Goal: Task Accomplishment & Management: Complete application form

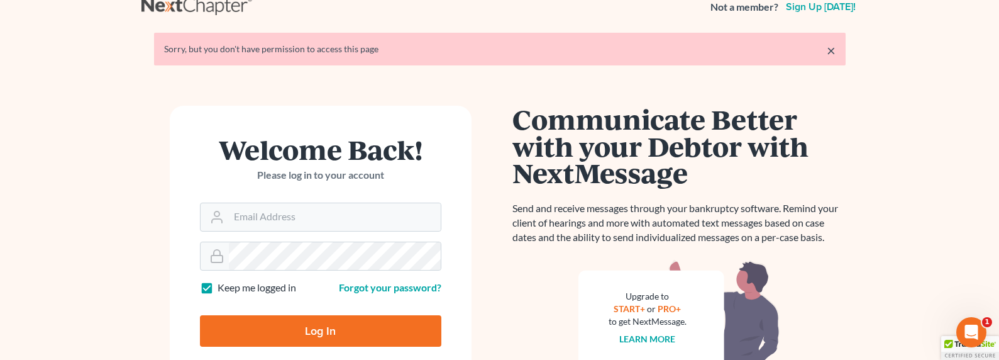
scroll to position [28, 0]
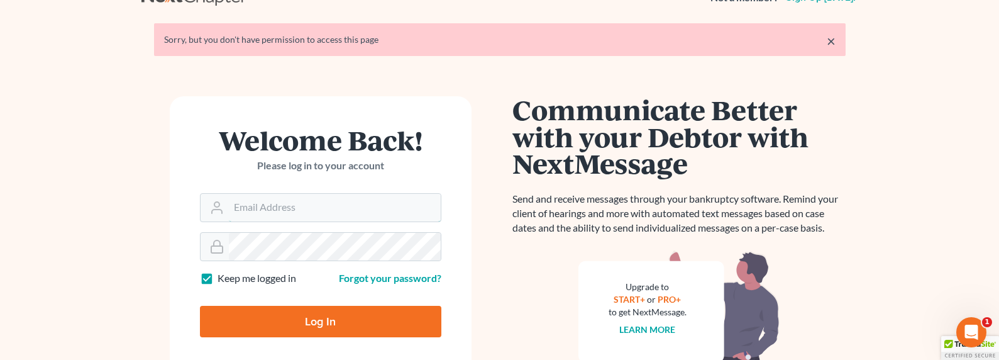
type input "[EMAIL_ADDRESS][DOMAIN_NAME]"
click at [321, 327] on input "Log In" at bounding box center [320, 321] width 241 height 31
type input "Thinking..."
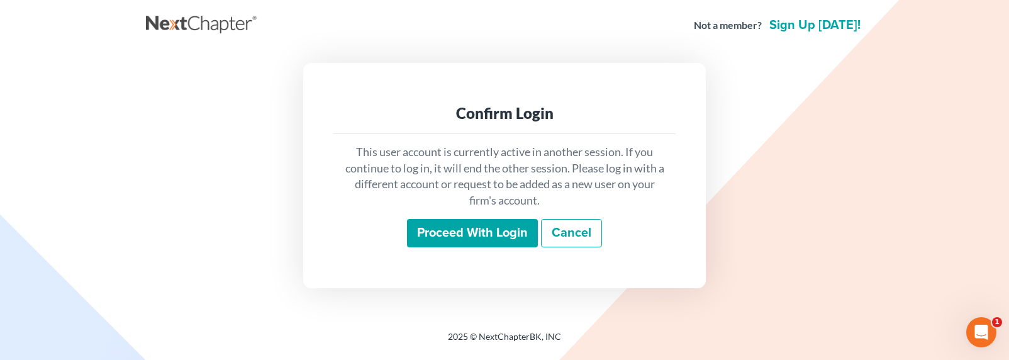
click at [455, 240] on input "Proceed with login" at bounding box center [472, 233] width 131 height 29
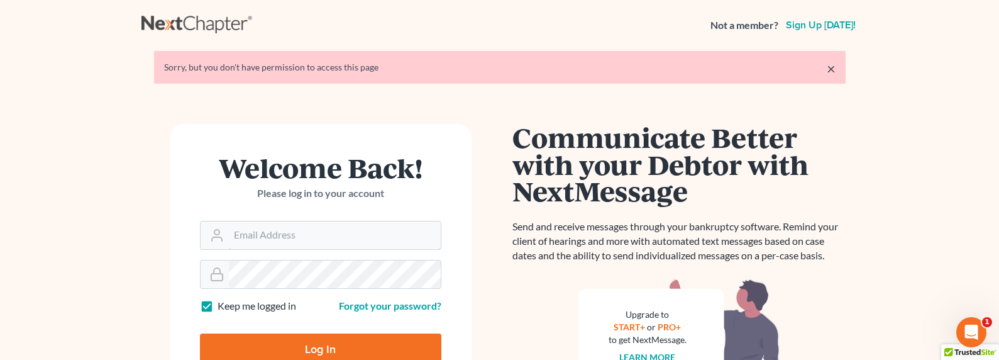
type input "[EMAIL_ADDRESS][DOMAIN_NAME]"
click at [316, 340] on input "Log In" at bounding box center [320, 348] width 241 height 31
type input "Thinking..."
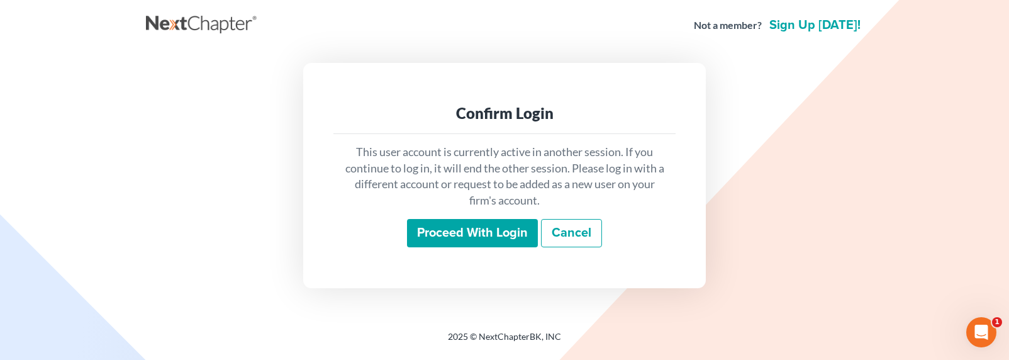
click at [493, 241] on input "Proceed with login" at bounding box center [472, 233] width 131 height 29
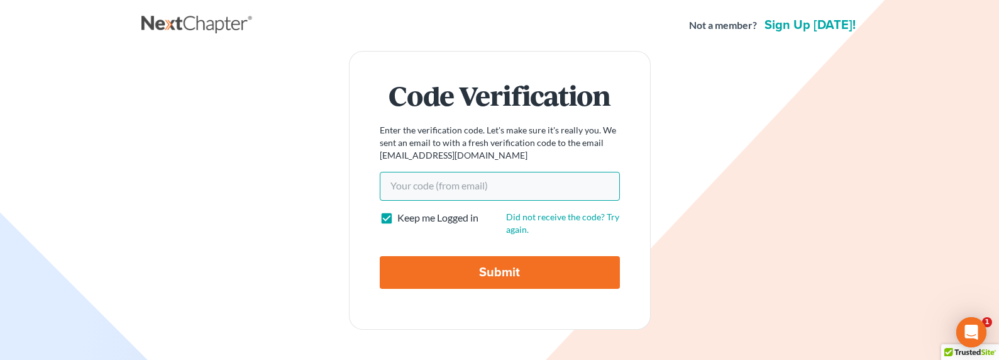
click at [440, 192] on input "Your code(from email)" at bounding box center [500, 186] width 240 height 29
paste input "64e7f8"
type input "64e7f8"
click at [457, 274] on input "Submit" at bounding box center [500, 272] width 240 height 33
type input "Thinking..."
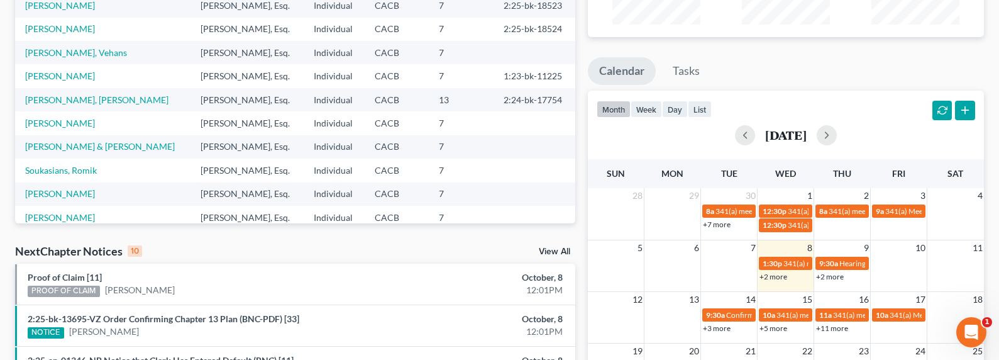
scroll to position [193, 0]
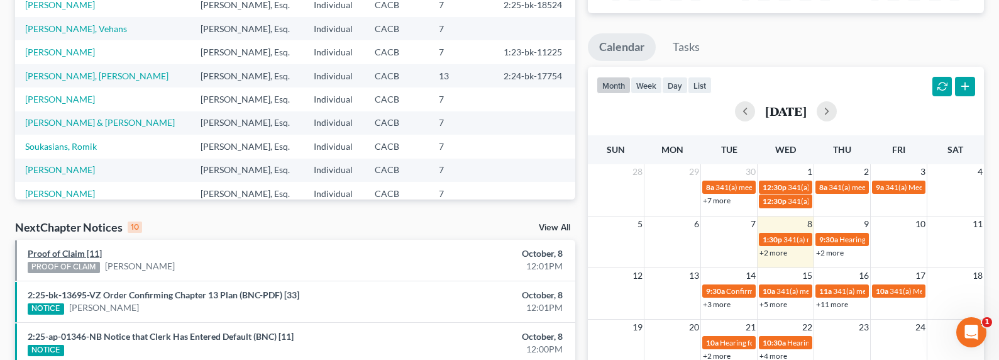
click at [62, 254] on link "Proof of Claim [11]" at bounding box center [65, 253] width 74 height 11
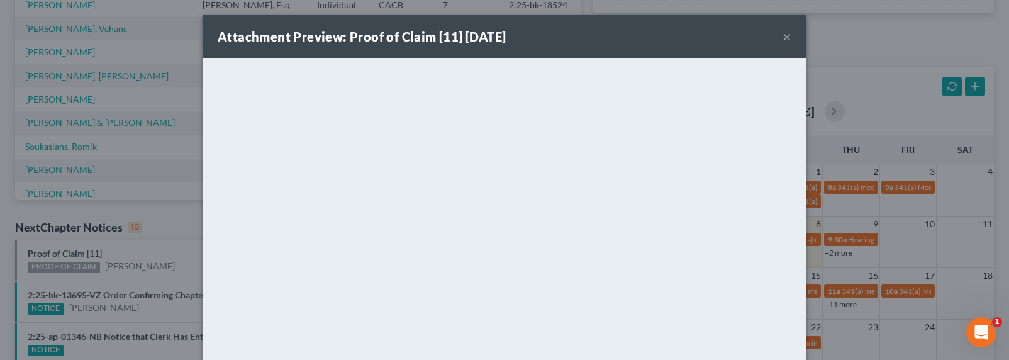
click at [96, 261] on div "Attachment Preview: Proof of Claim [11] [DATE] × <object ng-attr-data='[URL][DO…" at bounding box center [504, 180] width 1009 height 360
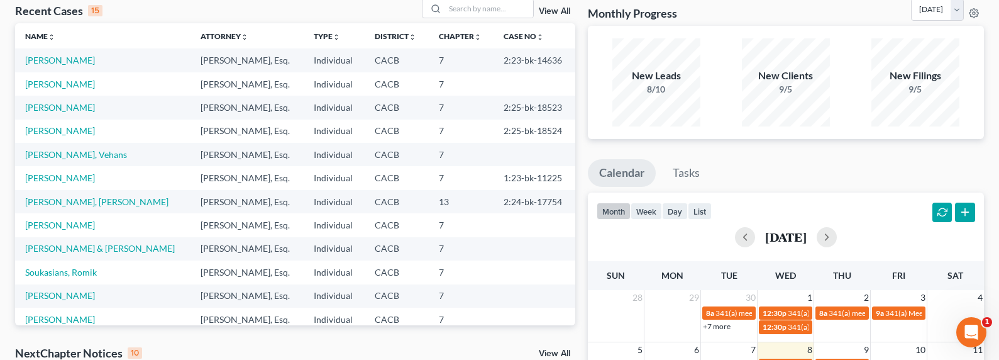
scroll to position [0, 0]
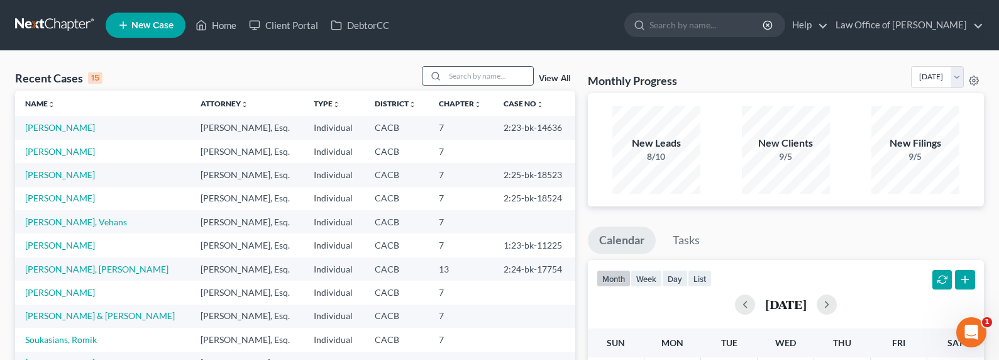
click at [471, 75] on input "search" at bounding box center [489, 76] width 88 height 18
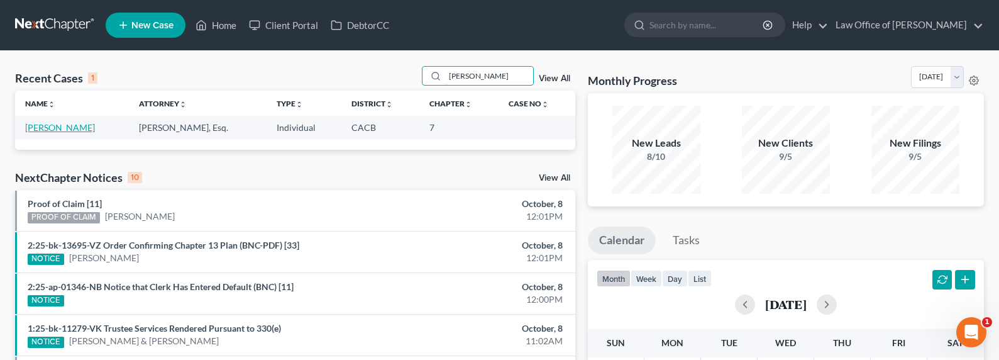
type input "[PERSON_NAME]"
click at [65, 130] on link "[PERSON_NAME]" at bounding box center [60, 127] width 70 height 11
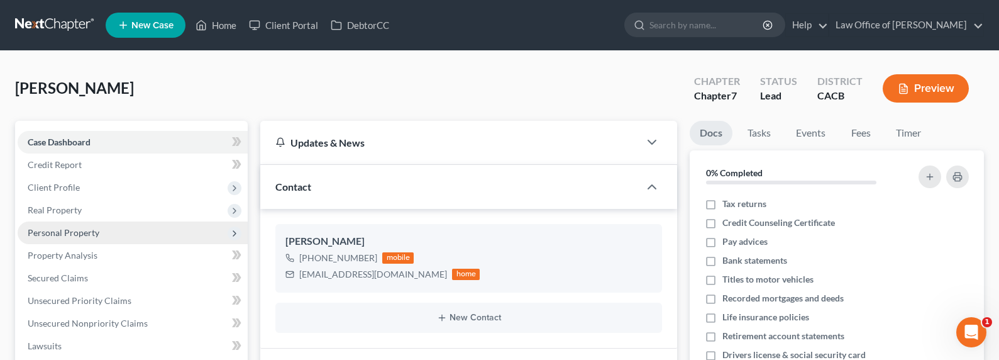
click at [63, 236] on span "Personal Property" at bounding box center [64, 232] width 72 height 11
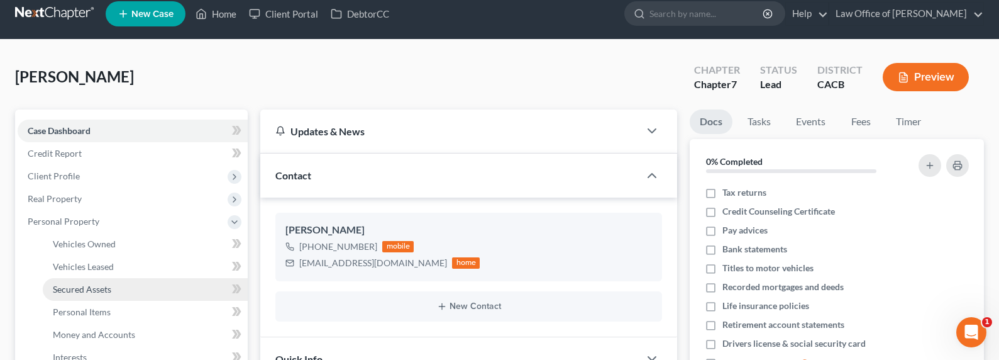
scroll to position [28, 0]
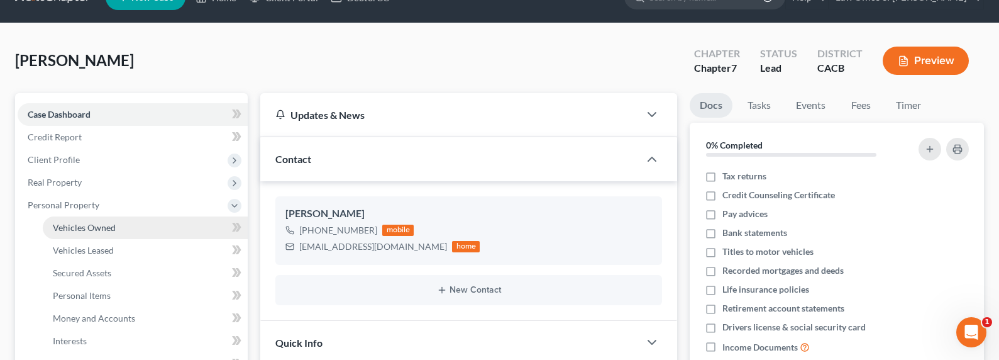
click at [82, 226] on span "Vehicles Owned" at bounding box center [84, 227] width 63 height 11
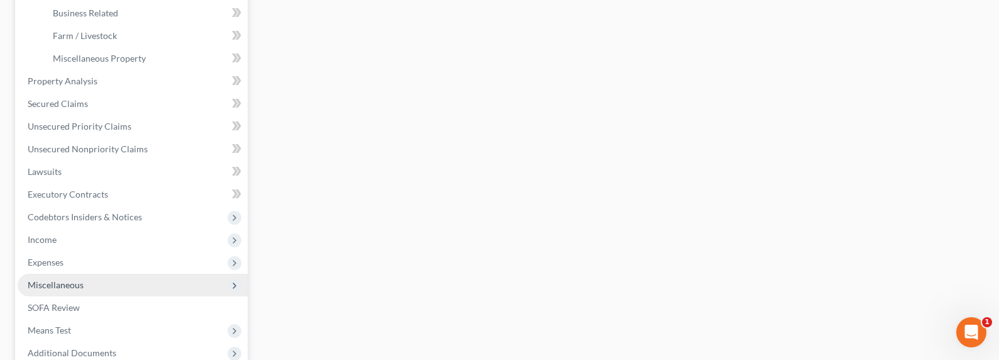
scroll to position [434, 0]
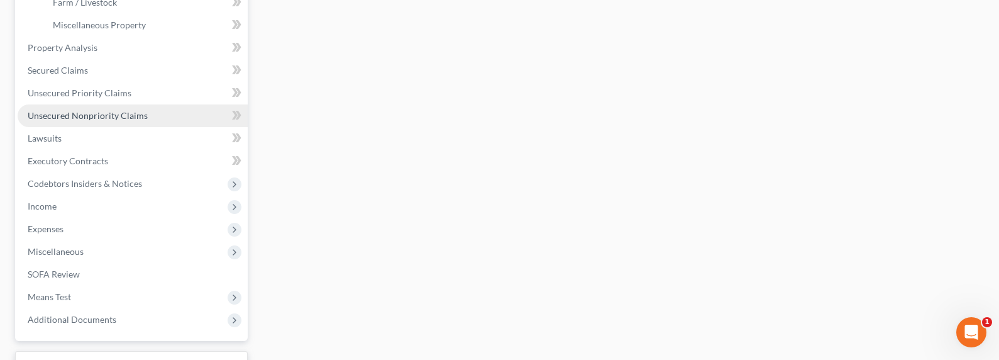
click at [97, 123] on link "Unsecured Nonpriority Claims" at bounding box center [133, 115] width 230 height 23
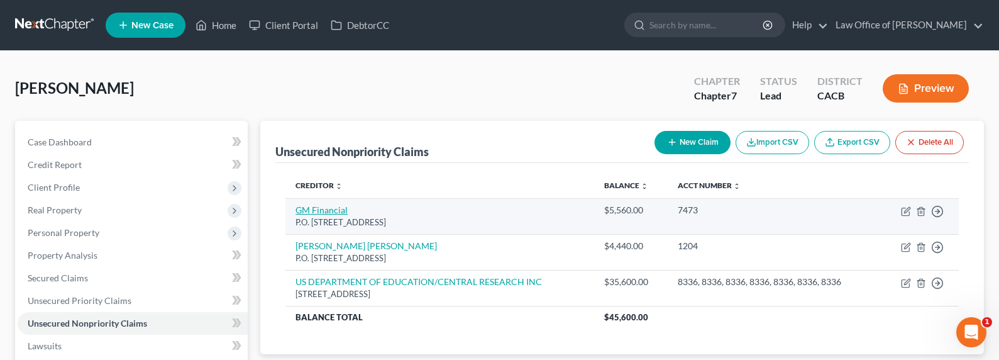
click at [323, 205] on link "GM Financial" at bounding box center [322, 209] width 52 height 11
select select "45"
select select "4"
select select "0"
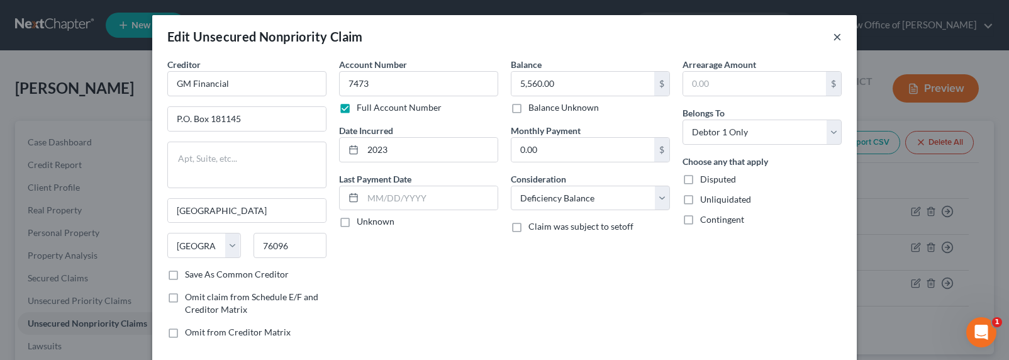
click at [833, 37] on button "×" at bounding box center [837, 36] width 9 height 15
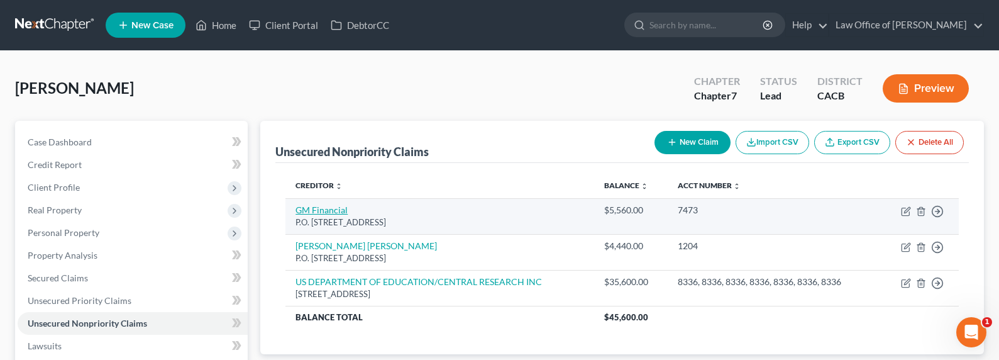
click at [321, 208] on link "GM Financial" at bounding box center [322, 209] width 52 height 11
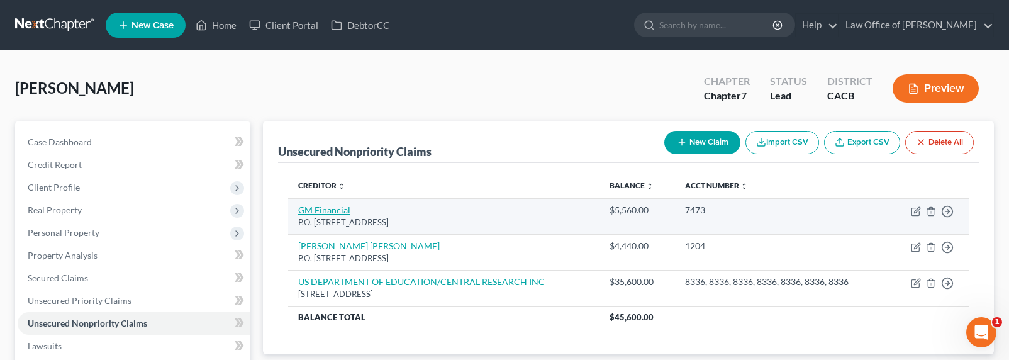
select select "45"
select select "4"
select select "0"
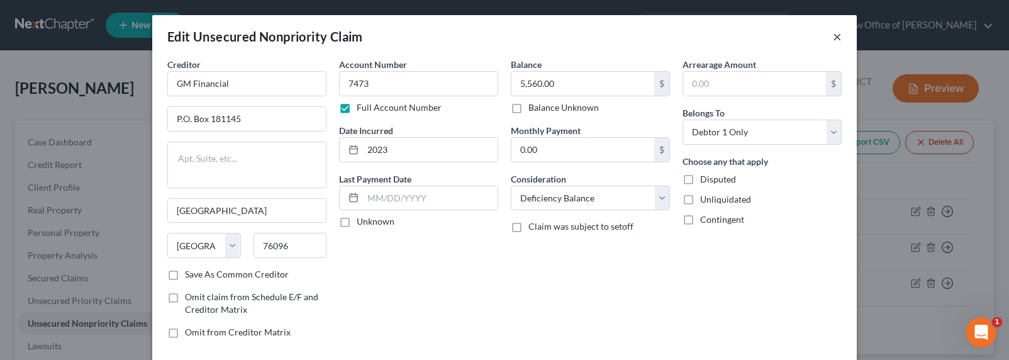
drag, startPoint x: 830, startPoint y: 37, endPoint x: 765, endPoint y: 54, distance: 67.6
click at [833, 36] on button "×" at bounding box center [837, 36] width 9 height 15
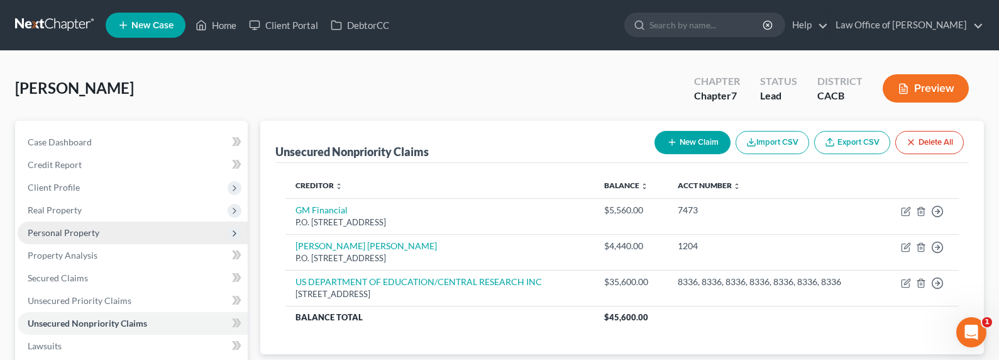
click at [55, 230] on span "Personal Property" at bounding box center [64, 232] width 72 height 11
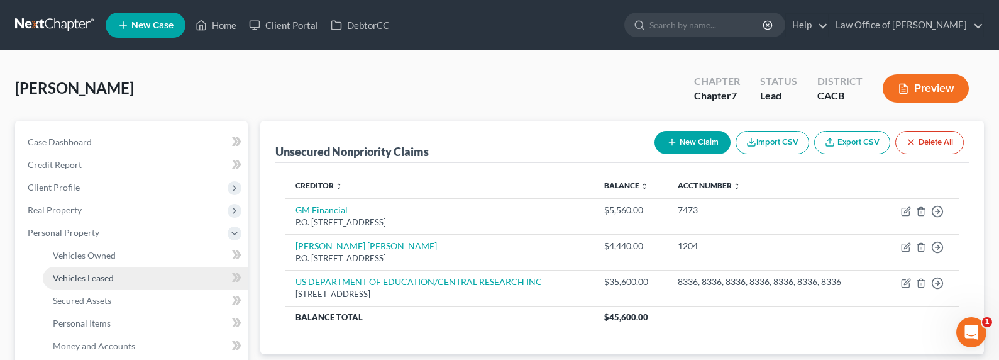
click at [82, 279] on span "Vehicles Leased" at bounding box center [83, 277] width 61 height 11
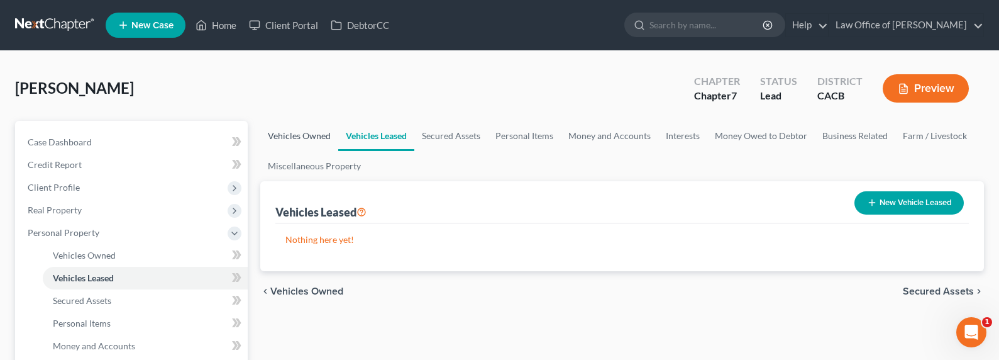
click at [302, 131] on link "Vehicles Owned" at bounding box center [299, 136] width 78 height 30
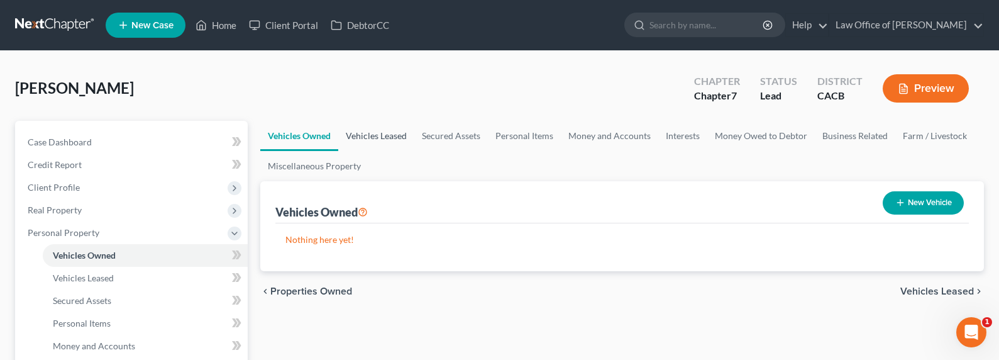
click at [379, 135] on link "Vehicles Leased" at bounding box center [376, 136] width 76 height 30
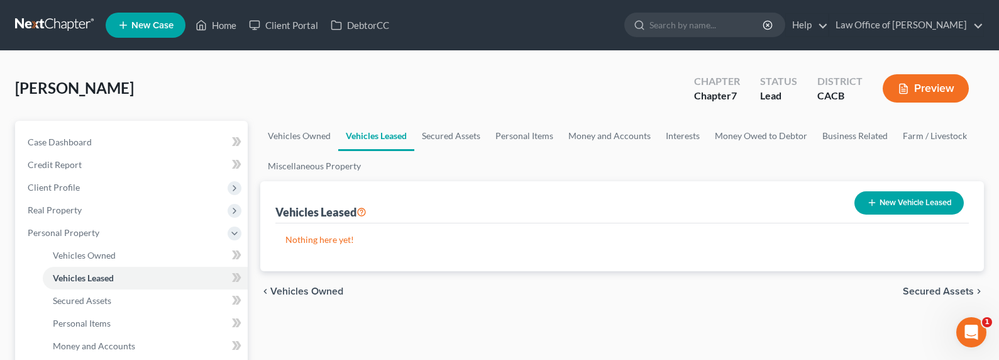
click at [878, 209] on button "New Vehicle Leased" at bounding box center [909, 202] width 109 height 23
select select "0"
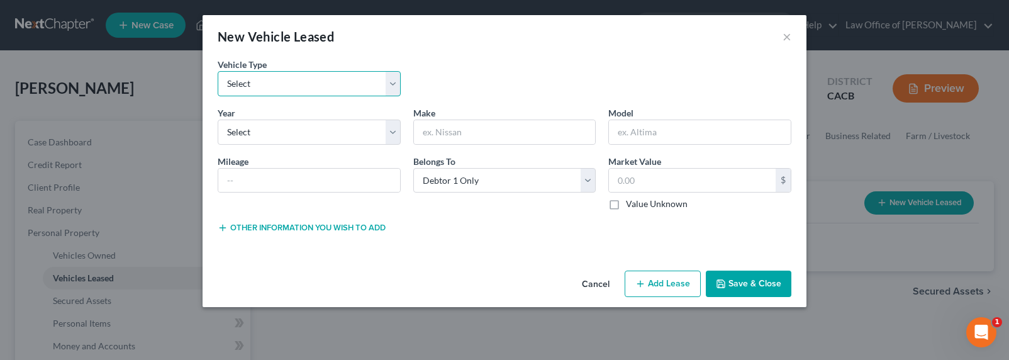
click at [255, 82] on select "Select Automobile Truck Trailer Watercraft Aircraft Motor Home Atv Other Vehicle" at bounding box center [309, 83] width 183 height 25
select select "0"
click at [218, 71] on select "Select Automobile Truck Trailer Watercraft Aircraft Motor Home Atv Other Vehicle" at bounding box center [309, 83] width 183 height 25
click at [472, 135] on input "text" at bounding box center [505, 132] width 182 height 24
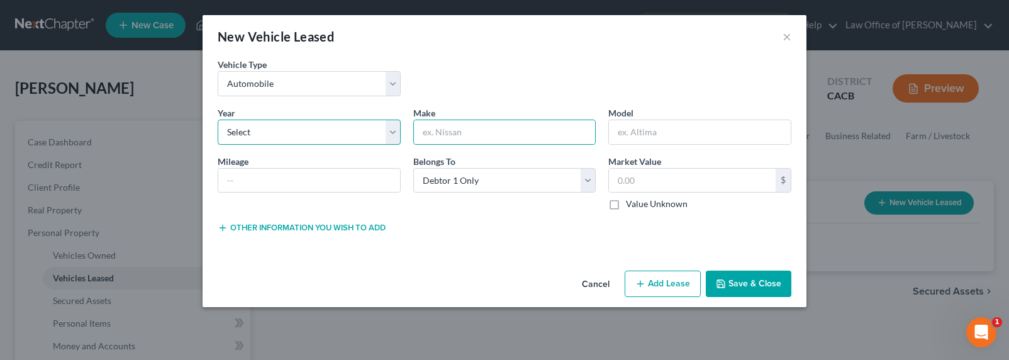
click at [323, 137] on select "Select 2026 2025 2024 2023 2022 2021 2020 2019 2018 2017 2016 2015 2014 2013 20…" at bounding box center [309, 131] width 183 height 25
select select "2"
click at [218, 119] on select "Select 2026 2025 2024 2023 2022 2021 2020 2019 2018 2017 2016 2015 2014 2013 20…" at bounding box center [309, 131] width 183 height 25
click at [453, 125] on input "text" at bounding box center [505, 132] width 182 height 24
click at [454, 130] on input "text" at bounding box center [505, 132] width 182 height 24
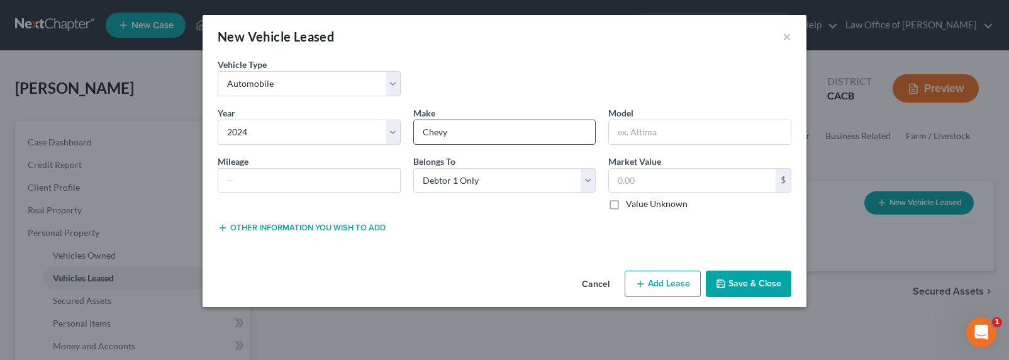
type input "Chevy"
type input "Malibu"
type input "18,000"
click at [634, 203] on label "Value Unknown" at bounding box center [657, 203] width 62 height 13
click at [634, 203] on input "Value Unknown" at bounding box center [635, 201] width 8 height 8
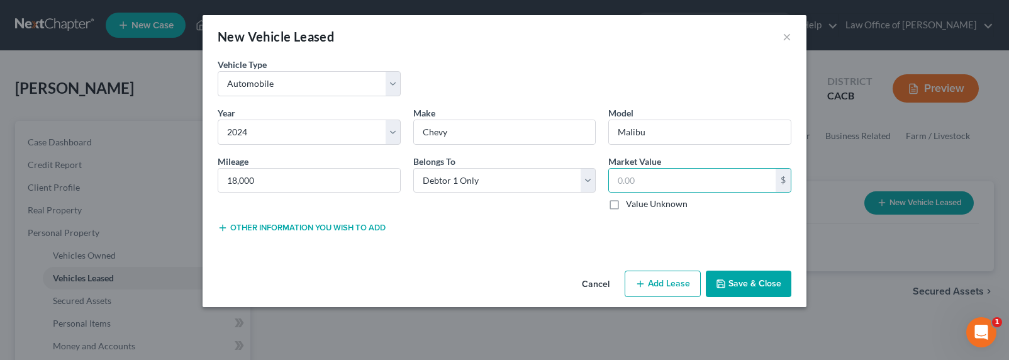
checkbox input "true"
type input "0.00"
click at [653, 289] on button "Add Lease" at bounding box center [662, 283] width 76 height 26
select select "0"
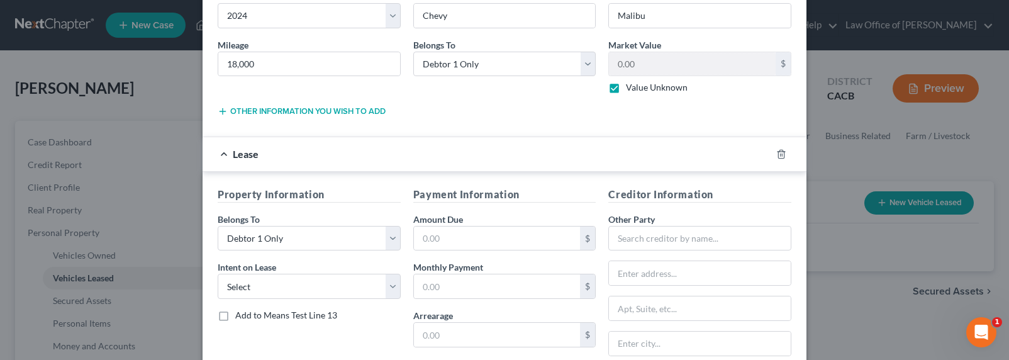
scroll to position [136, 0]
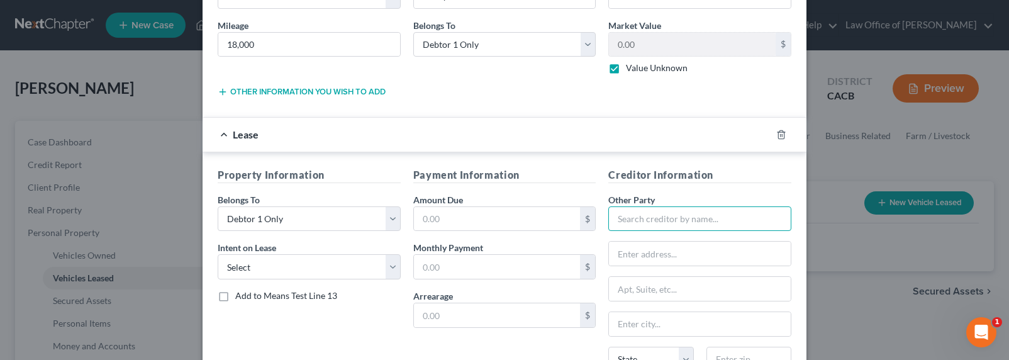
click at [681, 213] on input "text" at bounding box center [699, 218] width 183 height 25
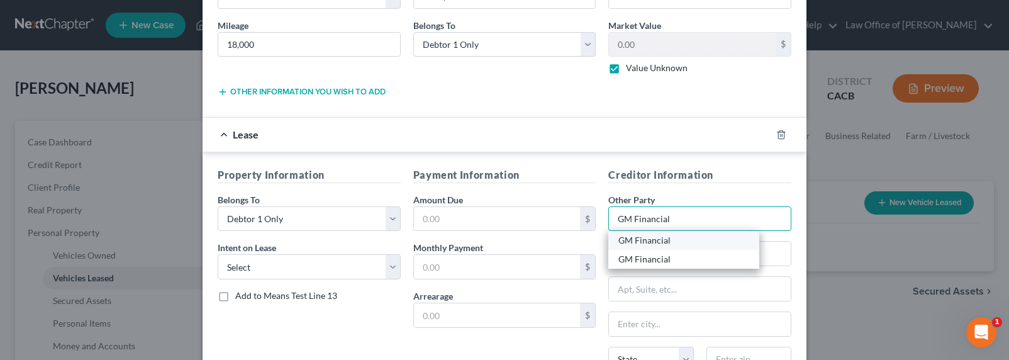
type input "GM Financial"
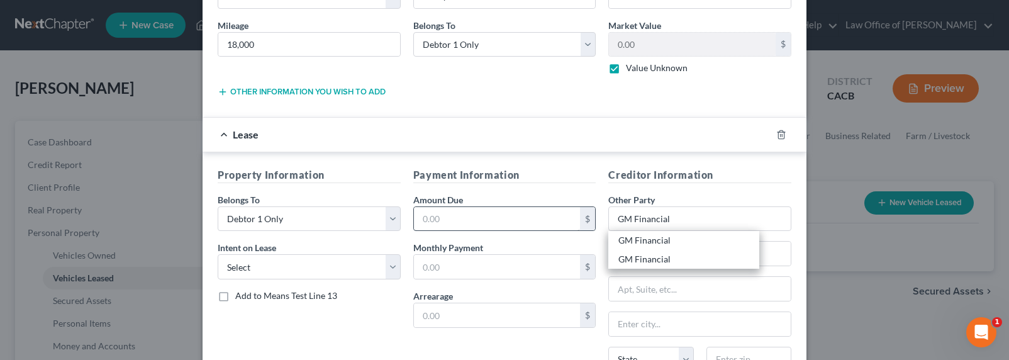
drag, startPoint x: 670, startPoint y: 243, endPoint x: 446, endPoint y: 221, distance: 224.9
click at [669, 243] on div "GM Financial" at bounding box center [683, 240] width 131 height 13
type input "P.O. Box 183853"
type input "[GEOGRAPHIC_DATA]"
select select "45"
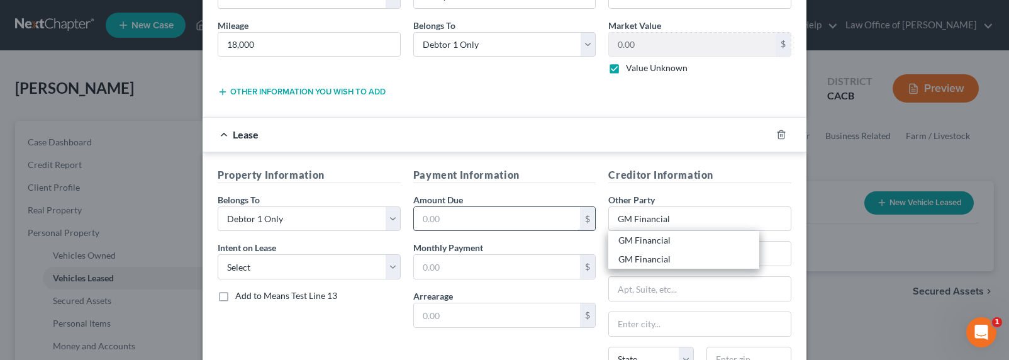
type input "76096"
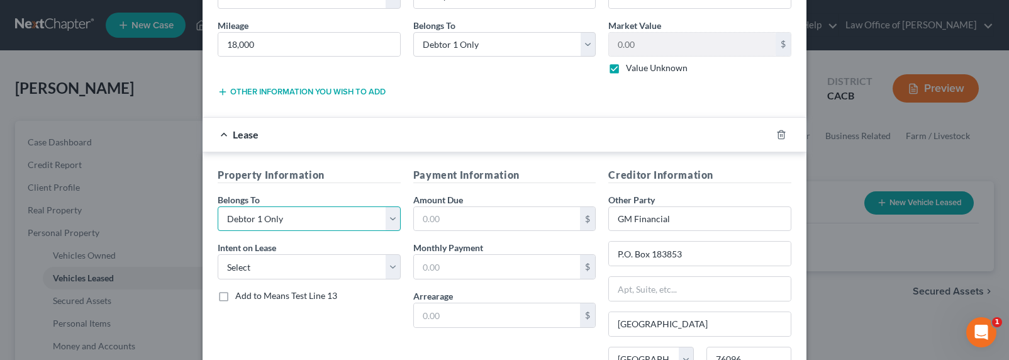
click at [394, 217] on select "Select Debtor 1 Only Debtor 2 Only Debtor 1 And Debtor 2 Only At Least One Of T…" at bounding box center [309, 218] width 183 height 25
click at [444, 214] on input "text" at bounding box center [497, 219] width 167 height 24
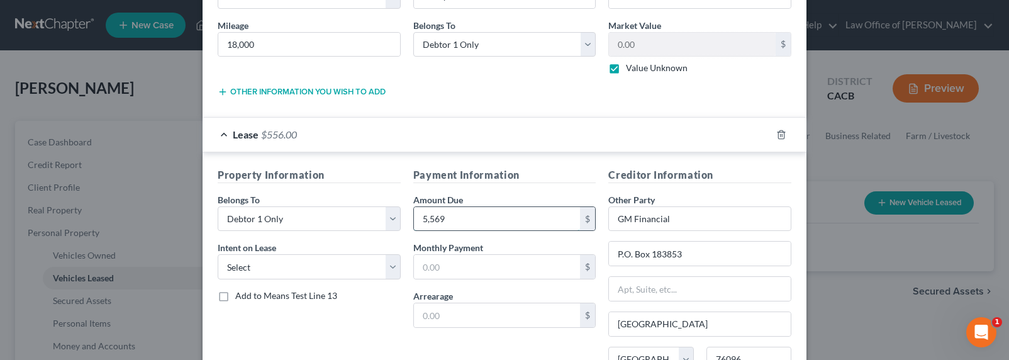
type input "5,569"
type input "428"
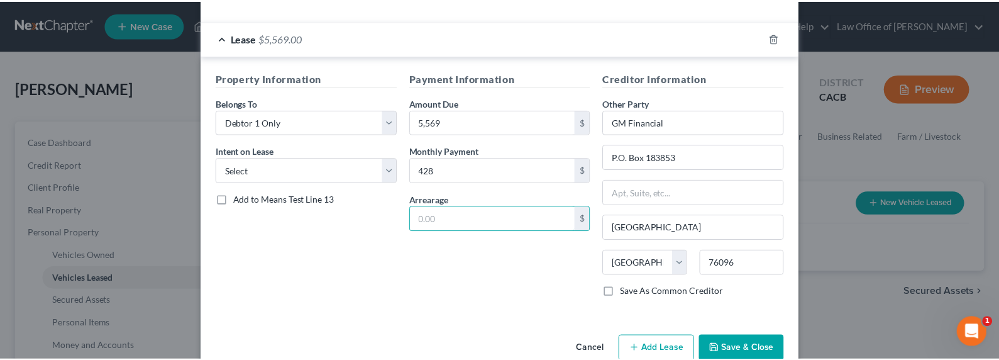
scroll to position [259, 0]
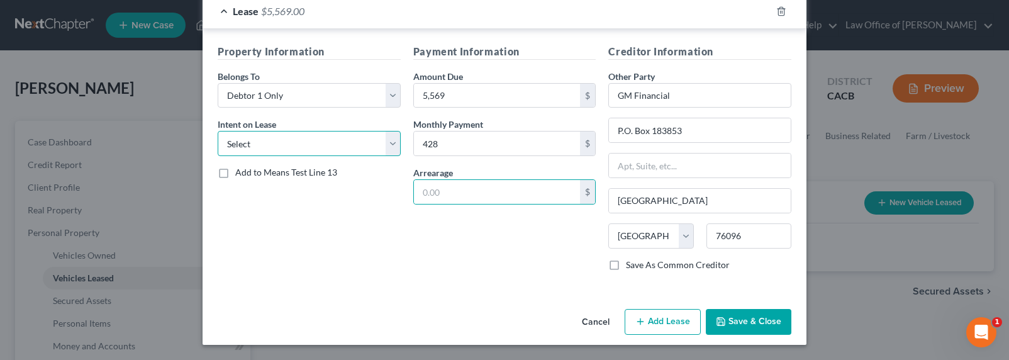
click at [252, 141] on select "Select None Assume Reject" at bounding box center [309, 143] width 183 height 25
select select "1"
click at [218, 131] on select "Select None Assume Reject" at bounding box center [309, 143] width 183 height 25
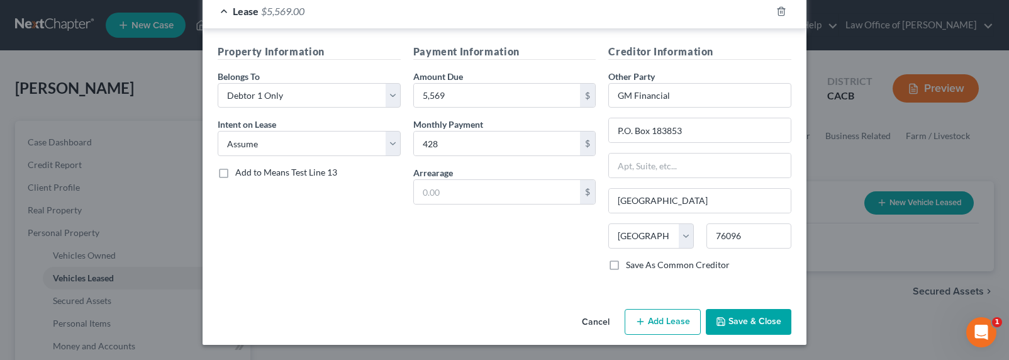
click at [729, 319] on button "Save & Close" at bounding box center [749, 322] width 86 height 26
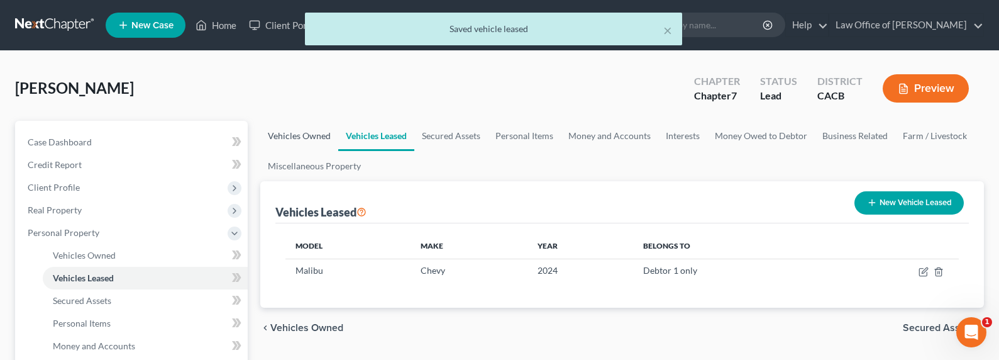
click at [284, 139] on link "Vehicles Owned" at bounding box center [299, 136] width 78 height 30
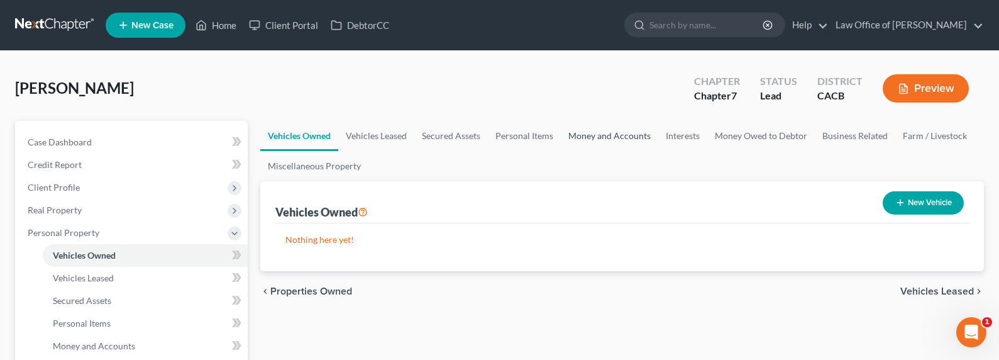
click at [598, 135] on link "Money and Accounts" at bounding box center [609, 136] width 97 height 30
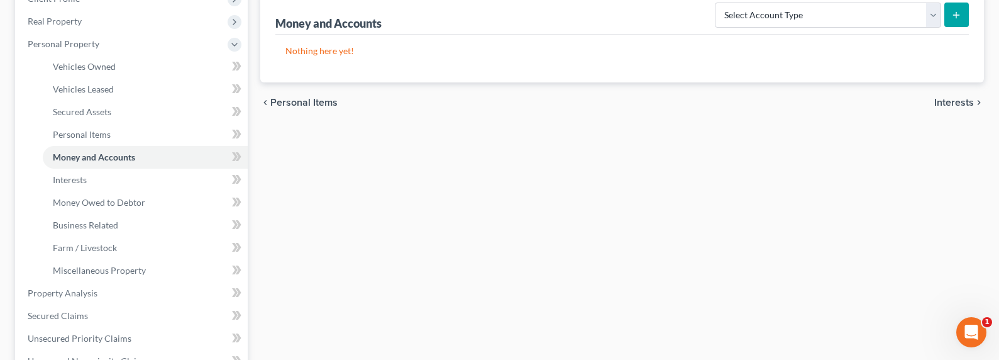
scroll to position [141, 0]
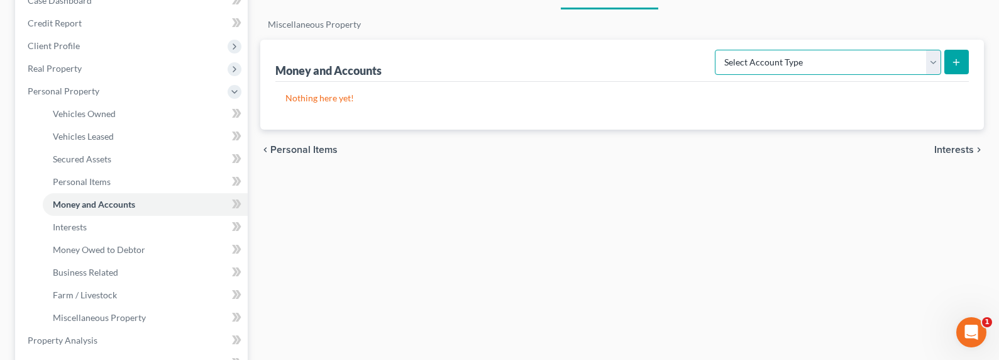
click at [767, 54] on select "Select Account Type Brokerage Cash on Hand Certificates of Deposit Checking Acc…" at bounding box center [828, 62] width 226 height 25
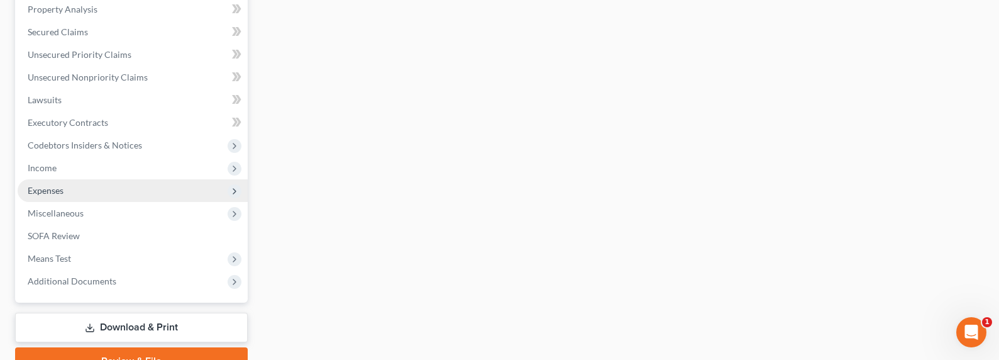
scroll to position [486, 0]
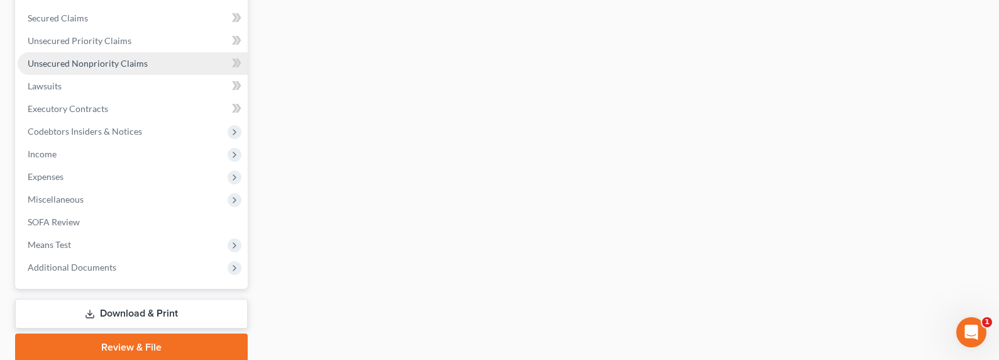
click at [74, 62] on span "Unsecured Nonpriority Claims" at bounding box center [88, 63] width 120 height 11
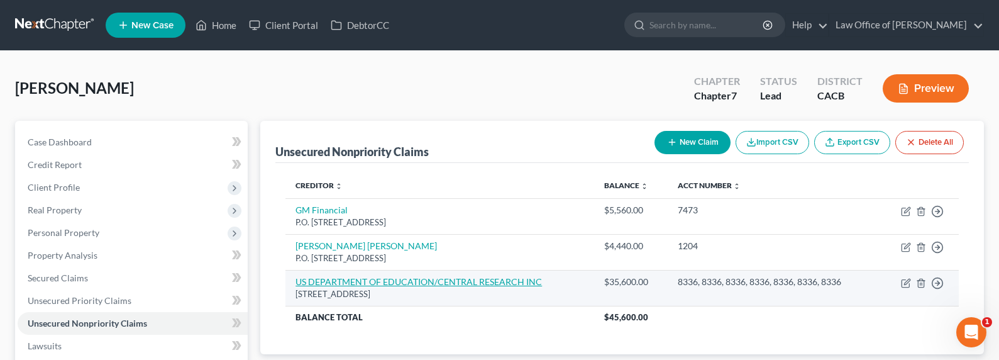
click at [432, 282] on link "US DEPARTMENT OF EDUCATION/CENTRAL RESEARCH INC" at bounding box center [419, 281] width 246 height 11
select select "30"
select select "17"
select select "0"
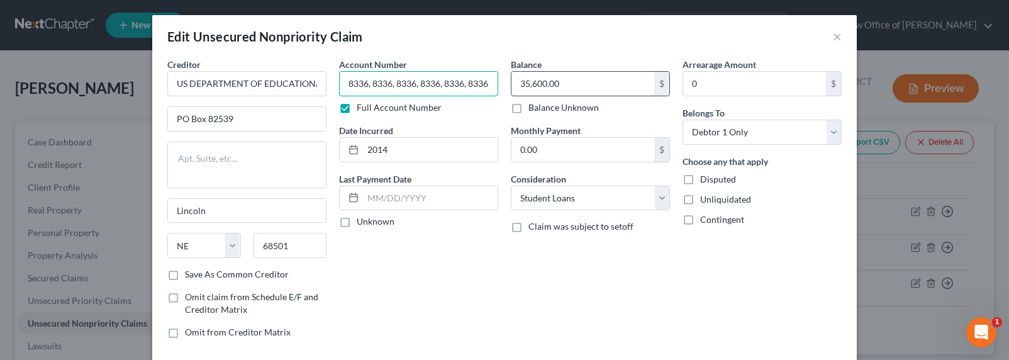
scroll to position [0, 24]
drag, startPoint x: 367, startPoint y: 84, endPoint x: 535, endPoint y: 87, distance: 168.5
click at [533, 84] on div "Creditor * US DEPARTMENT OF EDUCATION/CENTRAL RESEARCH INC PO Box 82539 [GEOGRA…" at bounding box center [504, 203] width 687 height 291
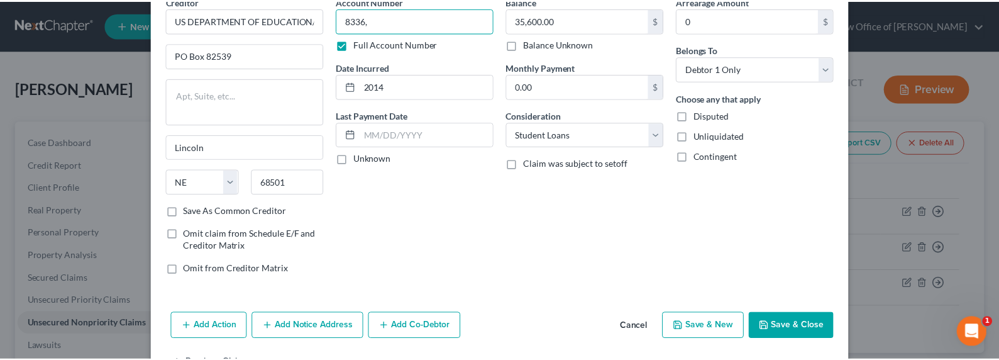
scroll to position [104, 0]
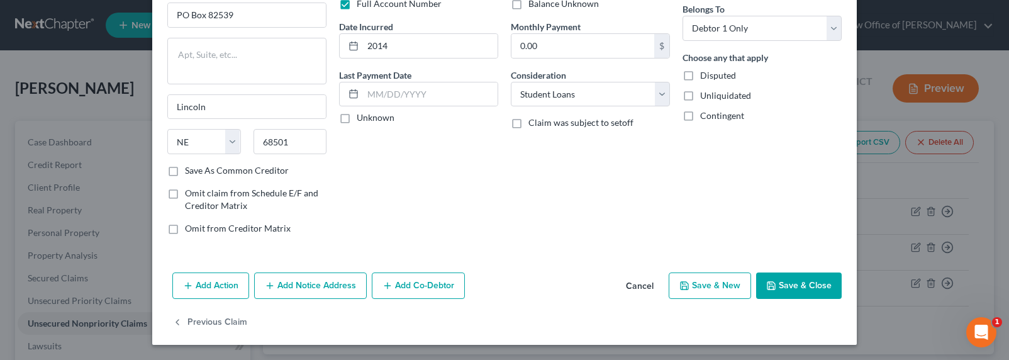
type input "8336,"
click at [787, 282] on button "Save & Close" at bounding box center [799, 285] width 86 height 26
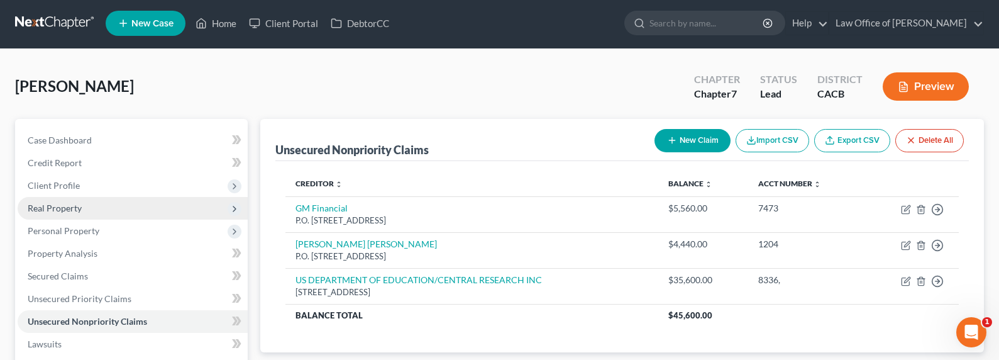
scroll to position [3, 0]
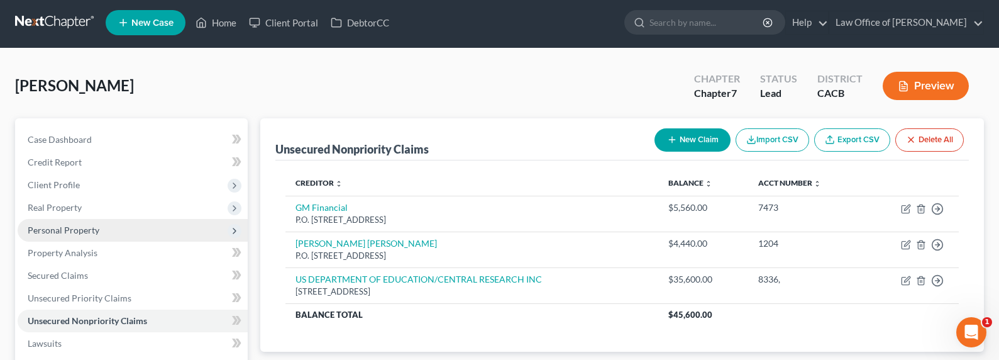
click at [55, 231] on span "Personal Property" at bounding box center [64, 229] width 72 height 11
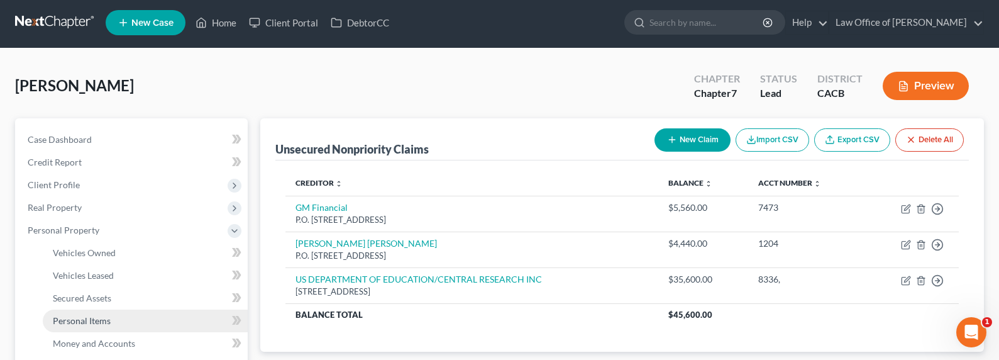
click at [80, 317] on span "Personal Items" at bounding box center [82, 320] width 58 height 11
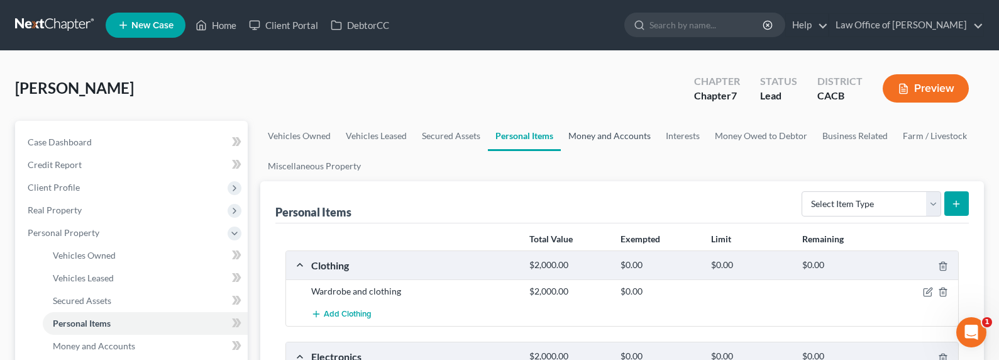
click at [622, 137] on link "Money and Accounts" at bounding box center [609, 136] width 97 height 30
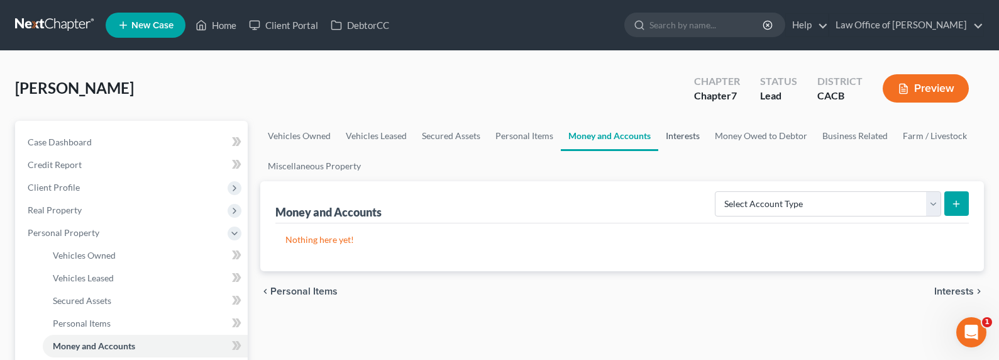
click at [681, 143] on link "Interests" at bounding box center [682, 136] width 49 height 30
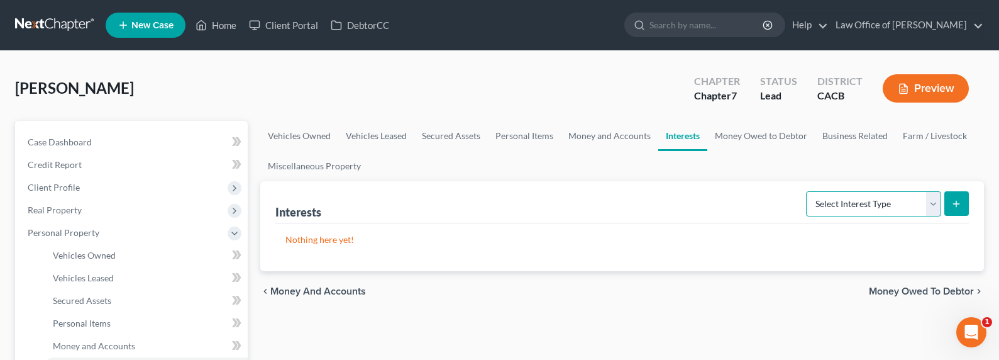
click at [830, 201] on select "Select Interest Type 401K Annuity Bond Education IRA Government Bond Government…" at bounding box center [873, 203] width 135 height 25
select select "incorporated_business"
click at [807, 191] on select "Select Interest Type 401K Annuity Bond Education IRA Government Bond Government…" at bounding box center [873, 203] width 135 height 25
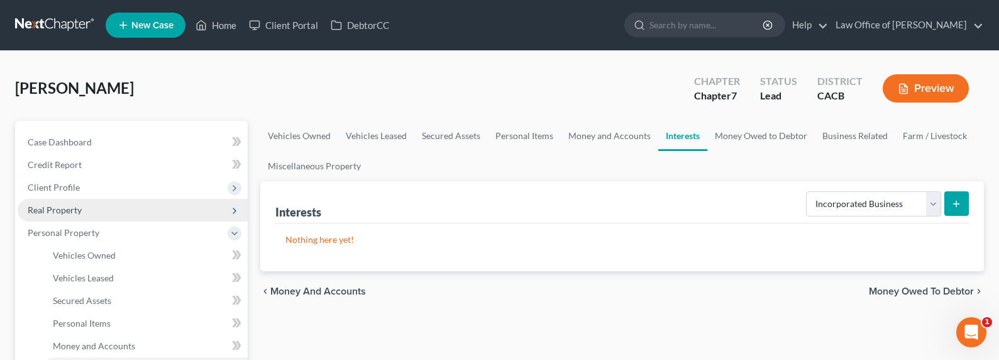
click at [61, 209] on span "Real Property" at bounding box center [55, 209] width 54 height 11
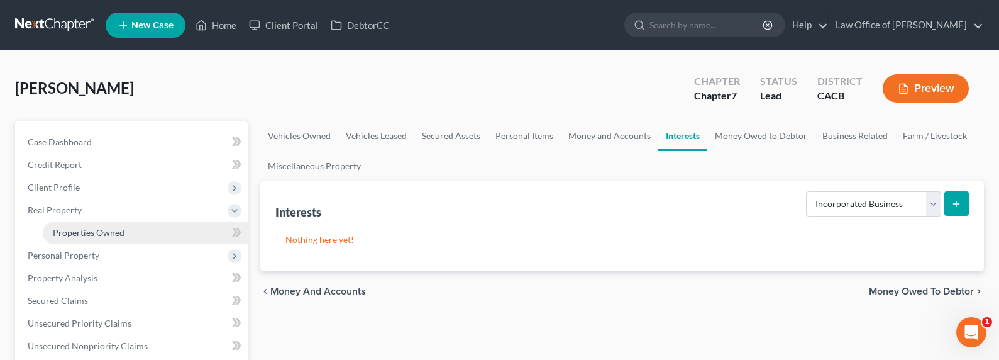
click at [77, 230] on span "Properties Owned" at bounding box center [89, 232] width 72 height 11
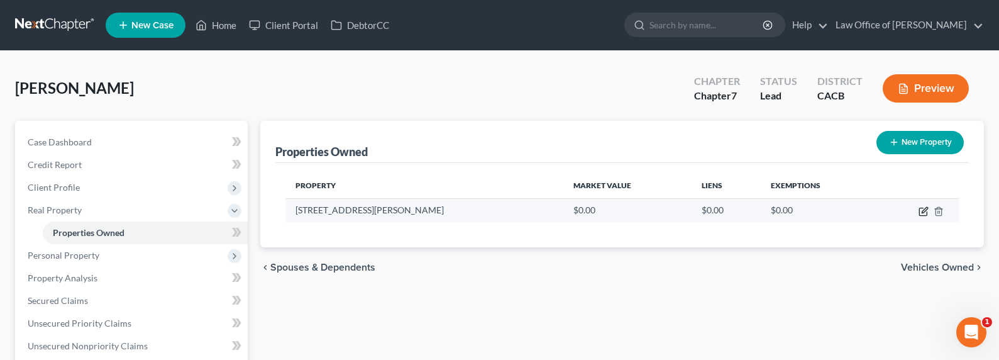
click at [921, 211] on icon "button" at bounding box center [924, 211] width 10 height 10
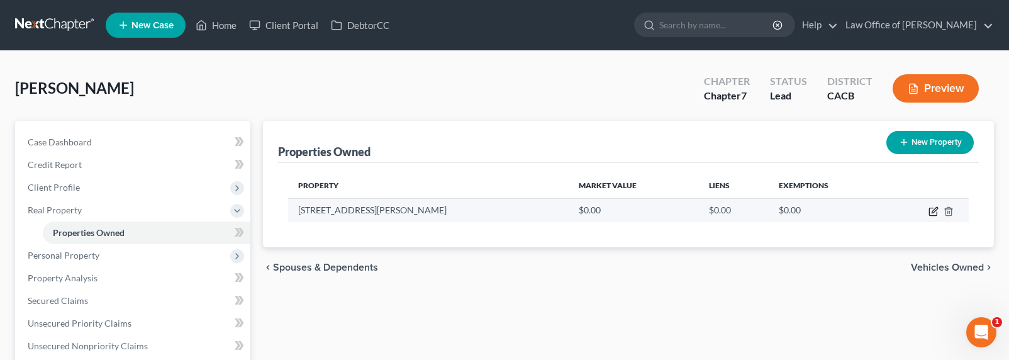
select select "4"
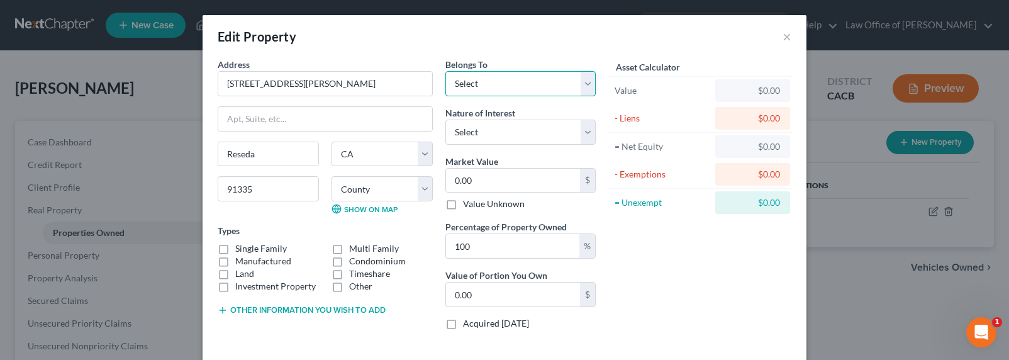
click at [507, 85] on select "Select Debtor 1 Only Debtor 2 Only Debtor 1 And Debtor 2 Only At Least One Of T…" at bounding box center [520, 83] width 150 height 25
select select "0"
click at [445, 71] on select "Select Debtor 1 Only Debtor 2 Only Debtor 1 And Debtor 2 Only At Least One Of T…" at bounding box center [520, 83] width 150 height 25
click at [254, 242] on label "Single Family" at bounding box center [261, 248] width 52 height 13
click at [248, 242] on input "Single Family" at bounding box center [244, 246] width 8 height 8
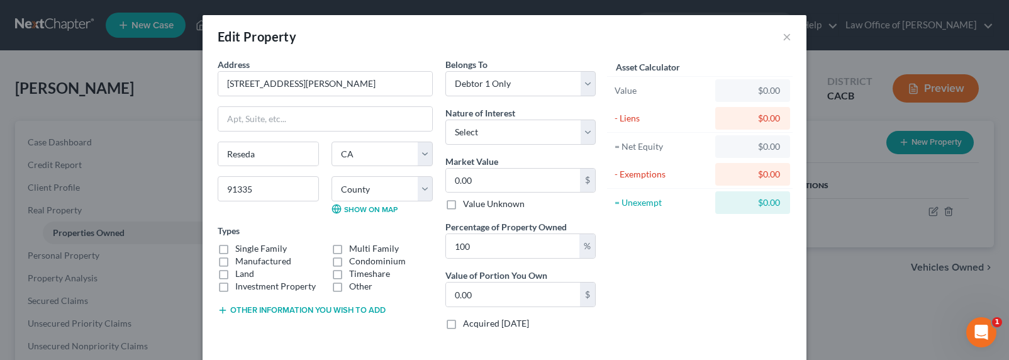
checkbox input "true"
click at [307, 308] on button "Other information you wish to add" at bounding box center [302, 310] width 168 height 10
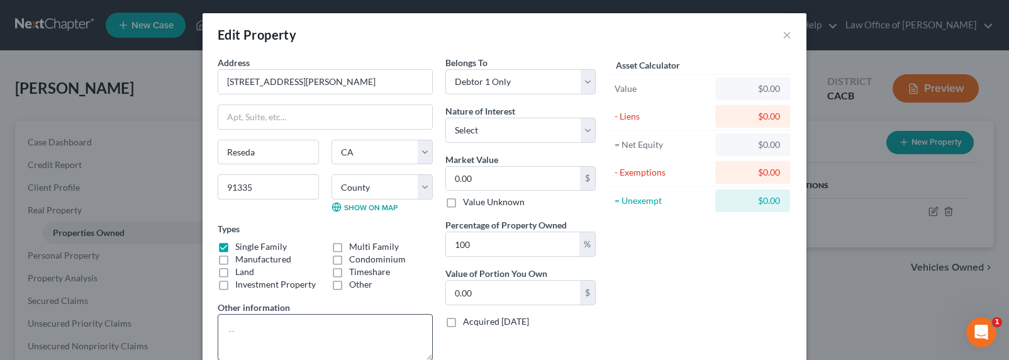
scroll to position [3, 0]
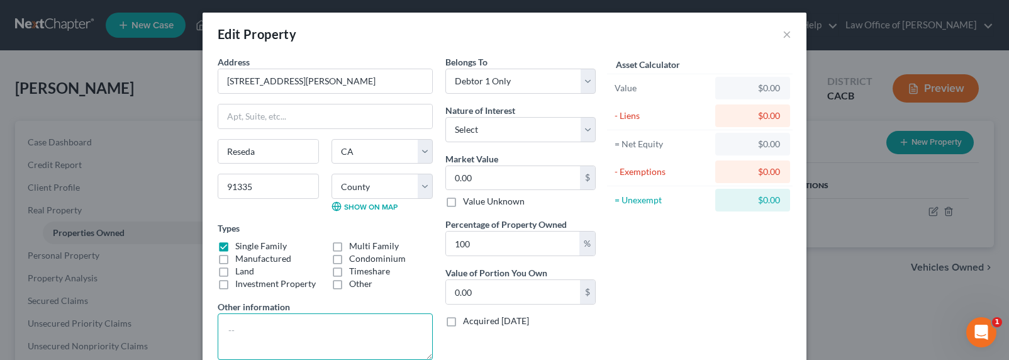
click at [296, 336] on textarea at bounding box center [325, 336] width 215 height 47
type textarea "M"
type textarea "Purchased [DATE]"
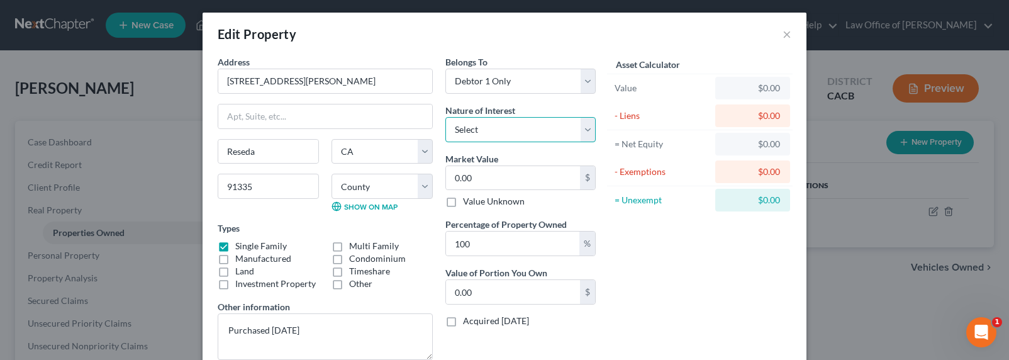
click at [505, 125] on select "Select Fee Simple Joint Tenant Life Estate Equitable Interest Future Interest T…" at bounding box center [520, 129] width 150 height 25
click at [474, 173] on input "0.00" at bounding box center [513, 178] width 134 height 24
type input "5"
type input "5.00"
type input "58"
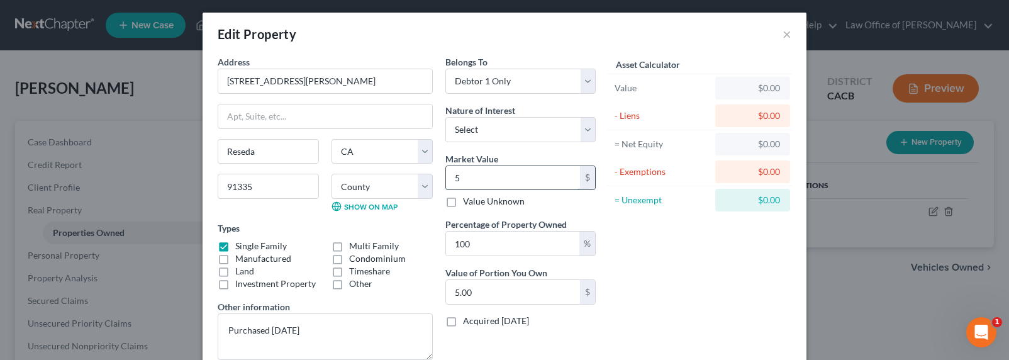
type input "58.00"
type input "580"
type input "580.00"
type input "5800"
type input "5,800.00"
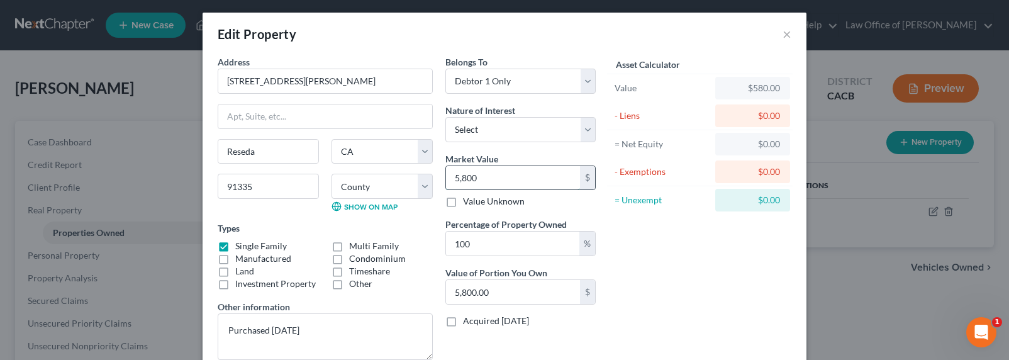
type input "5,8000"
type input "58,000.00"
type input "58,0000"
type input "580,000.00"
type input "580,000"
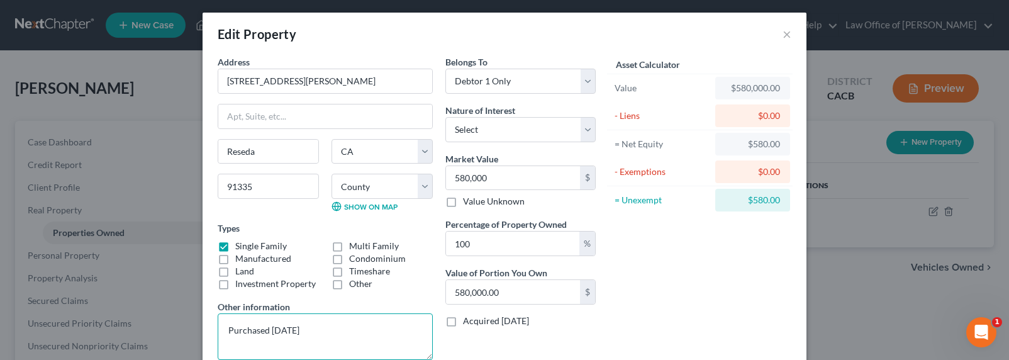
drag, startPoint x: 319, startPoint y: 333, endPoint x: 216, endPoint y: 324, distance: 102.8
click at [218, 324] on textarea "Purchased [DATE]" at bounding box center [325, 336] width 215 height 47
type textarea "Title [DATE] (Joint Tenant with Brother); Estate Holds 50%"
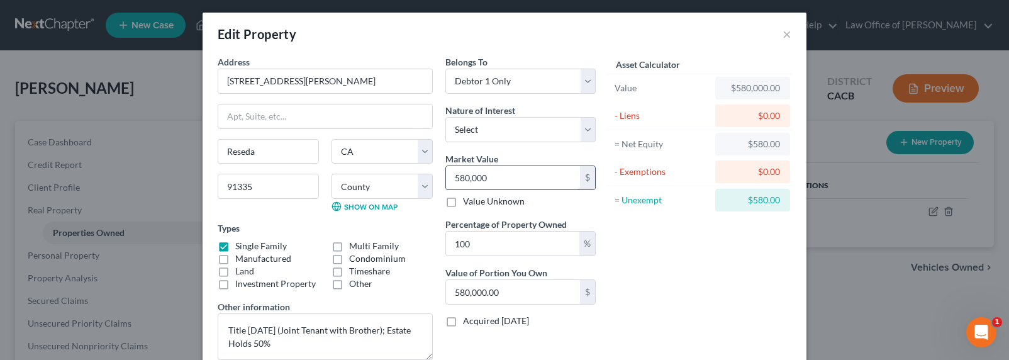
drag, startPoint x: 492, startPoint y: 182, endPoint x: 502, endPoint y: 179, distance: 10.5
click at [492, 181] on input "580,000" at bounding box center [513, 178] width 134 height 24
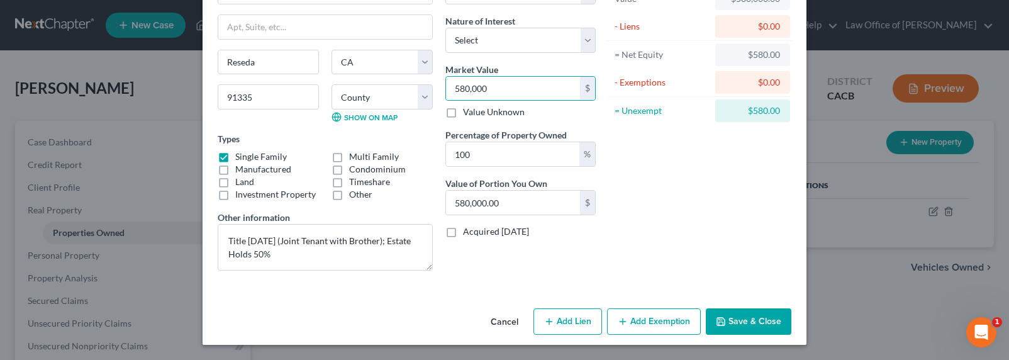
click at [549, 316] on icon "button" at bounding box center [549, 321] width 10 height 10
select select "0"
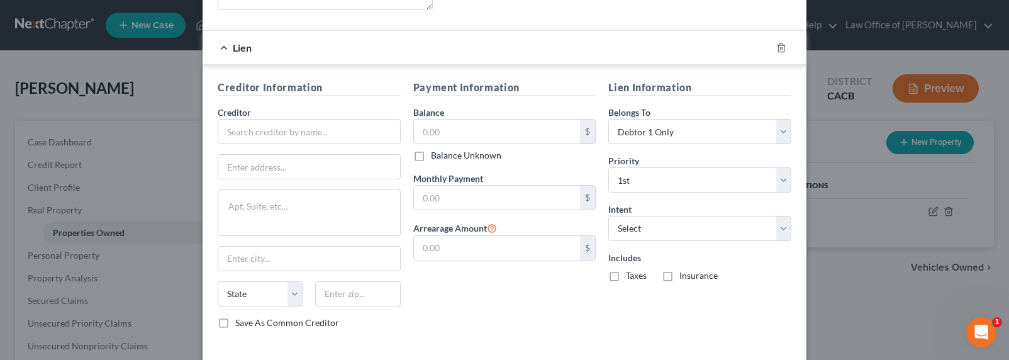
scroll to position [410, 0]
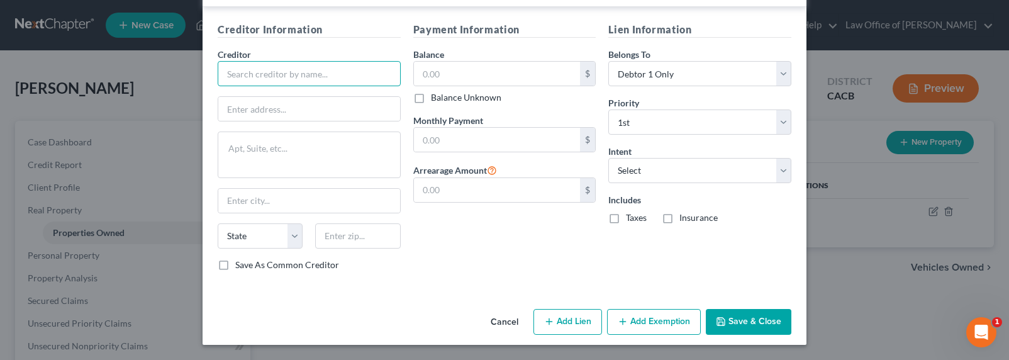
click at [295, 80] on input "text" at bounding box center [309, 73] width 183 height 25
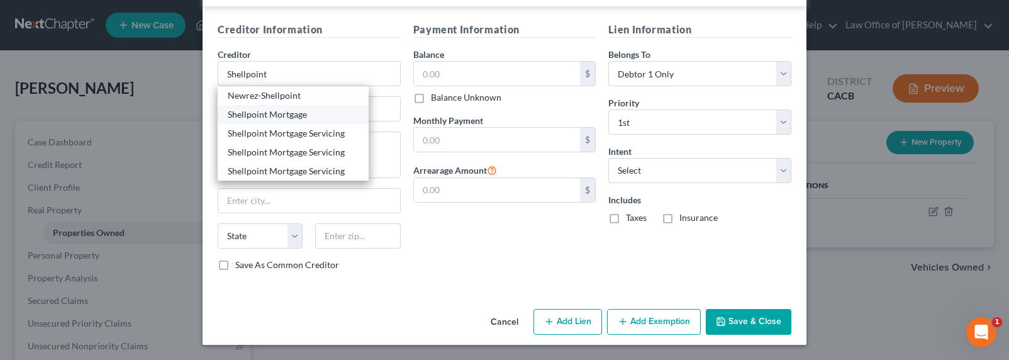
click at [279, 115] on div "Shellpoint Mortgage" at bounding box center [293, 114] width 131 height 13
type input "Shellpoint Mortgage"
type input "[STREET_ADDRESS][PERSON_NAME]"
type input "[GEOGRAPHIC_DATA]"
select select "42"
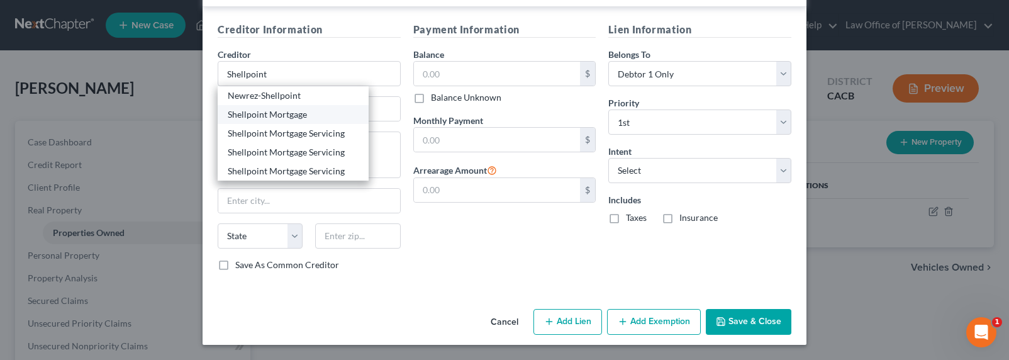
type input "29601"
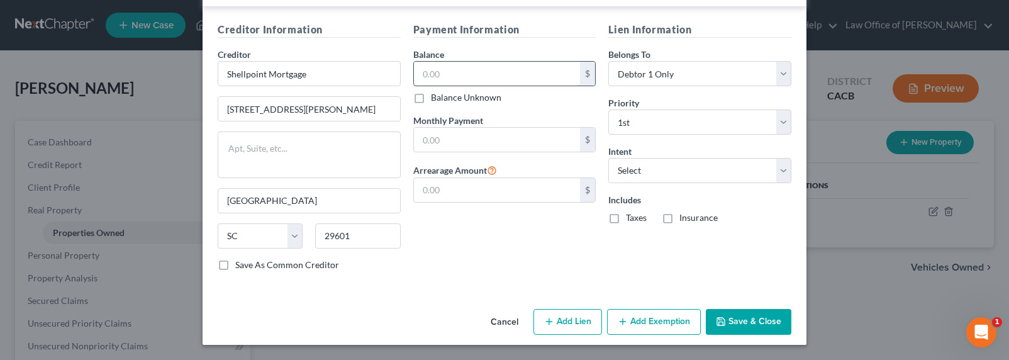
click at [496, 77] on input "text" at bounding box center [497, 74] width 167 height 24
type input "580,320"
click at [431, 148] on input "text" at bounding box center [497, 140] width 167 height 24
type input "5,500"
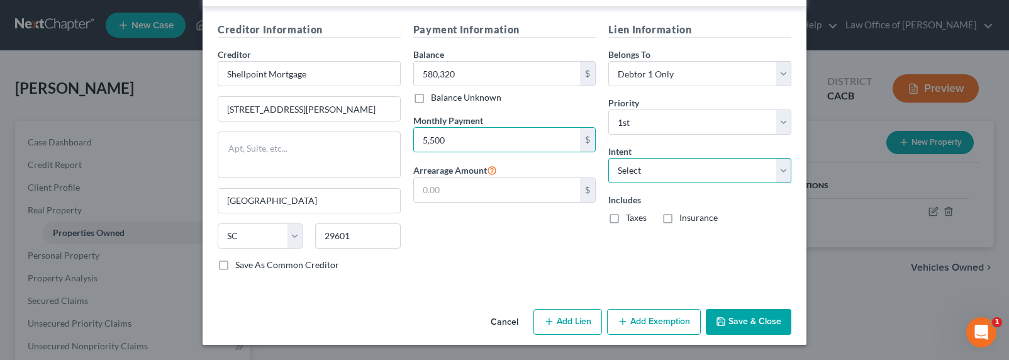
click at [629, 165] on select "Select Surrender Redeem Reaffirm Avoid Other" at bounding box center [699, 170] width 183 height 25
select select "2"
click at [608, 158] on select "Select Surrender Redeem Reaffirm Avoid Other" at bounding box center [699, 170] width 183 height 25
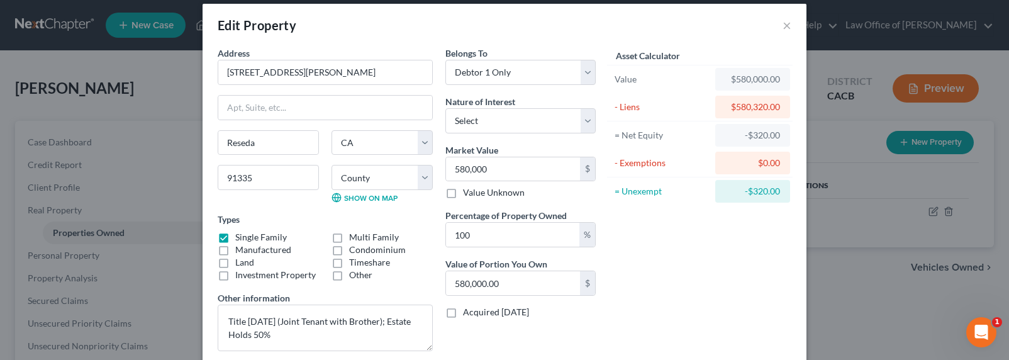
scroll to position [0, 0]
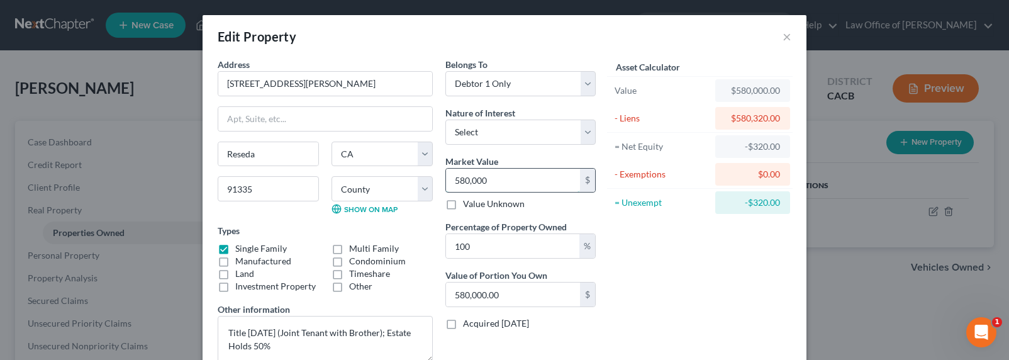
click at [488, 186] on input "580,000" at bounding box center [513, 181] width 134 height 24
click at [502, 181] on input "580,000" at bounding box center [513, 181] width 134 height 24
drag, startPoint x: 500, startPoint y: 181, endPoint x: 444, endPoint y: 181, distance: 56.0
click at [446, 181] on input "580,000" at bounding box center [513, 181] width 134 height 24
type input "7"
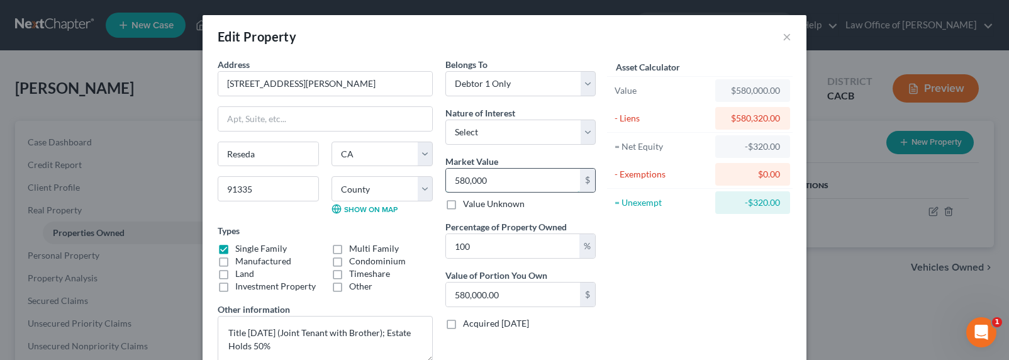
type input "7.00"
type input "70"
type input "70.00"
type input "700"
type input "700.00"
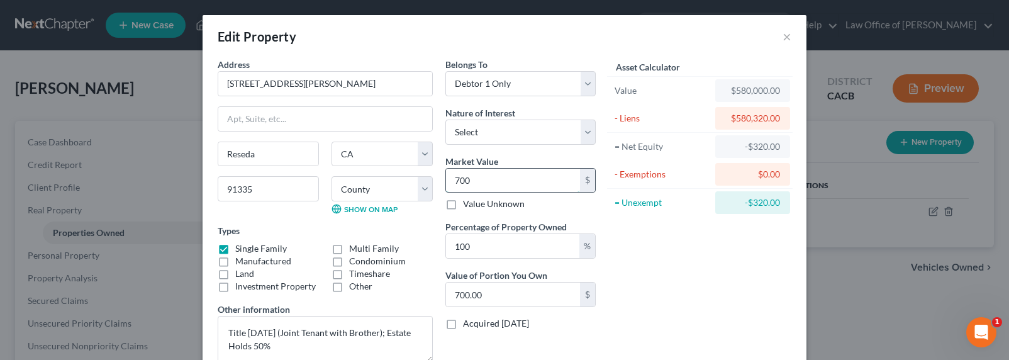
type input "7000"
type input "7,000.00"
type input "7,0000"
type input "70,000.00"
type input "70,0000"
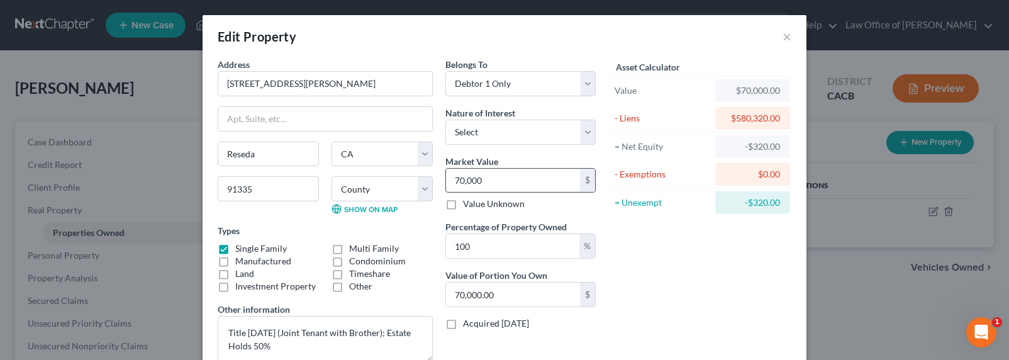
type input "700,000.00"
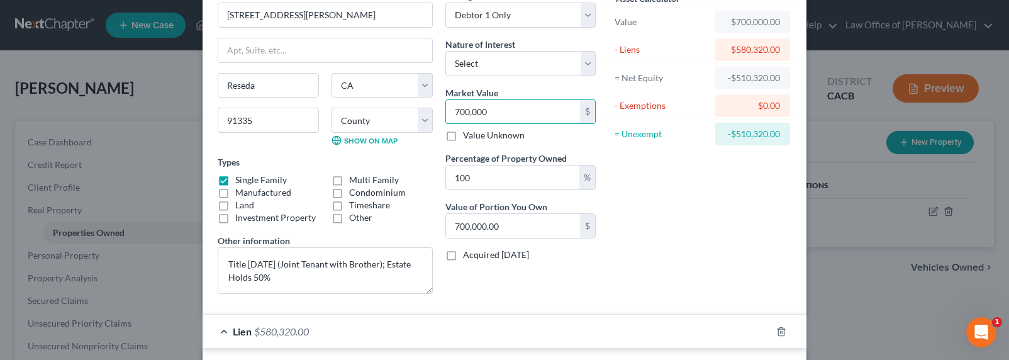
scroll to position [131, 0]
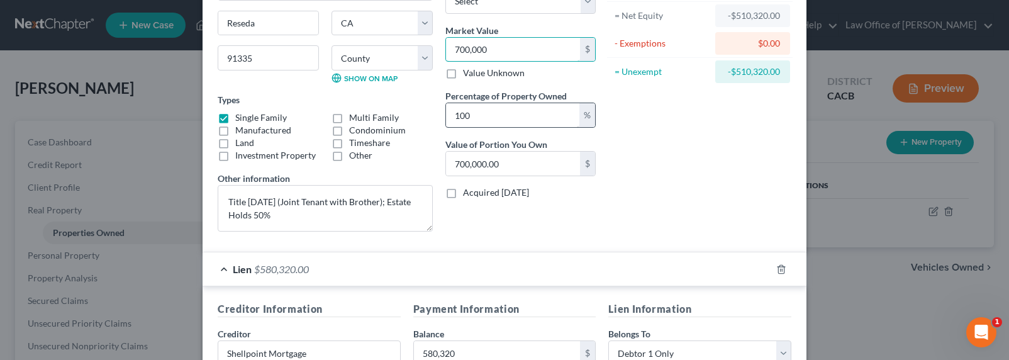
type input "700,000"
click at [486, 116] on input "100" at bounding box center [512, 115] width 133 height 24
drag, startPoint x: 486, startPoint y: 116, endPoint x: 438, endPoint y: 113, distance: 48.6
click at [439, 113] on div "Belongs To * Select Debtor 1 Only Debtor 2 Only Debtor 1 And Debtor 2 Only At L…" at bounding box center [520, 84] width 163 height 314
click at [684, 197] on div "Asset Calculator Value $700,000.00 - Liens $580,320.00 = Net Equity -$510,320.0…" at bounding box center [700, 84] width 196 height 314
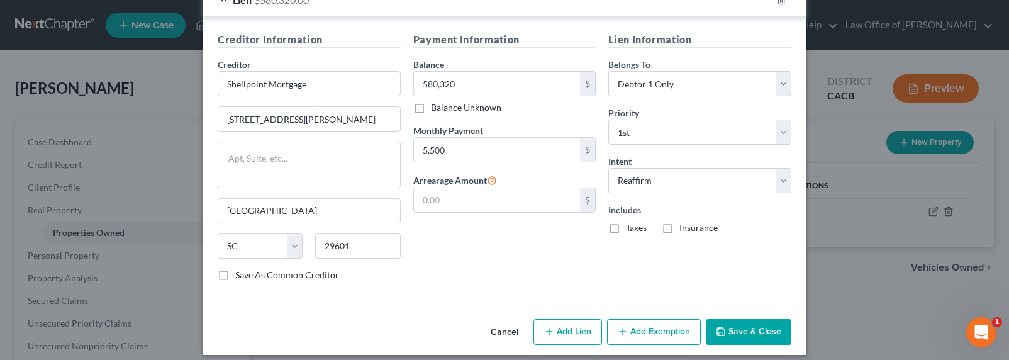
scroll to position [410, 0]
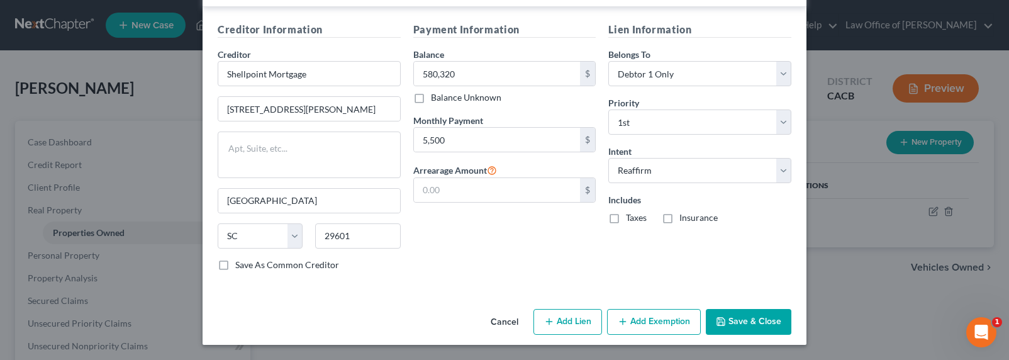
click at [646, 320] on button "Add Exemption" at bounding box center [654, 322] width 94 height 26
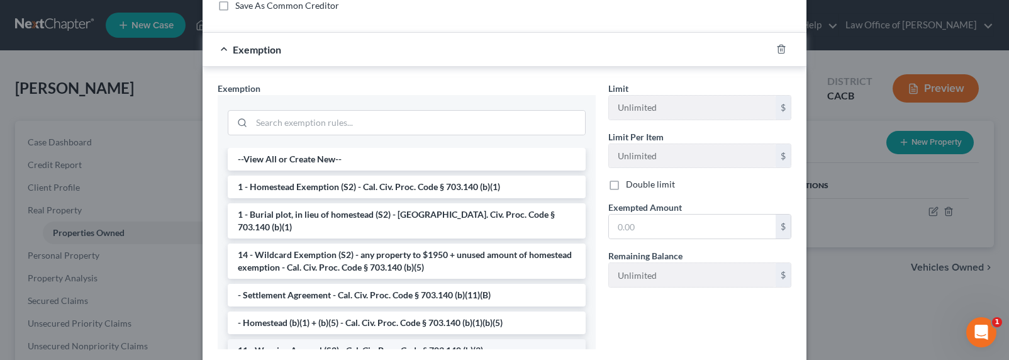
scroll to position [721, 0]
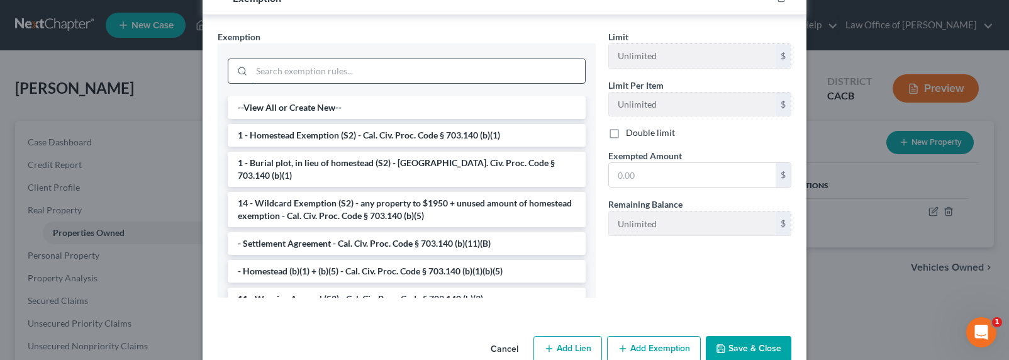
click at [292, 75] on input "search" at bounding box center [418, 71] width 333 height 24
click at [346, 127] on li "1 - Homestead Exemption (S2) - Cal. Civ. Proc. Code § 703.140 (b)(1)" at bounding box center [407, 135] width 358 height 23
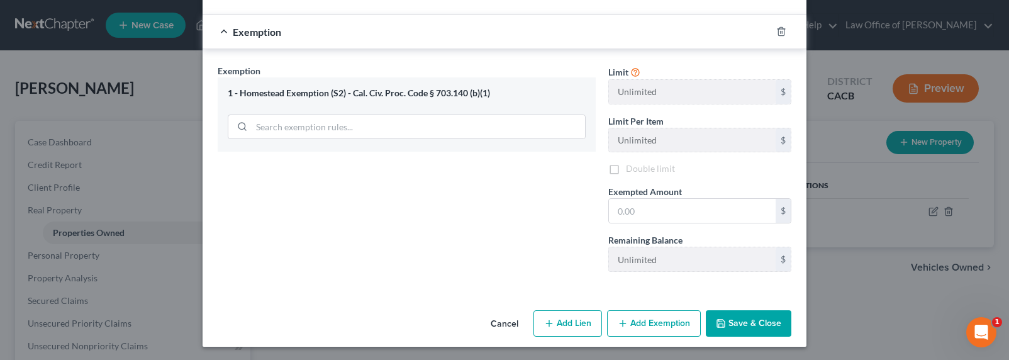
scroll to position [689, 0]
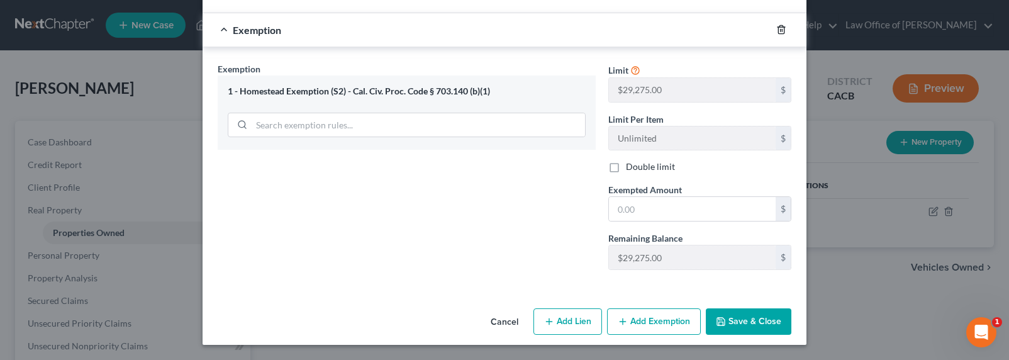
click at [776, 31] on icon "button" at bounding box center [781, 30] width 10 height 10
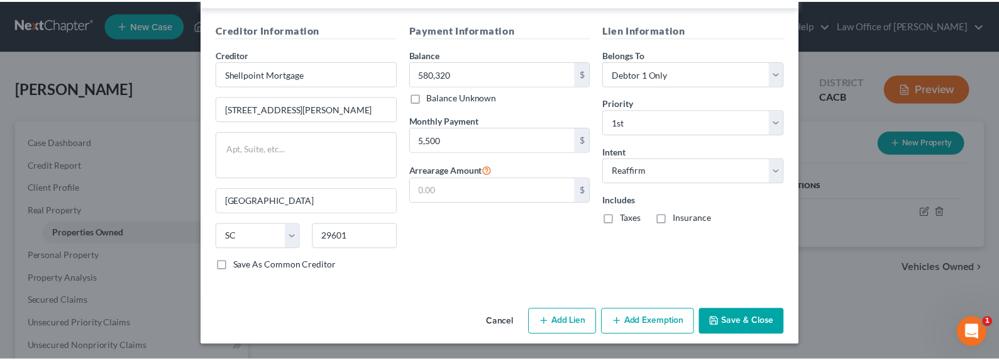
scroll to position [410, 0]
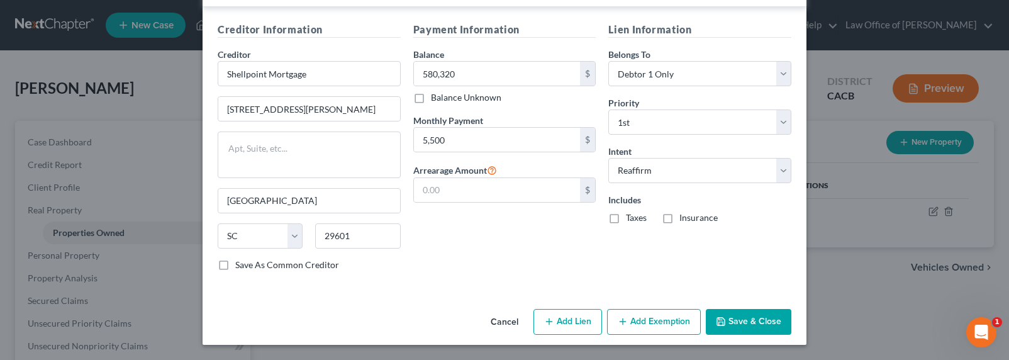
click at [765, 323] on button "Save & Close" at bounding box center [749, 322] width 86 height 26
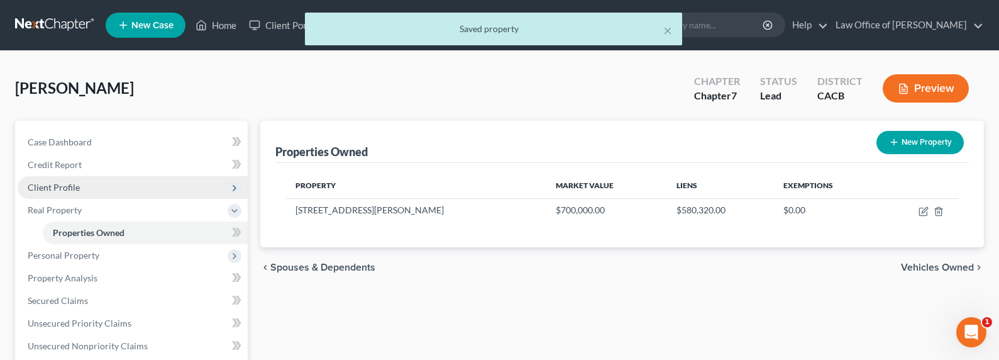
click at [50, 188] on span "Client Profile" at bounding box center [54, 187] width 52 height 11
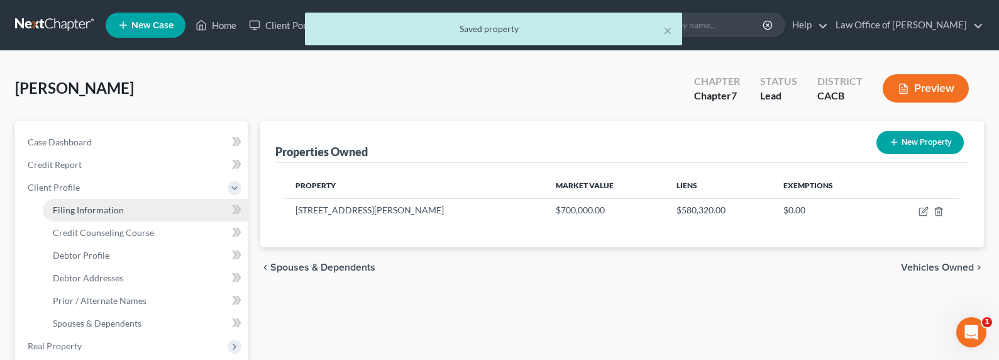
drag, startPoint x: 81, startPoint y: 195, endPoint x: 89, endPoint y: 208, distance: 15.2
click at [82, 196] on span "Client Profile" at bounding box center [133, 187] width 230 height 23
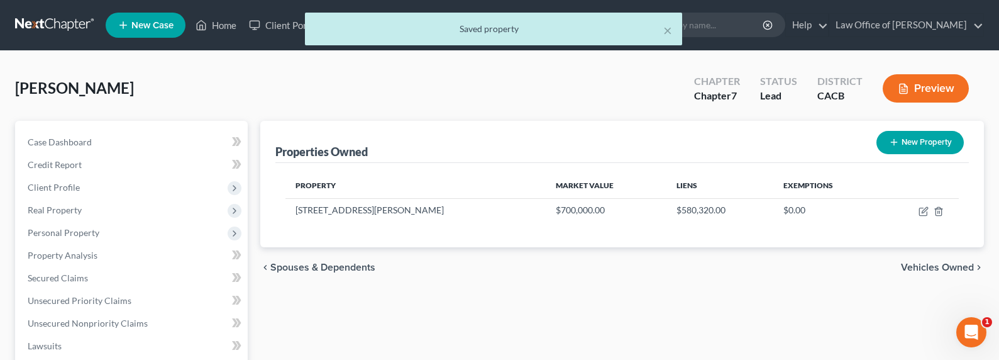
click at [89, 211] on ul "Case Dashboard Payments Invoices Payments Payments Credit Report Client Profile" at bounding box center [133, 334] width 230 height 407
click at [55, 179] on span "Client Profile" at bounding box center [133, 187] width 230 height 23
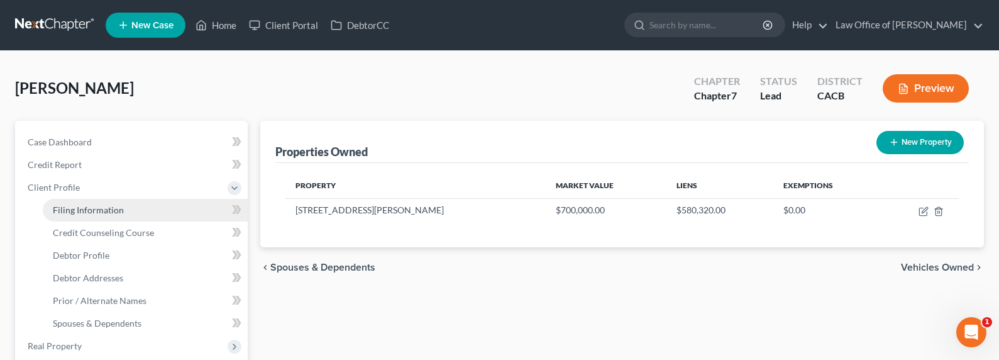
click at [68, 202] on link "Filing Information" at bounding box center [145, 210] width 205 height 23
select select "1"
select select "0"
select select "4"
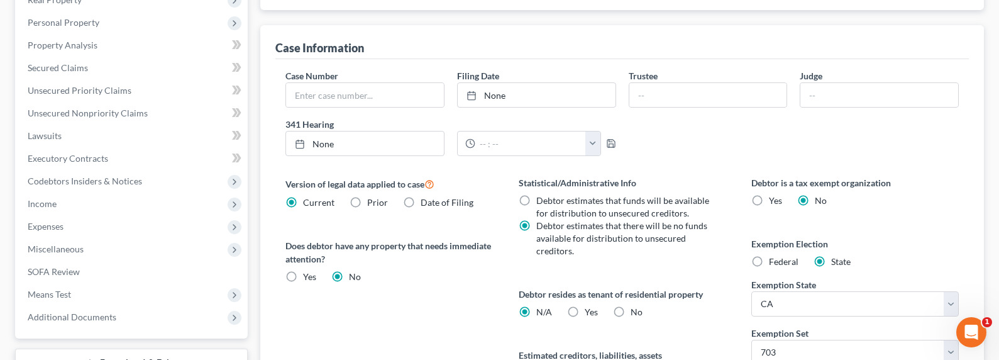
scroll to position [458, 0]
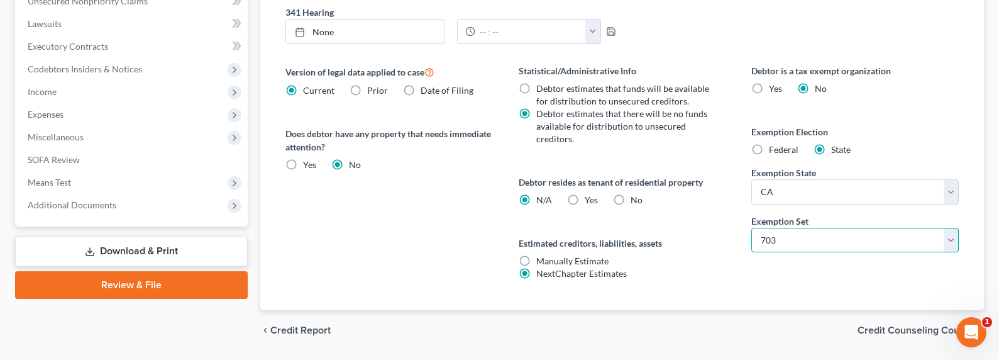
click at [803, 238] on select "Select 703 704" at bounding box center [855, 240] width 208 height 25
select select "1"
click at [751, 228] on select "Select 703 704" at bounding box center [855, 240] width 208 height 25
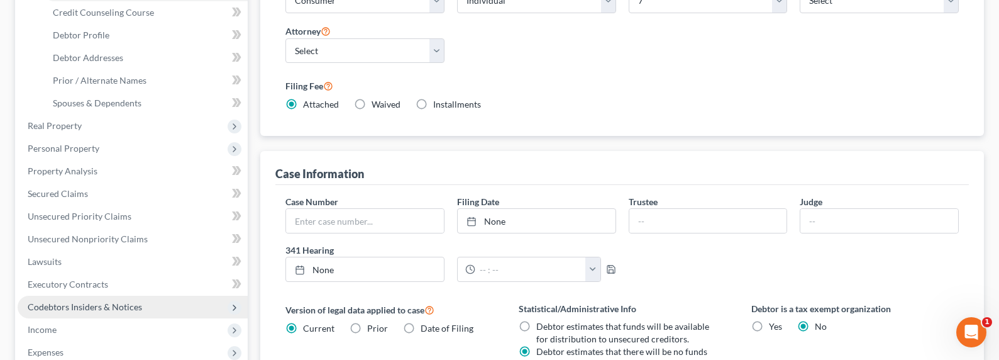
scroll to position [270, 0]
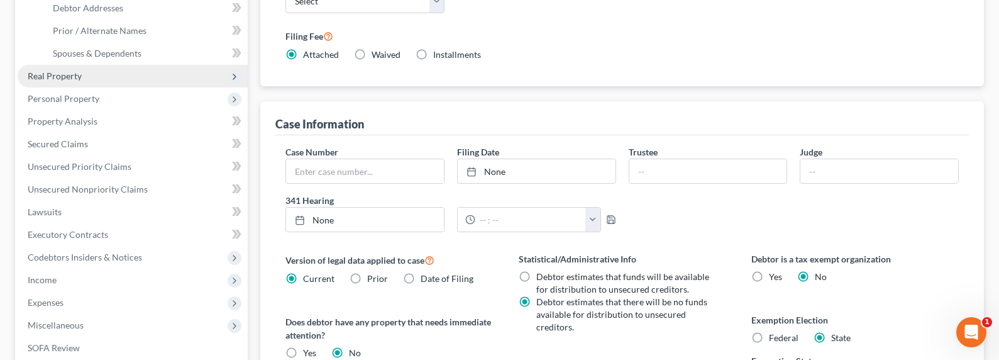
click at [48, 79] on span "Real Property" at bounding box center [55, 75] width 54 height 11
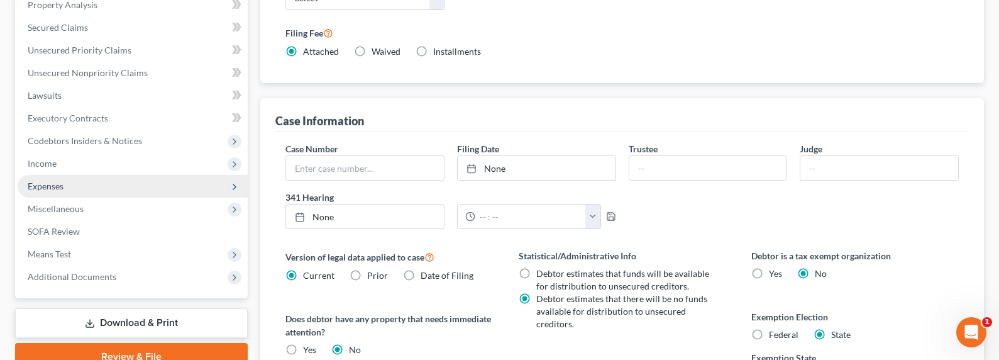
scroll to position [222, 0]
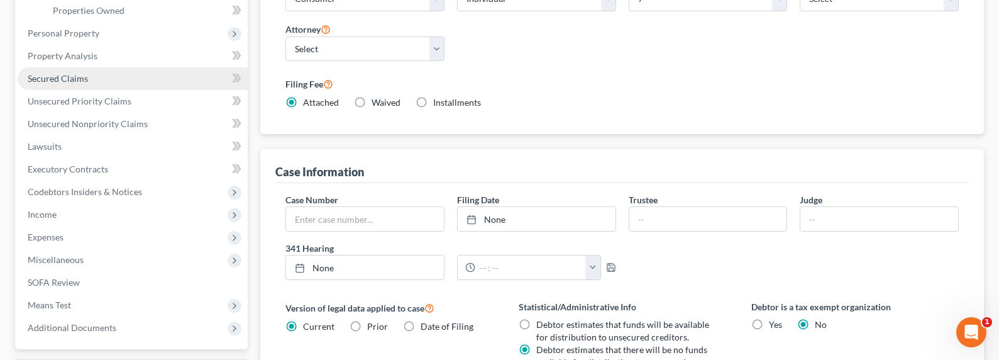
click at [50, 77] on span "Secured Claims" at bounding box center [58, 78] width 60 height 11
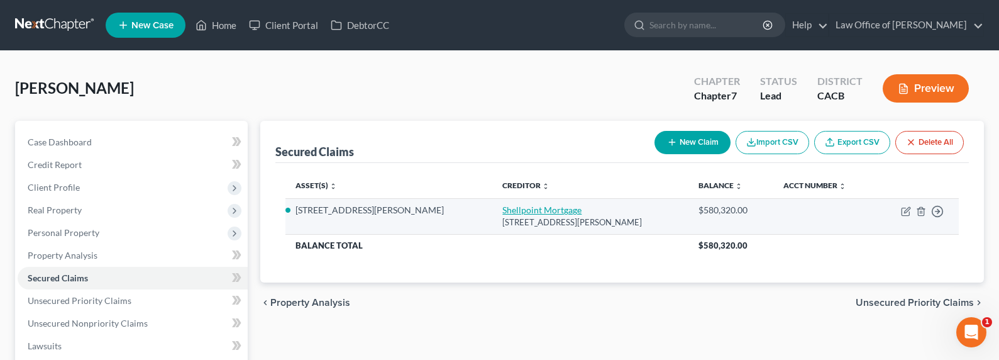
click at [502, 211] on link "Shellpoint Mortgage" at bounding box center [541, 209] width 79 height 11
select select "42"
select select "2"
select select "0"
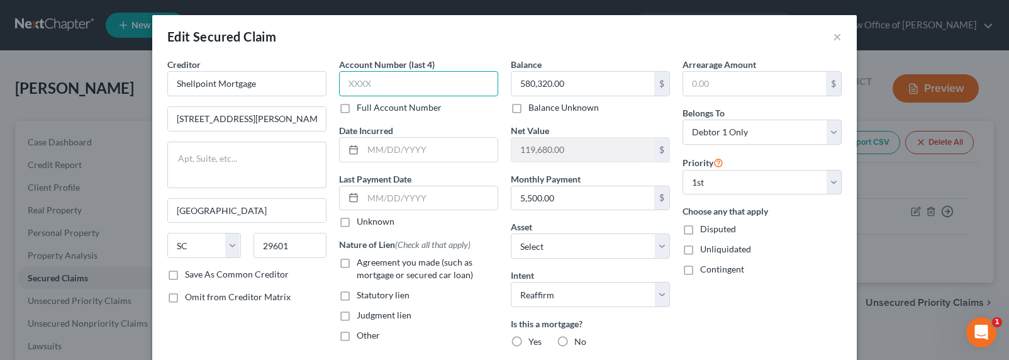
click at [362, 82] on input "text" at bounding box center [418, 83] width 159 height 25
type input "2410"
click at [428, 108] on label "Full Account Number" at bounding box center [399, 107] width 85 height 13
click at [370, 108] on input "Full Account Number" at bounding box center [366, 105] width 8 height 8
click at [399, 84] on input "2410" at bounding box center [418, 83] width 159 height 25
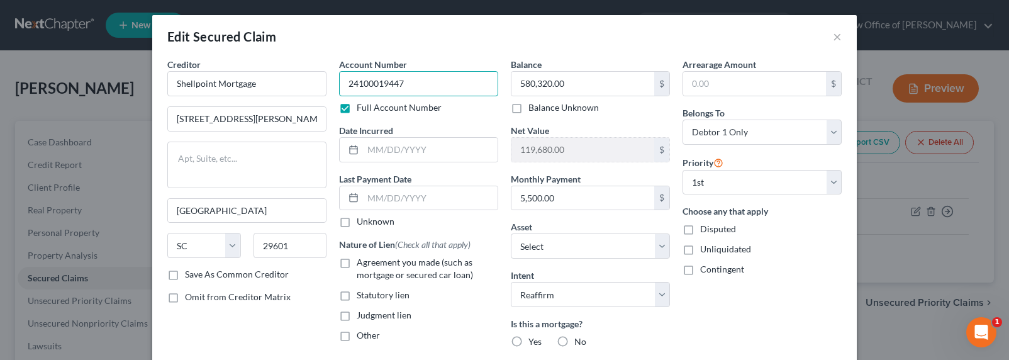
type input "24100019447"
type input "2024"
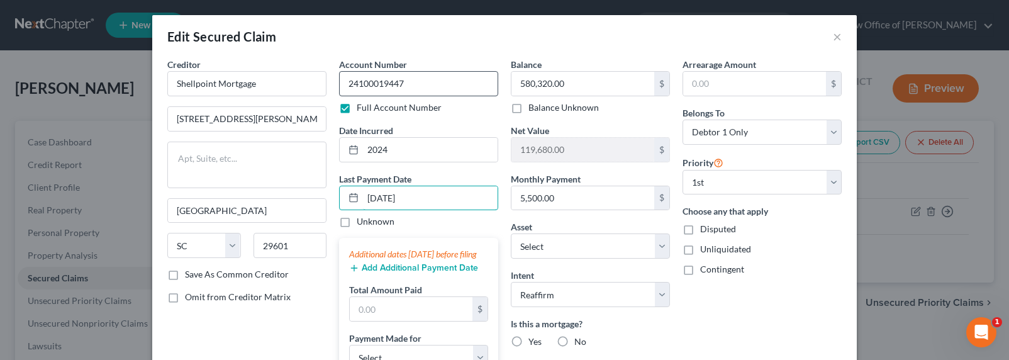
type input "[DATE]"
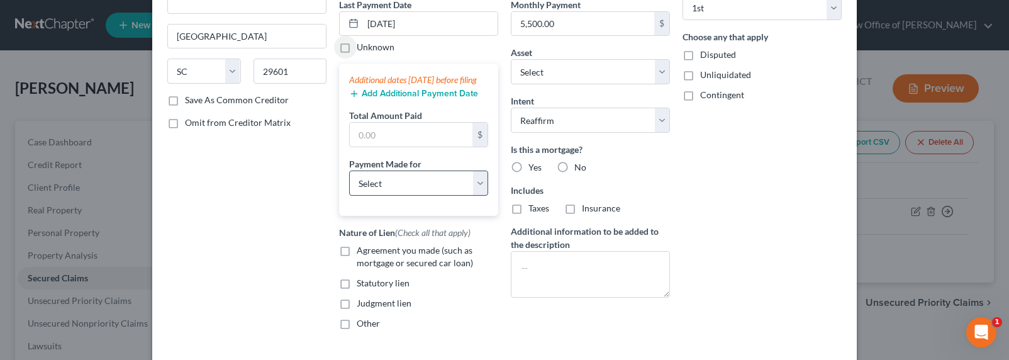
scroll to position [128, 0]
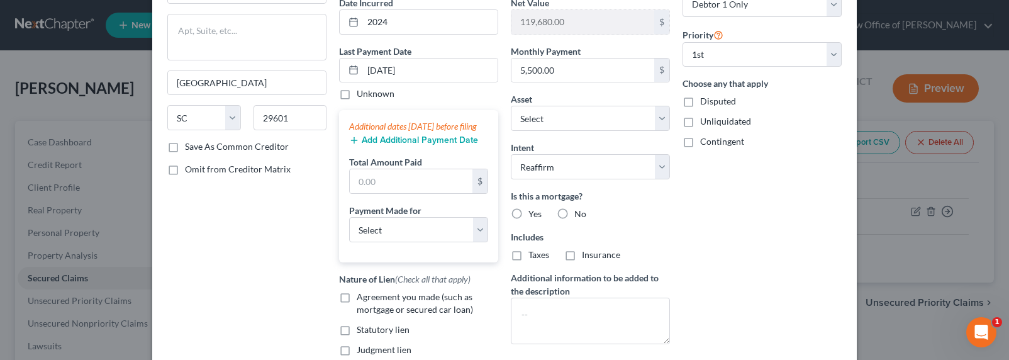
click at [395, 145] on button "Add Additional Payment Date" at bounding box center [413, 140] width 129 height 10
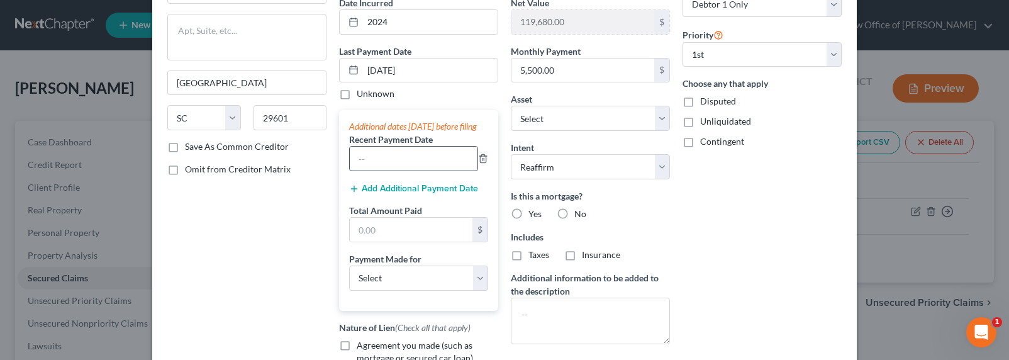
click at [392, 170] on input "text" at bounding box center [414, 159] width 128 height 24
type input "09/2025"
click at [401, 194] on button "Add Additional Payment Date" at bounding box center [413, 189] width 129 height 10
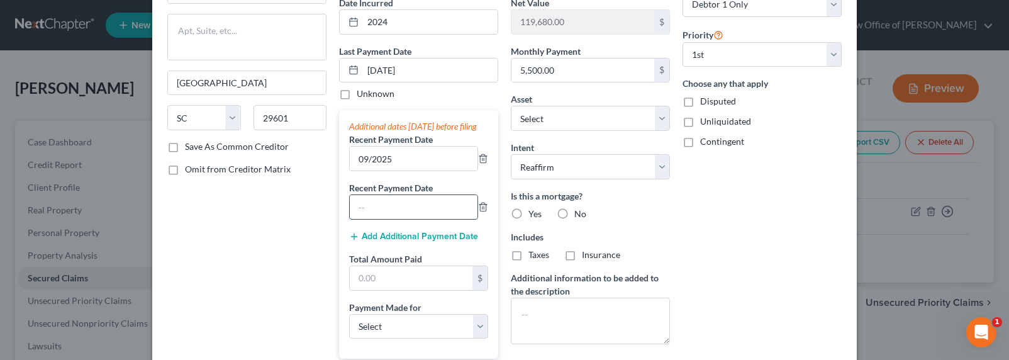
click at [390, 219] on input "text" at bounding box center [414, 207] width 128 height 24
type input "08/2025"
click at [384, 288] on input "text" at bounding box center [411, 278] width 123 height 24
type input "16,500"
click at [382, 339] on select "Select Car Credit Card Loan Repayment Mortgage Other Suppliers Or Vendors" at bounding box center [418, 326] width 139 height 25
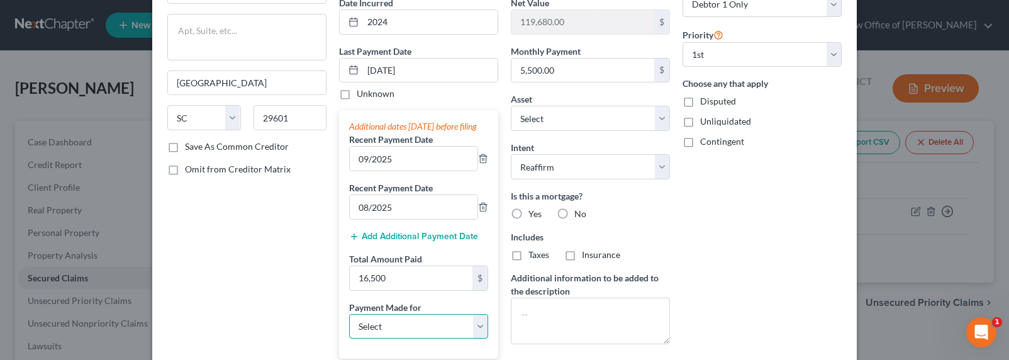
select select "3"
click at [349, 326] on select "Select Car Credit Card Loan Repayment Mortgage Other Suppliers Or Vendors" at bounding box center [418, 326] width 139 height 25
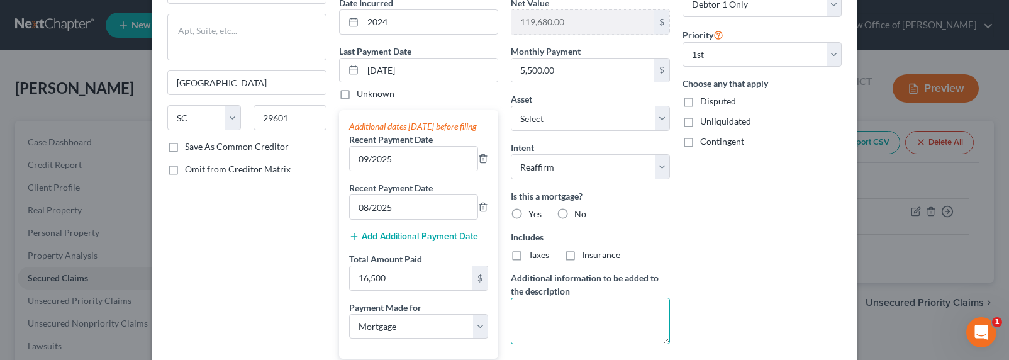
click at [590, 311] on textarea at bounding box center [590, 320] width 159 height 47
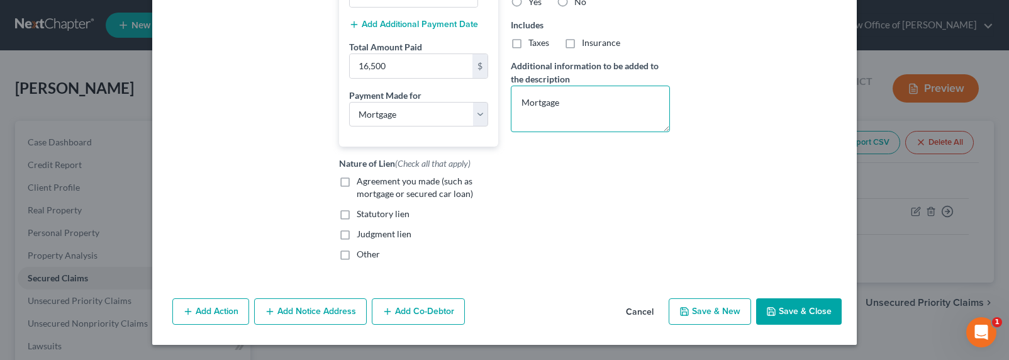
scroll to position [352, 0]
type textarea "Mortgage"
click at [416, 307] on button "Add Co-Debtor" at bounding box center [418, 311] width 93 height 26
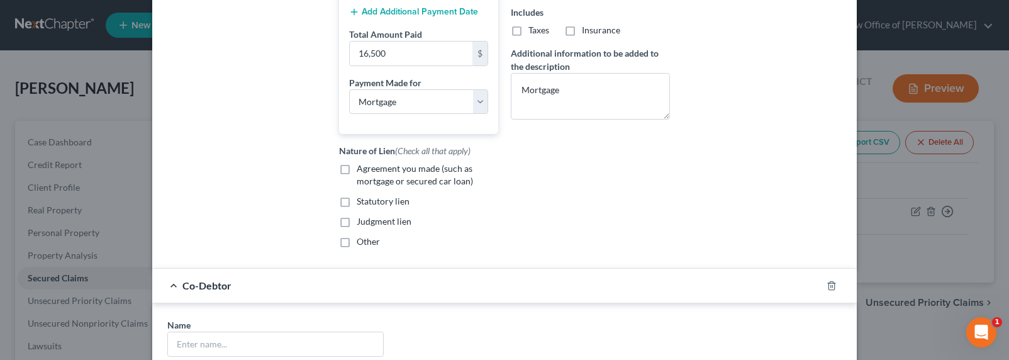
click at [363, 180] on span "Agreement you made (such as mortgage or secured car loan)" at bounding box center [415, 174] width 116 height 23
click at [363, 170] on input "Agreement you made (such as mortgage or secured car loan)" at bounding box center [366, 166] width 8 height 8
checkbox input "true"
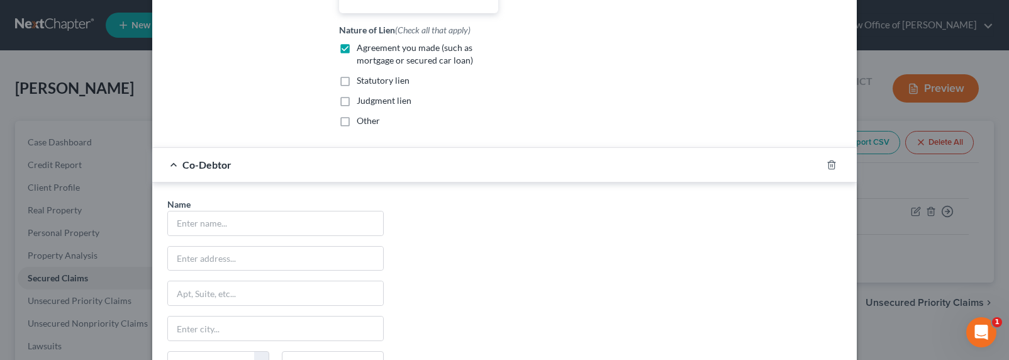
scroll to position [494, 0]
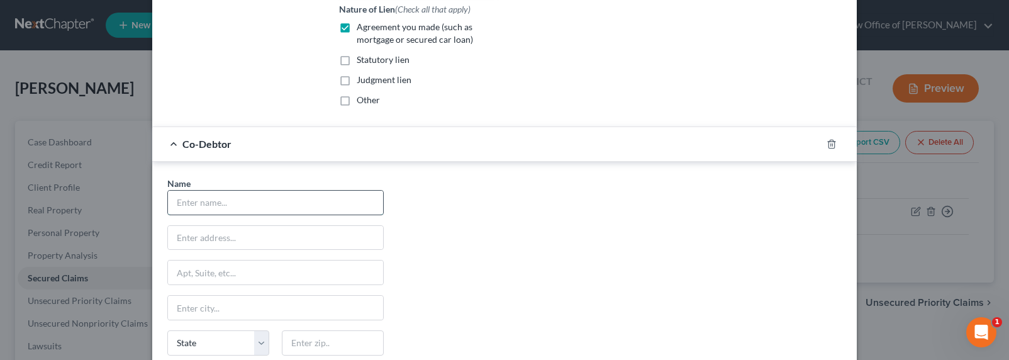
click at [254, 211] on input "text" at bounding box center [275, 203] width 215 height 24
type input "[PERSON_NAME]"
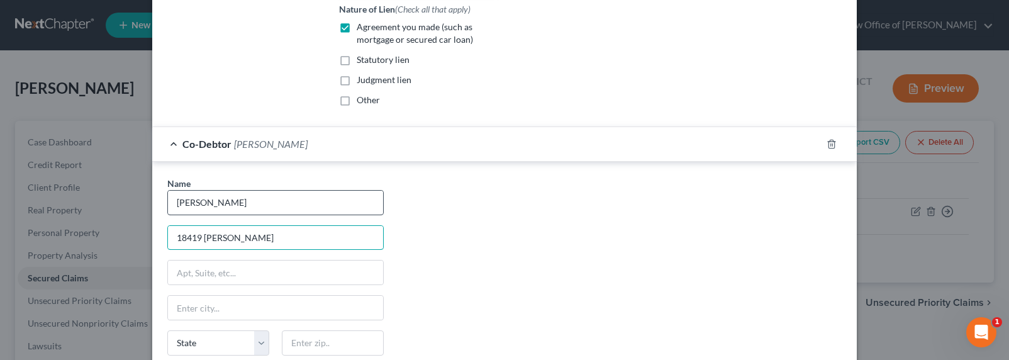
type input "[STREET_ADDRESS][PERSON_NAME]"
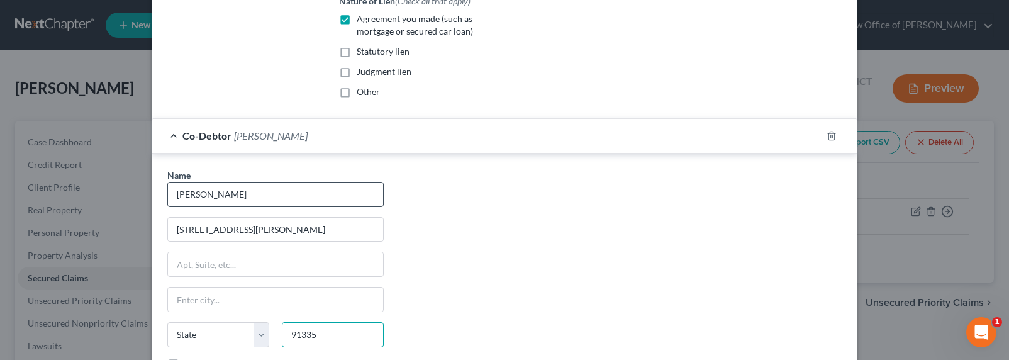
type input "91335"
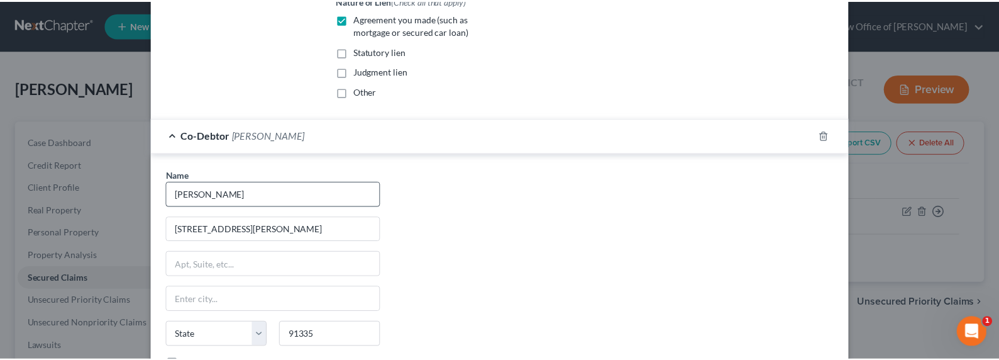
scroll to position [646, 0]
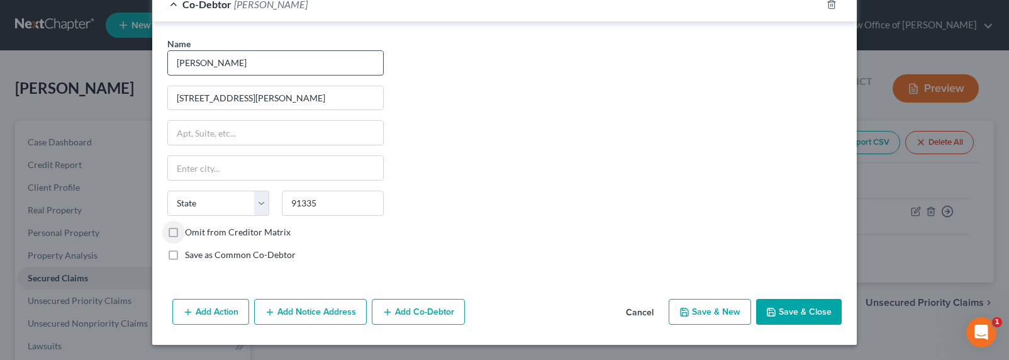
type input "Reseda"
select select "4"
click at [799, 310] on button "Save & Close" at bounding box center [799, 312] width 86 height 26
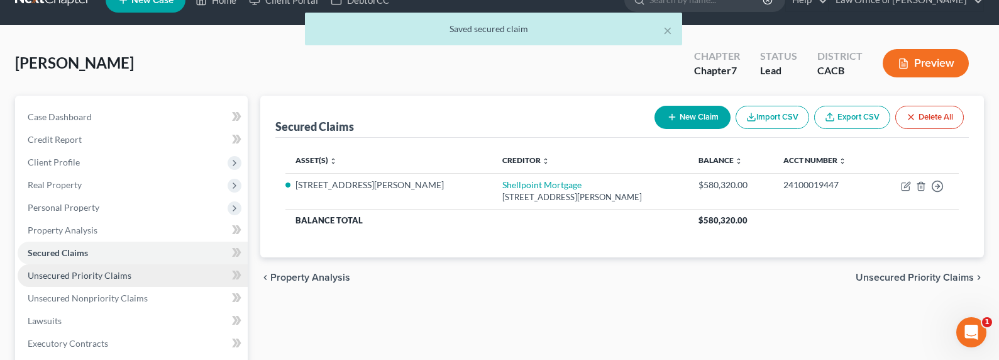
scroll to position [26, 0]
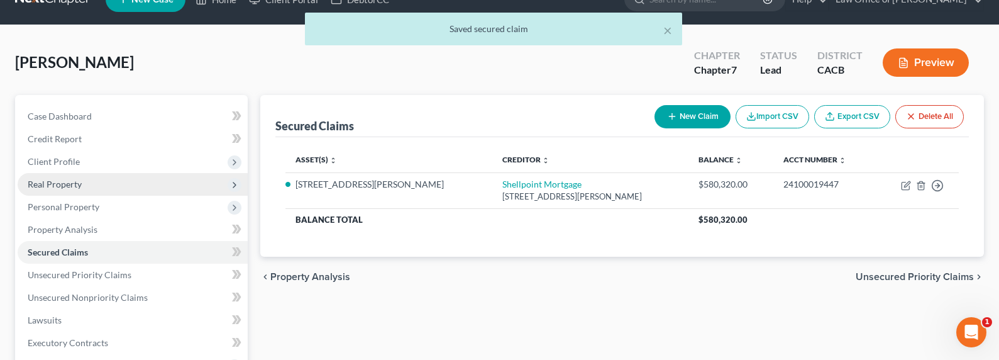
click at [53, 179] on span "Real Property" at bounding box center [55, 184] width 54 height 11
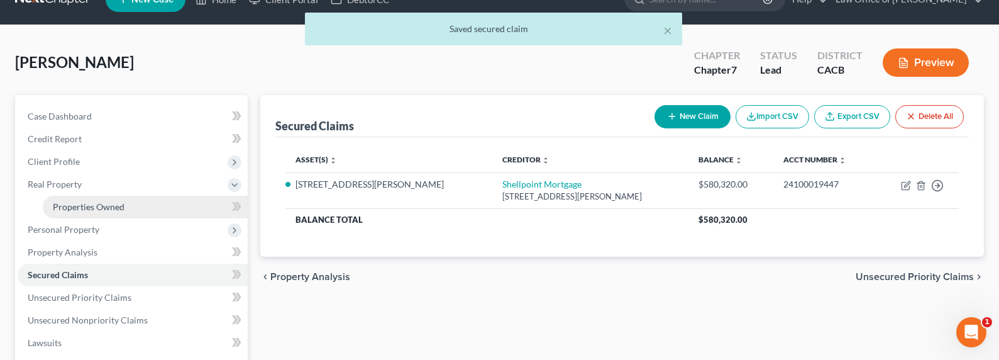
click at [77, 202] on span "Properties Owned" at bounding box center [89, 206] width 72 height 11
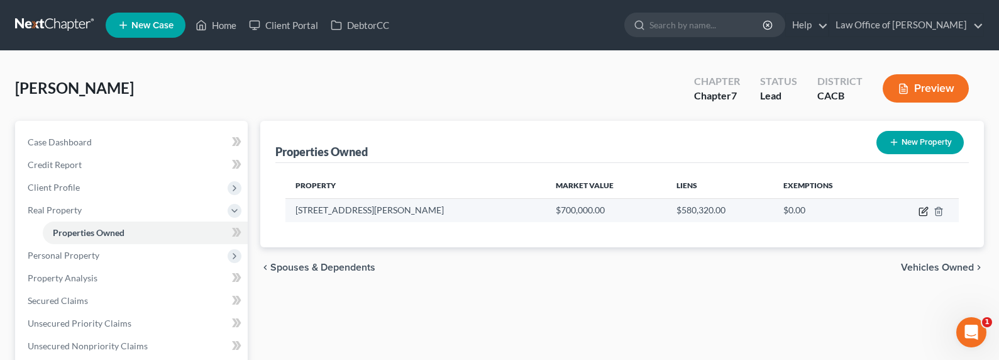
click at [926, 209] on icon "button" at bounding box center [925, 210] width 6 height 6
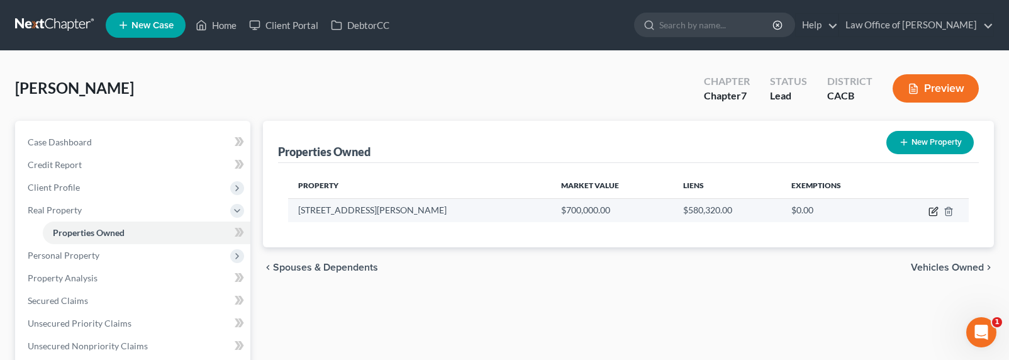
select select "4"
select select "18"
select select "0"
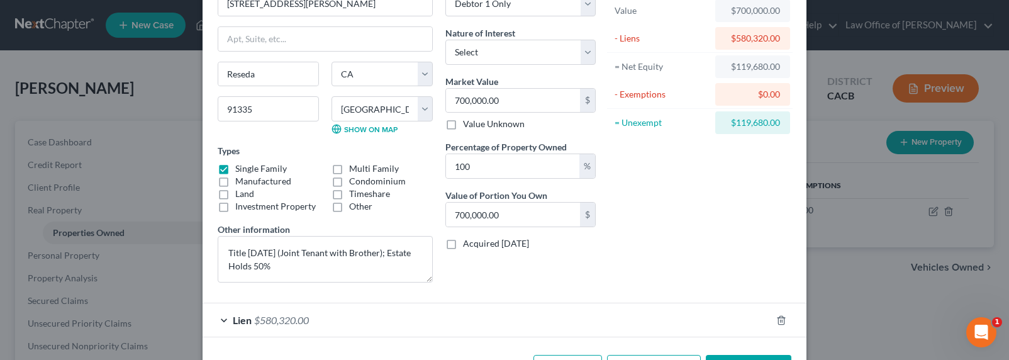
scroll to position [126, 0]
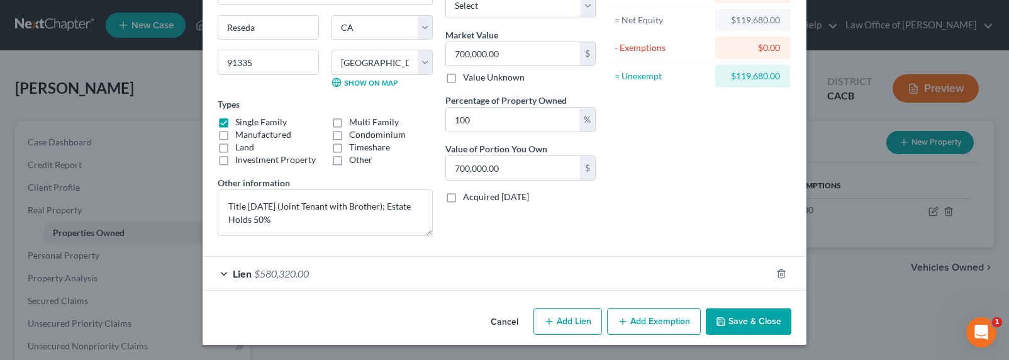
click at [653, 318] on button "Add Exemption" at bounding box center [654, 321] width 94 height 26
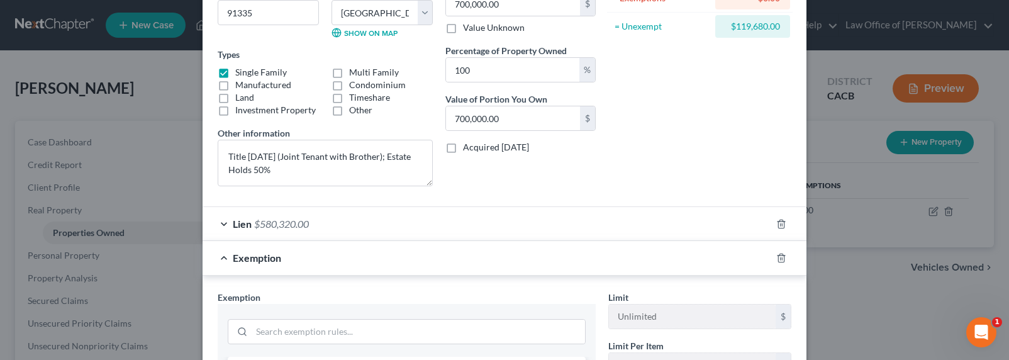
scroll to position [256, 0]
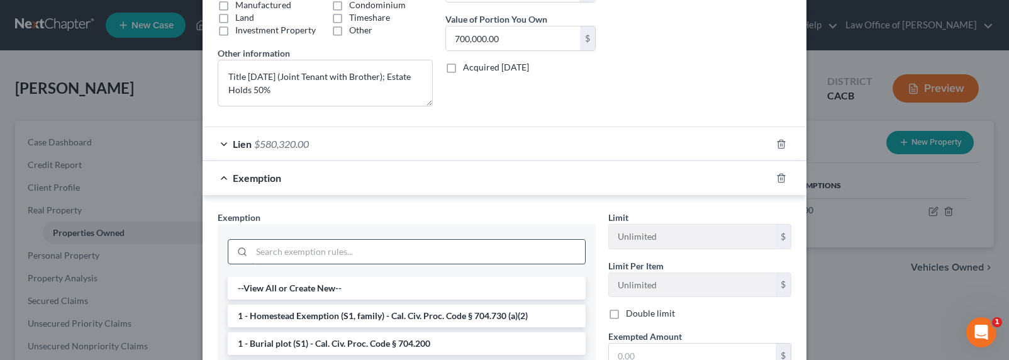
click at [307, 242] on input "search" at bounding box center [418, 252] width 333 height 24
click at [322, 312] on li "1 - Homestead Exemption (S1, family) - Cal. Civ. Proc. Code § 704.730 (a)(2)" at bounding box center [407, 315] width 358 height 23
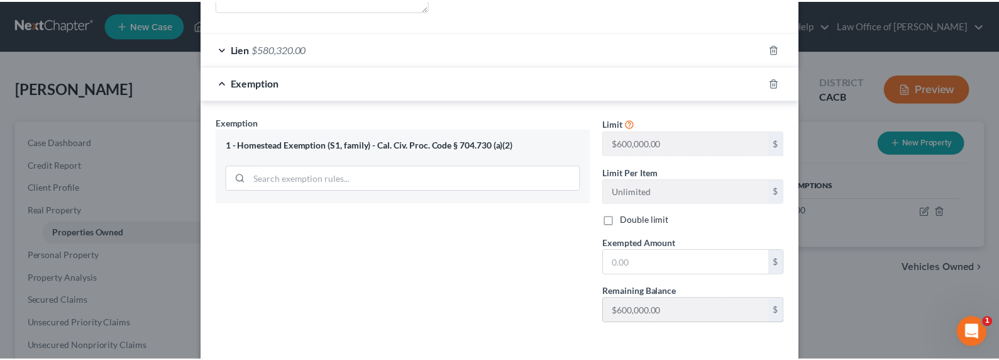
scroll to position [404, 0]
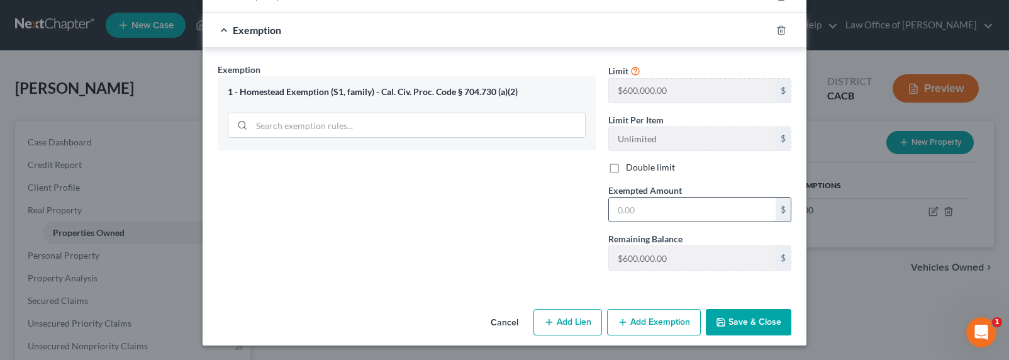
click at [638, 209] on input "text" at bounding box center [692, 209] width 167 height 24
type input "200,000"
click at [753, 318] on button "Save & Close" at bounding box center [749, 322] width 86 height 26
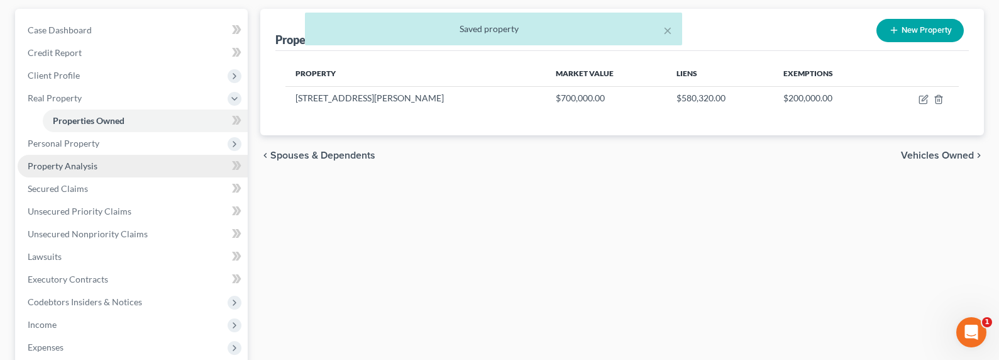
scroll to position [155, 0]
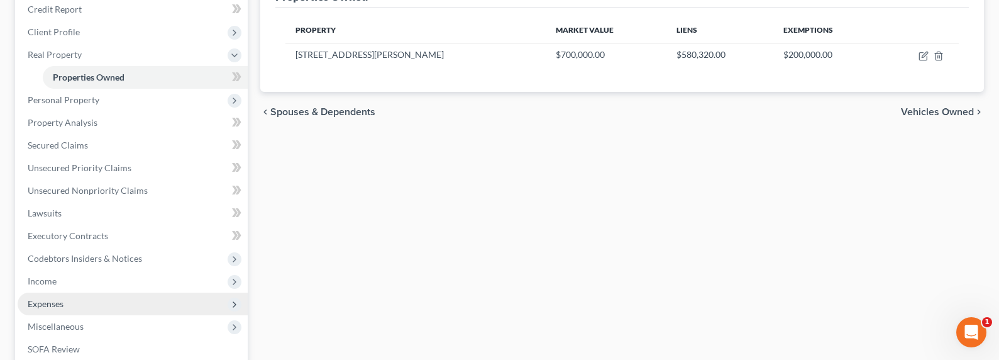
click at [48, 301] on span "Expenses" at bounding box center [46, 303] width 36 height 11
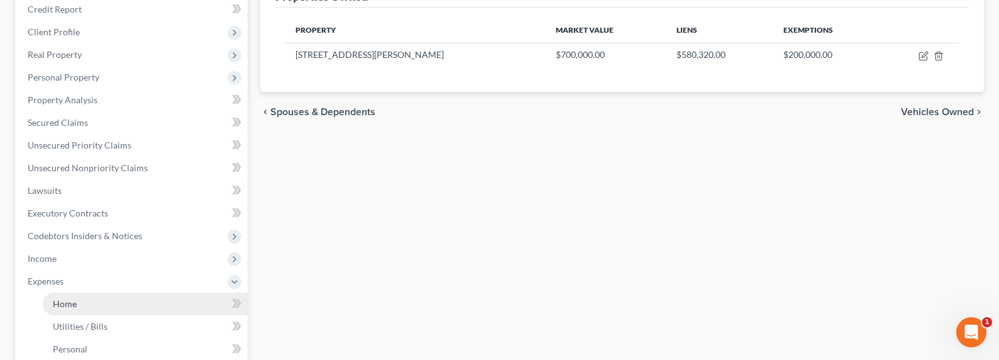
click at [77, 299] on link "Home" at bounding box center [145, 303] width 205 height 23
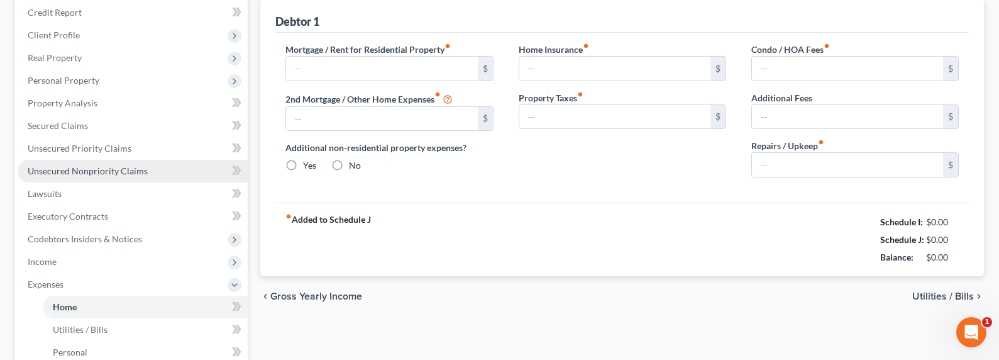
type input "0.00"
radio input "true"
type input "0.00"
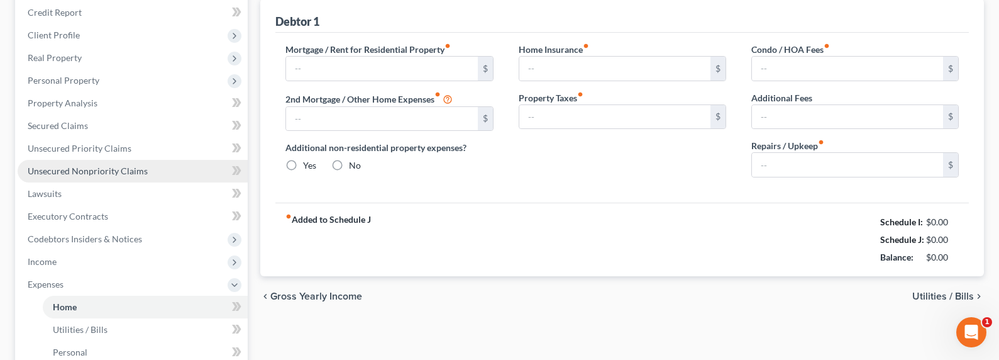
type input "0.00"
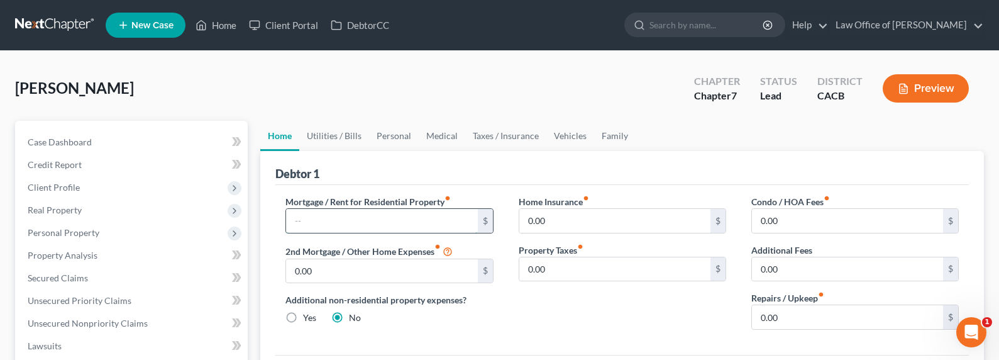
click at [376, 218] on input "text" at bounding box center [381, 221] width 191 height 24
type input "5,500"
click at [795, 223] on input "0.00" at bounding box center [847, 221] width 191 height 24
type input "430"
click at [611, 213] on input "0.00" at bounding box center [614, 221] width 191 height 24
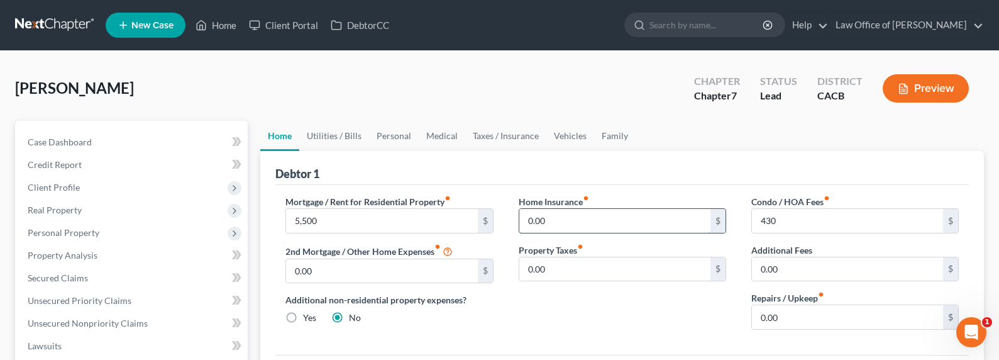
click at [548, 220] on input "0.00" at bounding box center [614, 221] width 191 height 24
drag, startPoint x: 548, startPoint y: 221, endPoint x: 480, endPoint y: 217, distance: 68.0
click at [480, 217] on div "Mortgage / Rent for Residential Property fiber_manual_record 5,500 $ 2nd Mortga…" at bounding box center [622, 267] width 699 height 145
type input "280"
click at [559, 225] on input "280" at bounding box center [614, 221] width 191 height 24
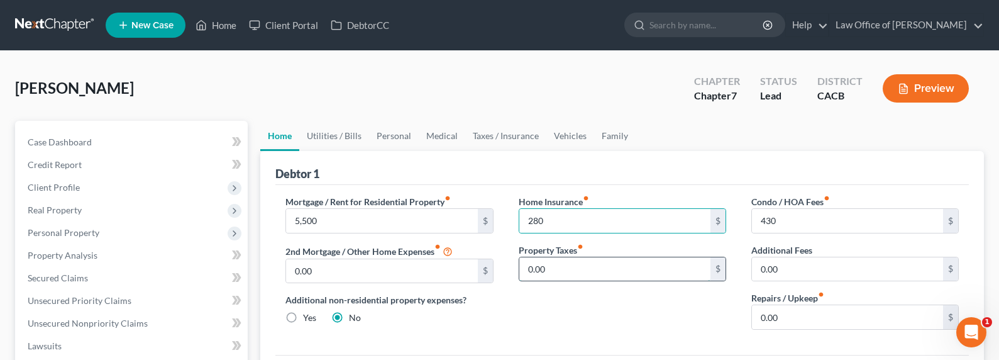
click at [548, 269] on input "0.00" at bounding box center [614, 269] width 191 height 24
type input "220"
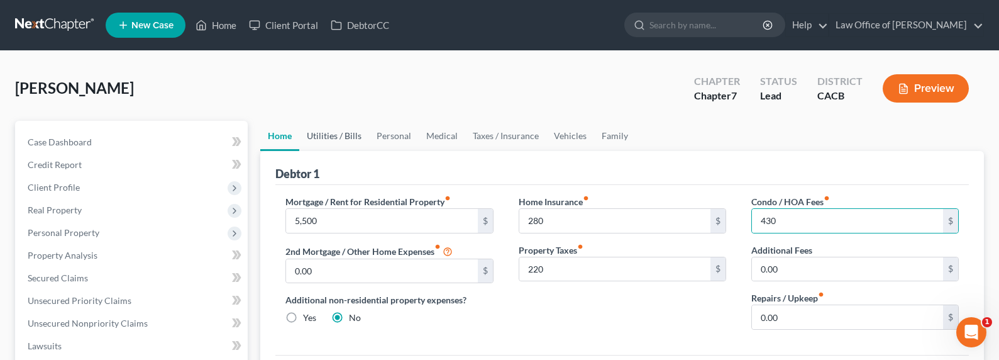
click at [340, 136] on link "Utilities / Bills" at bounding box center [334, 136] width 70 height 30
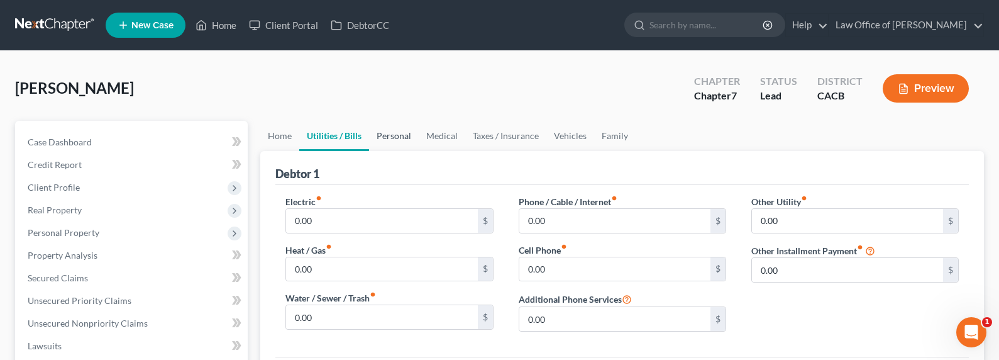
click at [393, 141] on link "Personal" at bounding box center [394, 136] width 50 height 30
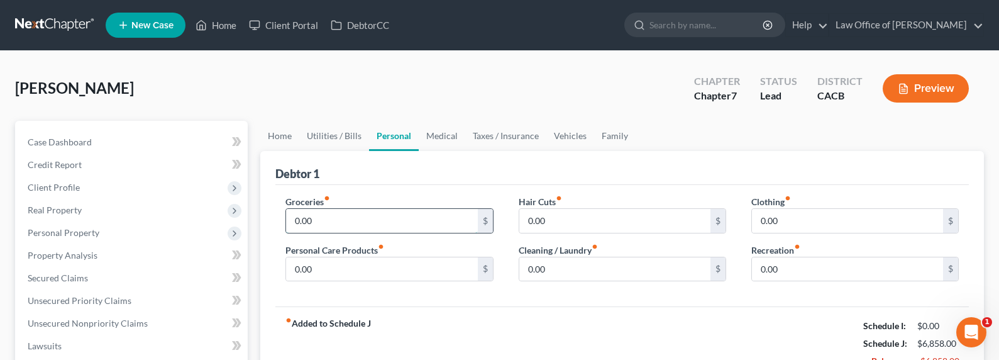
click at [351, 218] on input "0.00" at bounding box center [381, 221] width 191 height 24
type input "650"
type input "50"
type input "15"
type input "50"
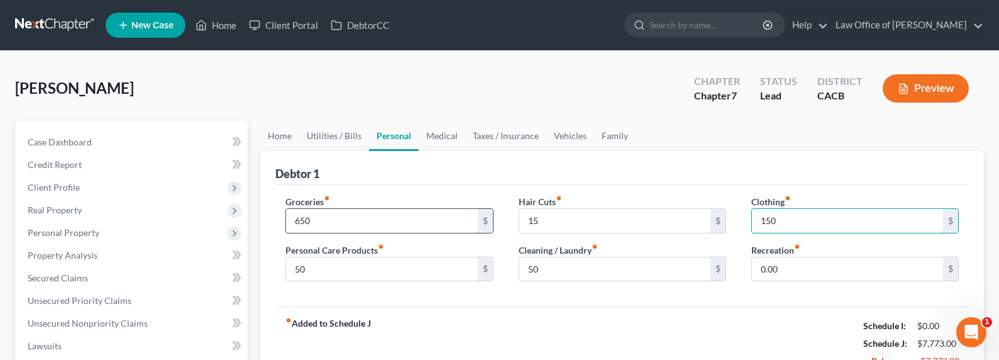
type input "150"
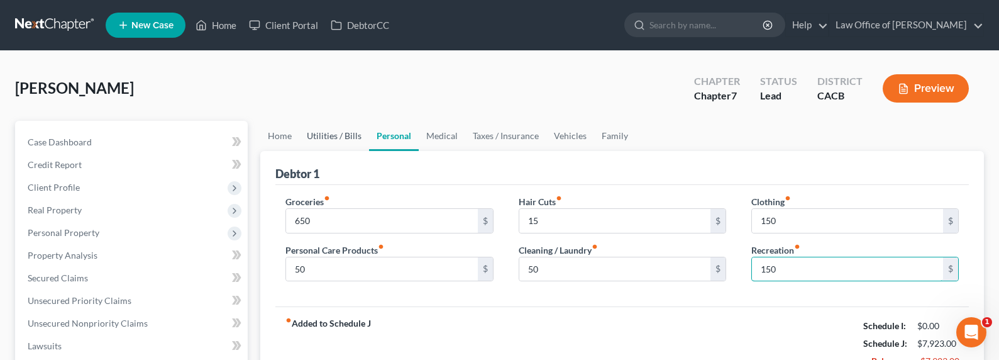
type input "150"
click at [326, 130] on link "Utilities / Bills" at bounding box center [334, 136] width 70 height 30
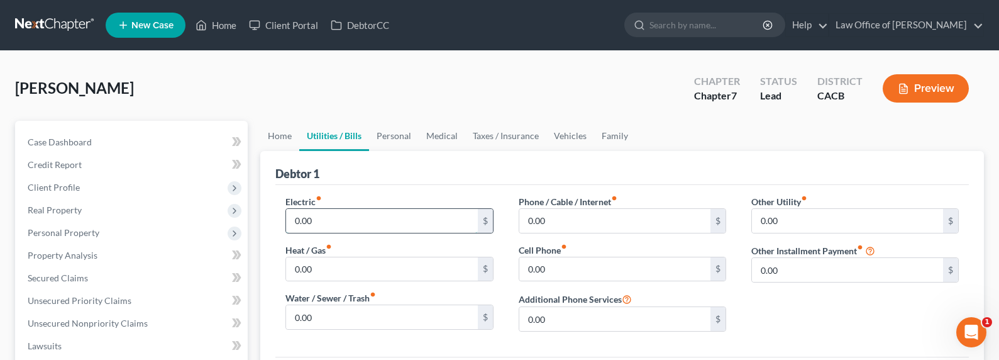
click at [333, 223] on input "0.00" at bounding box center [381, 221] width 191 height 24
type input "3"
type input "120"
type input "80"
type input "90"
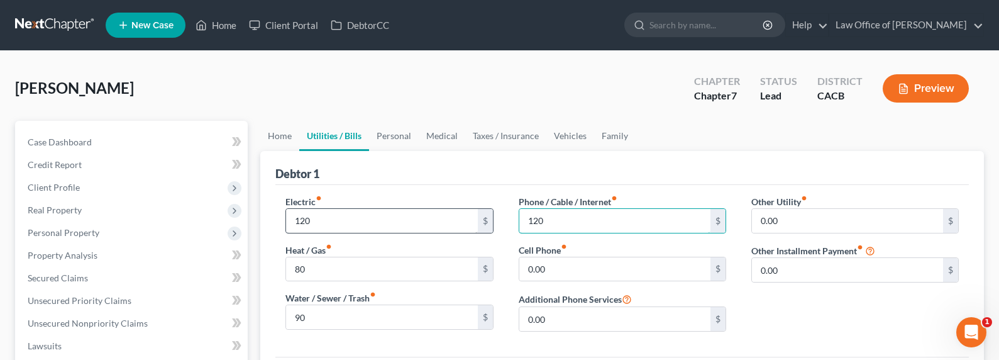
type input "120"
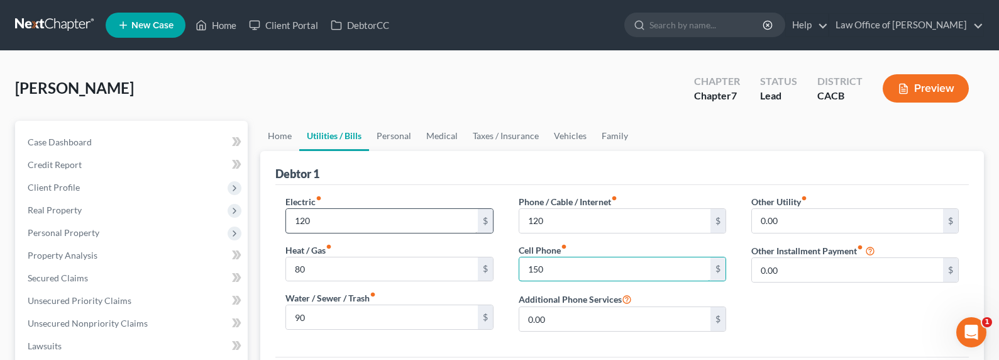
type input "150"
click at [438, 140] on link "Medical" at bounding box center [442, 136] width 47 height 30
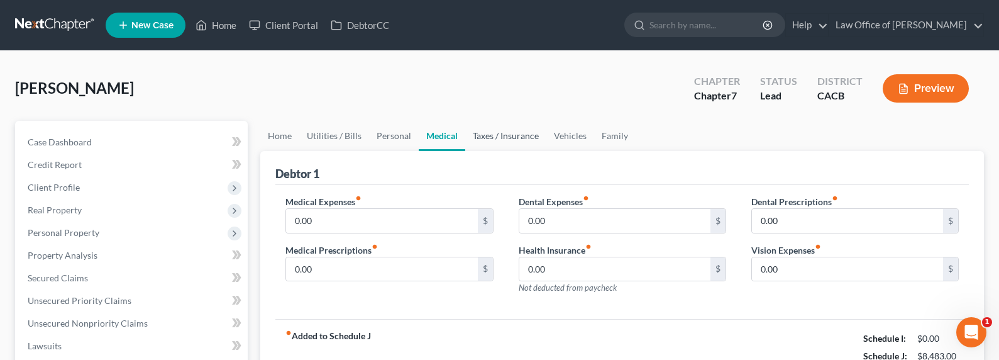
click at [483, 138] on link "Taxes / Insurance" at bounding box center [505, 136] width 81 height 30
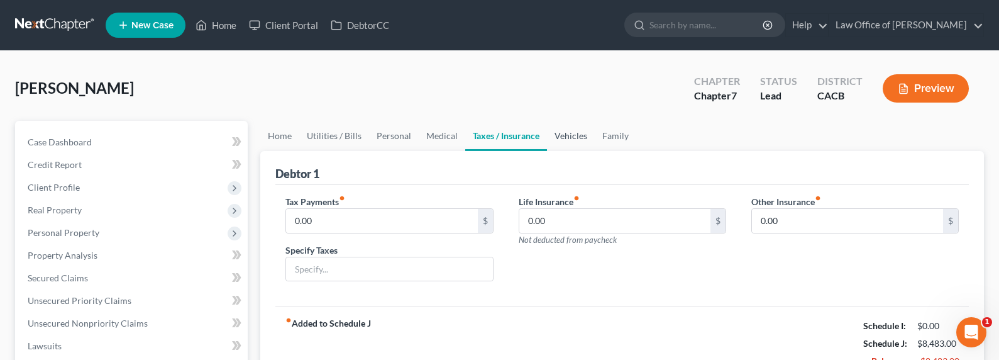
click at [563, 137] on link "Vehicles" at bounding box center [571, 136] width 48 height 30
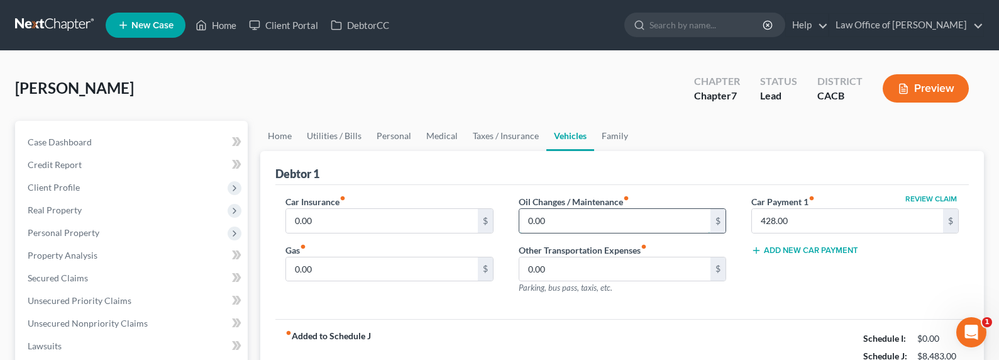
click at [570, 221] on input "0.00" at bounding box center [614, 221] width 191 height 24
type input "15"
click at [314, 271] on input "0.00" at bounding box center [381, 269] width 191 height 24
drag, startPoint x: 300, startPoint y: 268, endPoint x: 293, endPoint y: 268, distance: 6.9
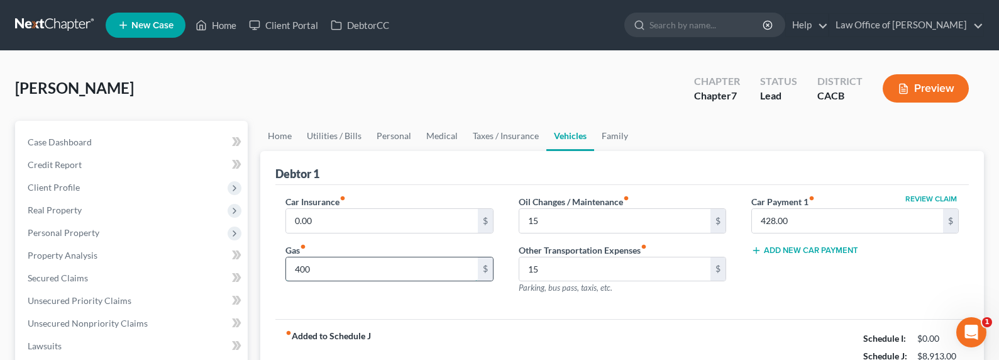
click at [293, 268] on input "400" at bounding box center [381, 269] width 191 height 24
type input "300"
click at [341, 215] on input "0.00" at bounding box center [381, 221] width 191 height 24
type input "160"
click at [441, 163] on div "Debtor 1" at bounding box center [622, 168] width 694 height 34
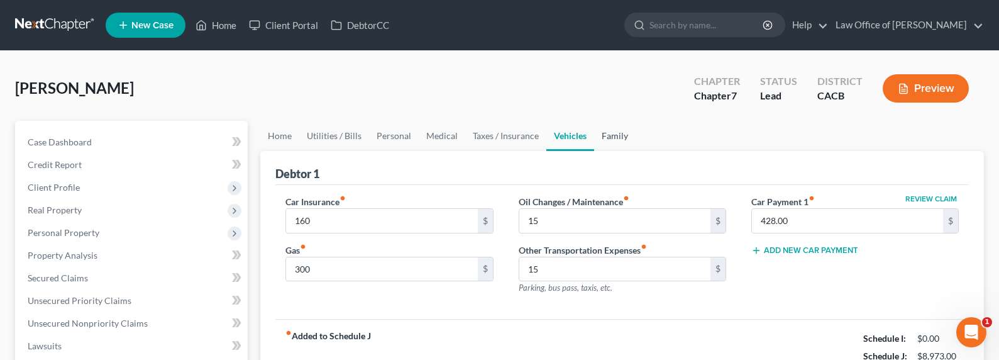
click at [608, 138] on link "Family" at bounding box center [615, 136] width 42 height 30
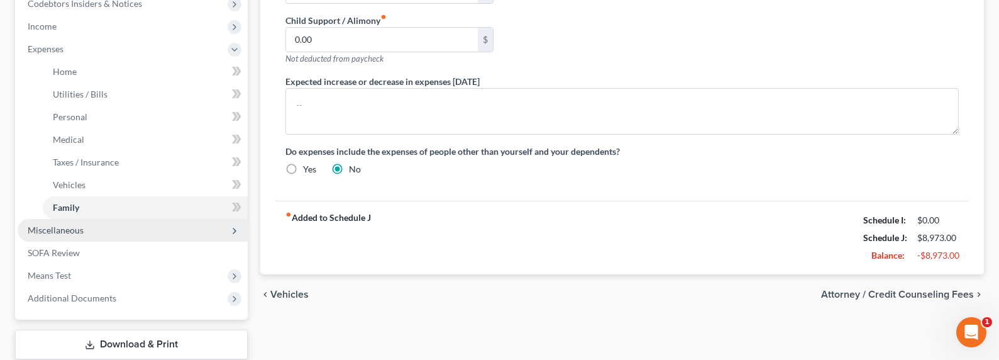
scroll to position [338, 0]
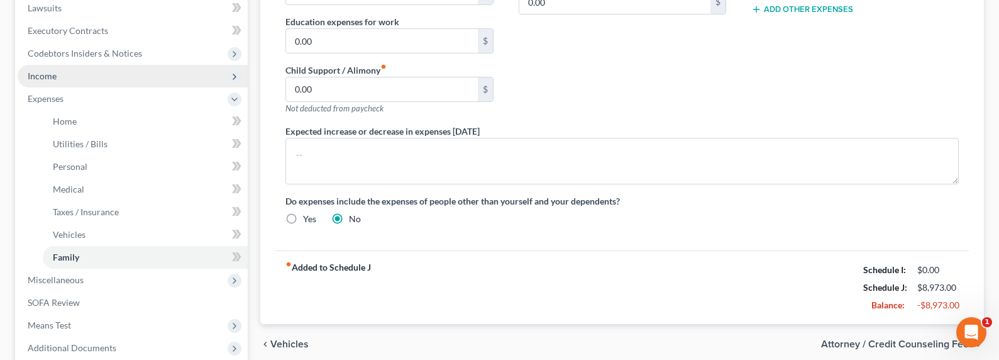
click at [43, 72] on span "Income" at bounding box center [42, 75] width 29 height 11
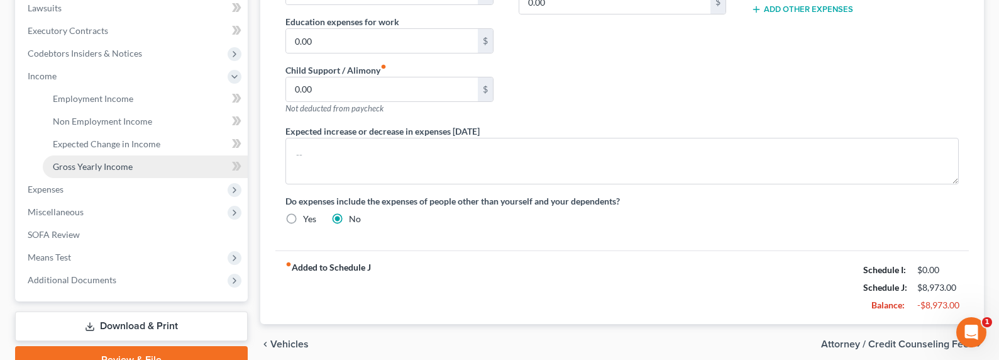
click at [104, 160] on link "Gross Yearly Income" at bounding box center [145, 166] width 205 height 23
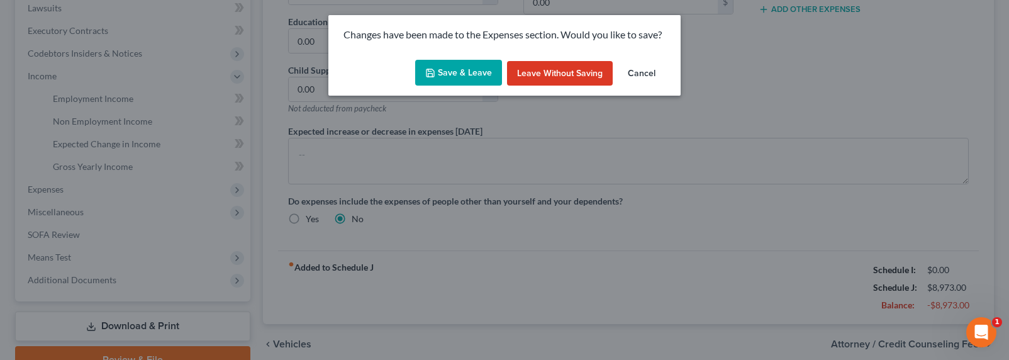
click at [453, 71] on button "Save & Leave" at bounding box center [458, 73] width 87 height 26
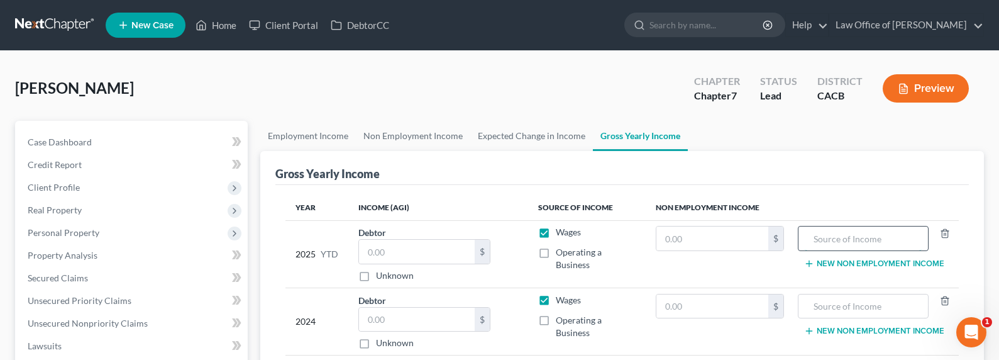
click at [863, 242] on input "text" at bounding box center [863, 238] width 117 height 24
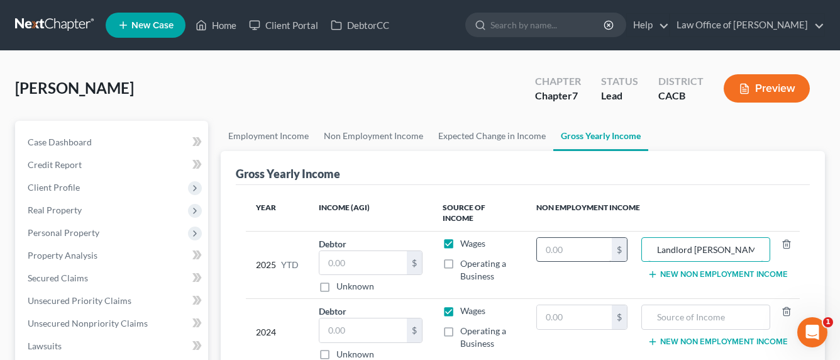
type input "Landlord [PERSON_NAME]"
click at [565, 248] on input "text" at bounding box center [574, 250] width 75 height 24
type input "10,364"
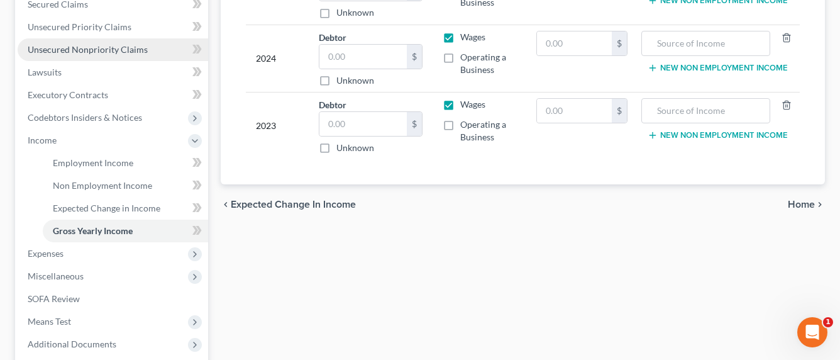
click at [102, 52] on span "Unsecured Nonpriority Claims" at bounding box center [88, 49] width 120 height 11
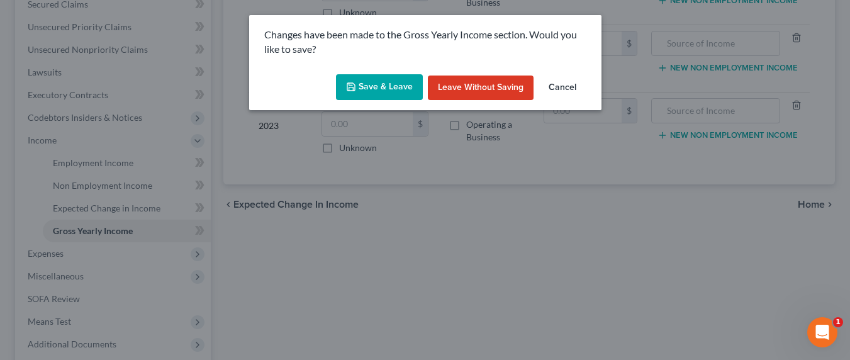
click at [356, 84] on icon "button" at bounding box center [351, 87] width 10 height 10
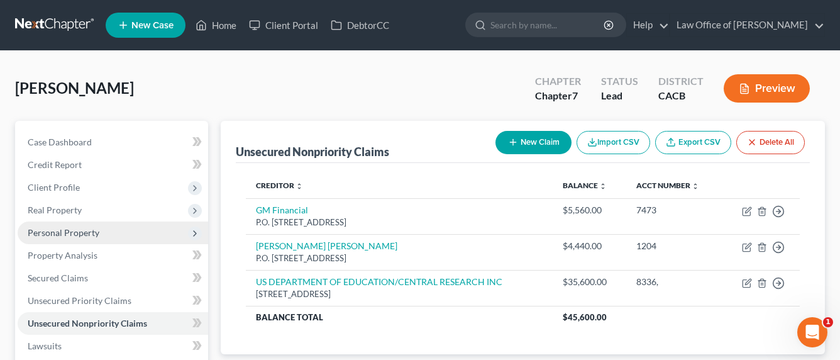
click at [57, 234] on span "Personal Property" at bounding box center [64, 232] width 72 height 11
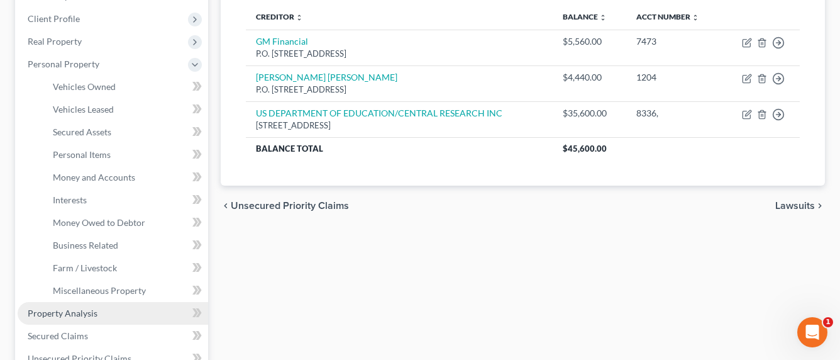
scroll to position [242, 0]
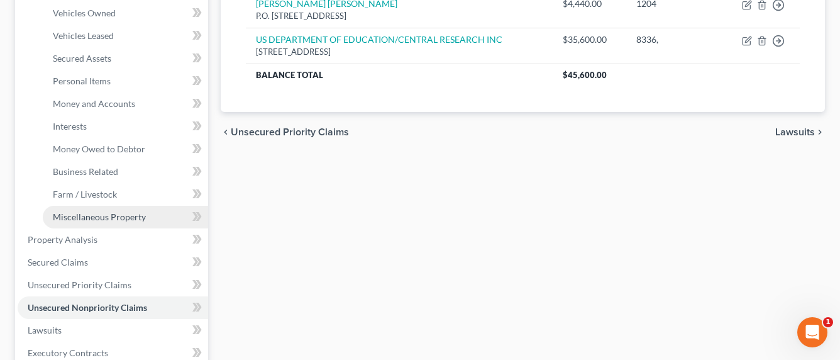
click at [96, 217] on span "Miscellaneous Property" at bounding box center [99, 216] width 93 height 11
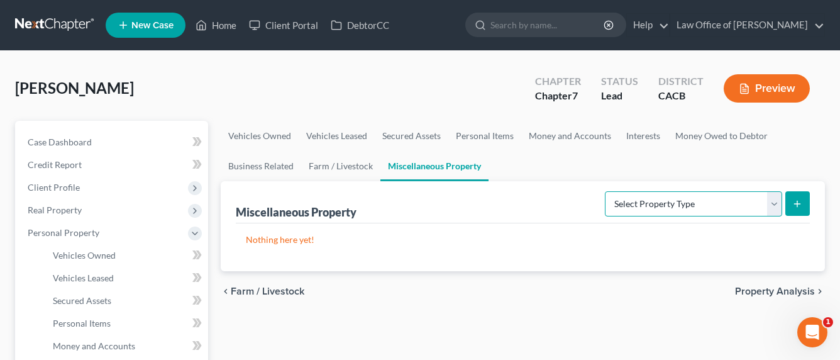
click at [698, 208] on select "Select Property Type Assigned for Creditor Benefit [DATE] Holding for Another N…" at bounding box center [693, 203] width 177 height 25
select select "transferred"
click at [605, 191] on select "Select Property Type Assigned for Creditor Benefit [DATE] Holding for Another N…" at bounding box center [693, 203] width 177 height 25
click at [795, 202] on icon "submit" at bounding box center [797, 204] width 10 height 10
select select "Ordinary ([DATE])"
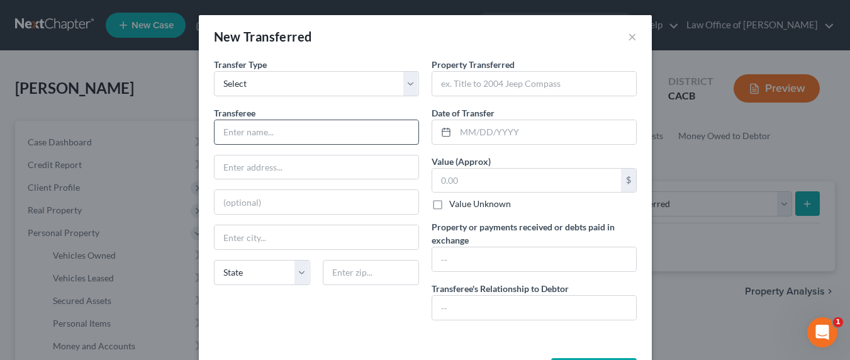
click at [236, 125] on input "text" at bounding box center [316, 132] width 204 height 24
drag, startPoint x: 287, startPoint y: 133, endPoint x: 179, endPoint y: 132, distance: 108.2
click at [179, 132] on div "New Transferred × An exemption set must first be selected from the Filing Infor…" at bounding box center [425, 180] width 850 height 360
type input "[PERSON_NAME] [PERSON_NAME]"
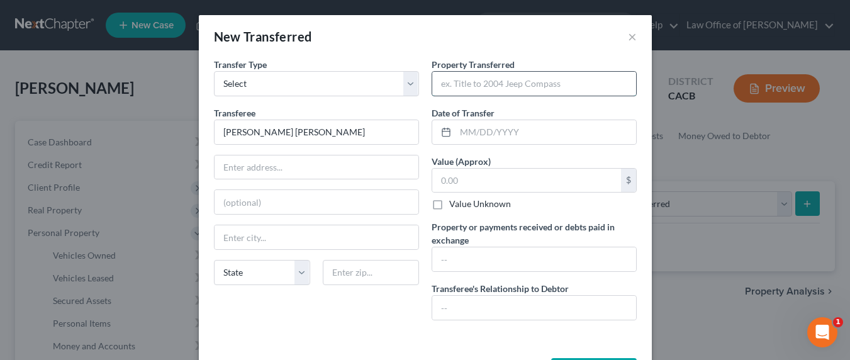
click at [480, 77] on input "text" at bounding box center [534, 84] width 204 height 24
type input "Paid legal fees $25,375"
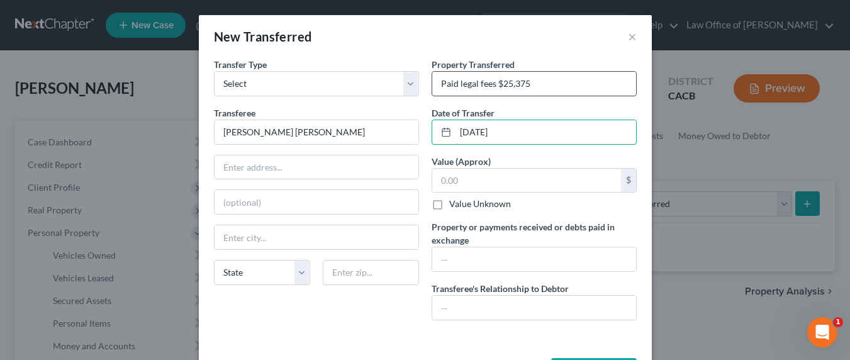
type input "[DATE]"
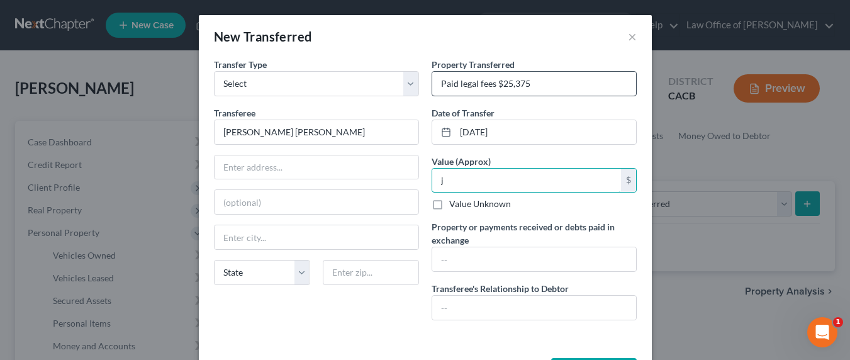
type input "0"
type input "25,375"
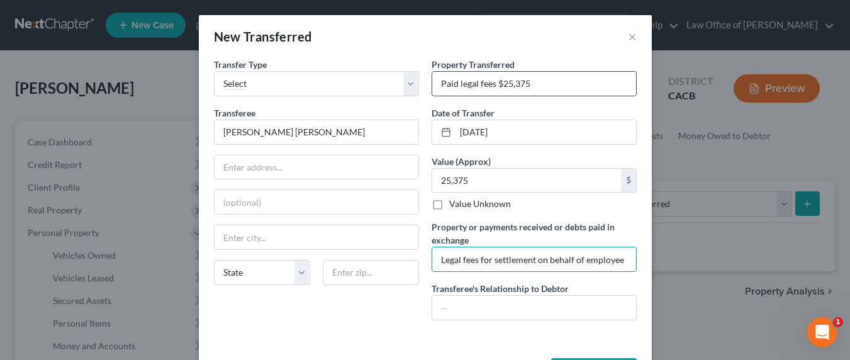
type input "Legal fees for settlement on behalf of employee"
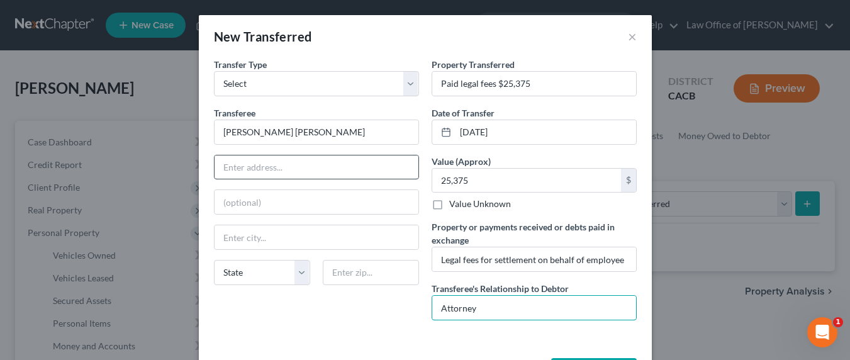
type input "Attorney"
click at [304, 162] on input "text" at bounding box center [316, 167] width 204 height 24
paste input "[STREET_ADDRESS]"
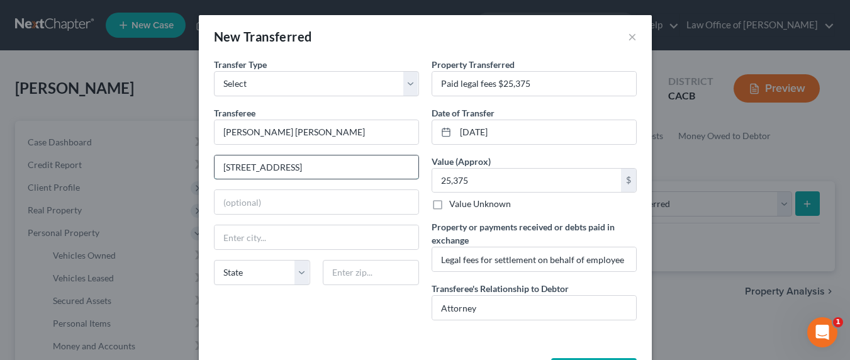
scroll to position [0, 47]
type input "[STREET_ADDRESS]"
click at [343, 271] on input "text" at bounding box center [371, 272] width 96 height 25
type input "91203"
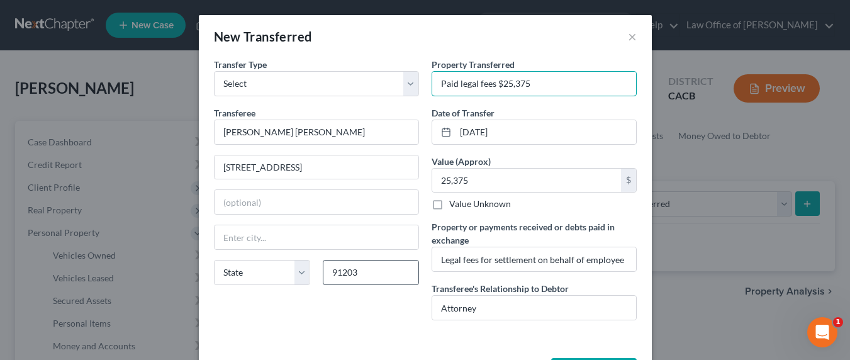
type input "[GEOGRAPHIC_DATA]"
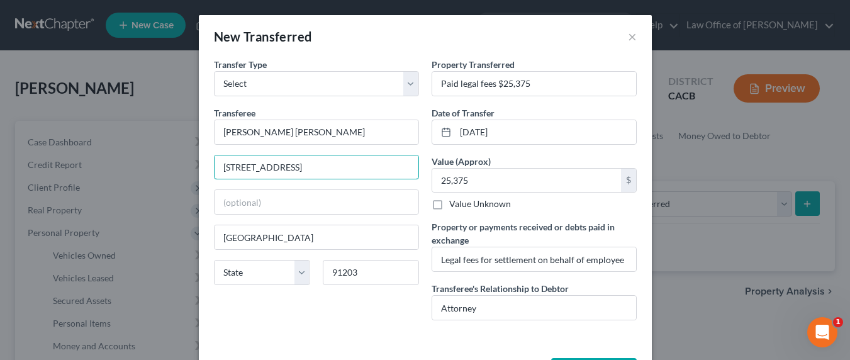
drag, startPoint x: 367, startPoint y: 167, endPoint x: 457, endPoint y: 167, distance: 89.9
click at [457, 167] on div "Transfer Type * Select Ordinary ([DATE]) [DATE] Transferee * [PERSON_NAME] [PER…" at bounding box center [425, 194] width 435 height 272
drag, startPoint x: 369, startPoint y: 169, endPoint x: 456, endPoint y: 162, distance: 87.1
click at [452, 167] on div "Transfer Type * Select Ordinary ([DATE]) [DATE] Transferee * [PERSON_NAME] [PER…" at bounding box center [425, 194] width 435 height 272
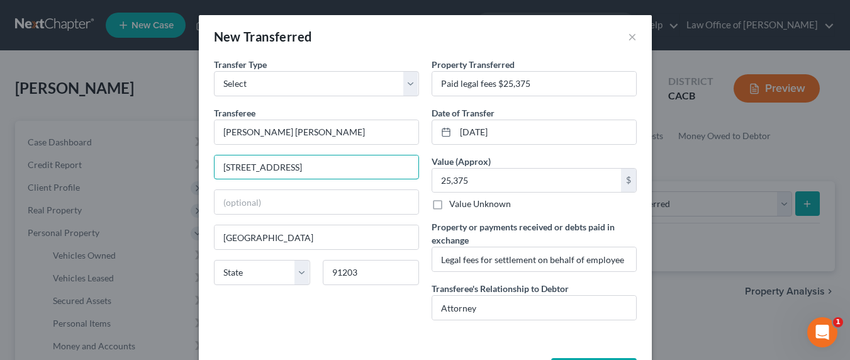
scroll to position [0, 0]
type input "[STREET_ADDRESS]"
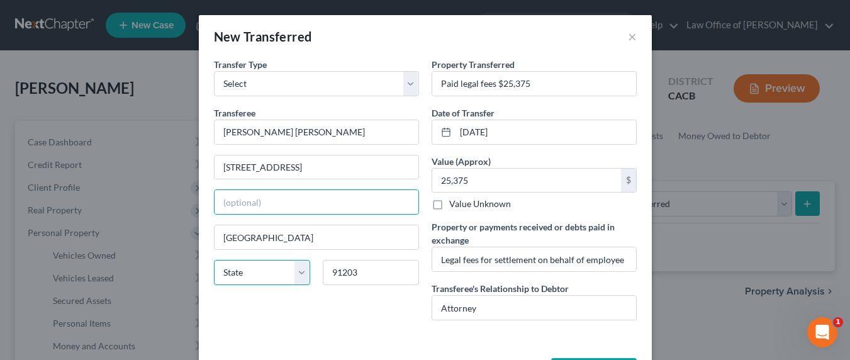
click at [236, 274] on select "State [US_STATE] AK AR AZ CA CO CT DE DC [GEOGRAPHIC_DATA] [GEOGRAPHIC_DATA] GU…" at bounding box center [262, 272] width 96 height 25
select select "4"
click at [214, 260] on select "State [US_STATE] AK AR AZ CA CO CT DE DC [GEOGRAPHIC_DATA] [GEOGRAPHIC_DATA] GU…" at bounding box center [262, 272] width 96 height 25
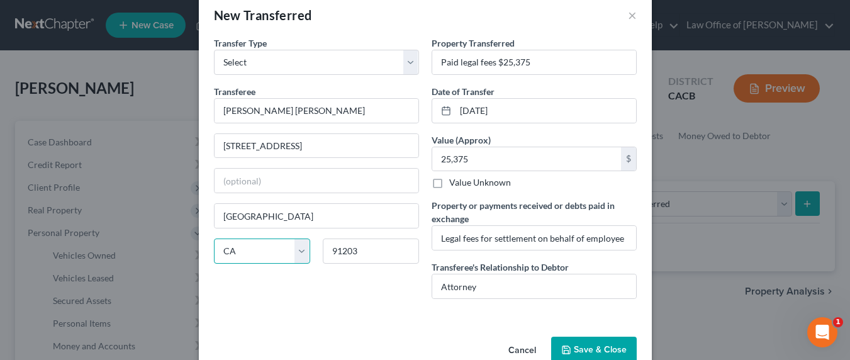
scroll to position [49, 0]
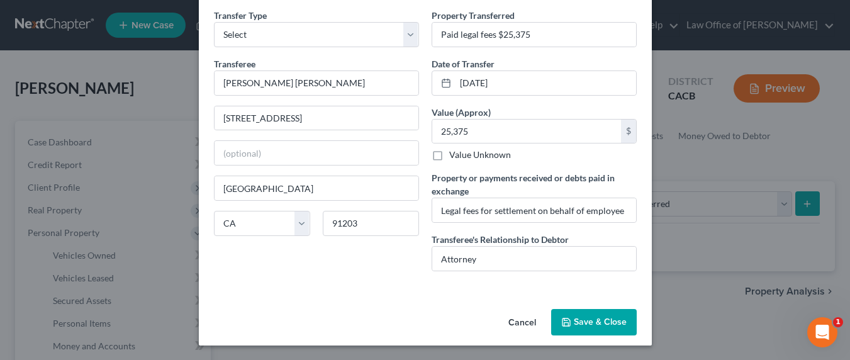
click at [602, 315] on button "Save & Close" at bounding box center [594, 322] width 86 height 26
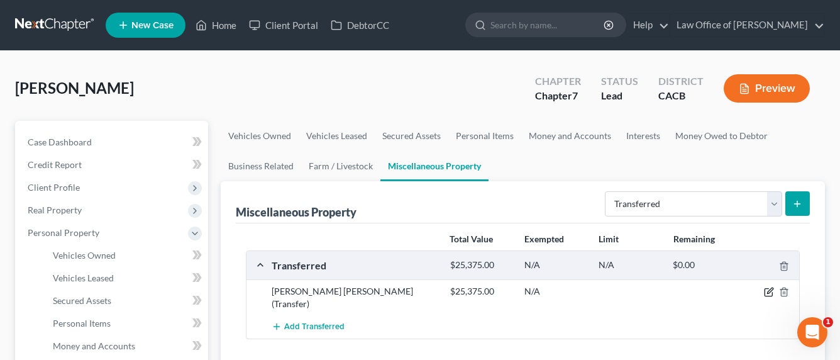
click at [765, 292] on icon "button" at bounding box center [769, 292] width 10 height 10
select select "Ordinary ([DATE])"
select select "4"
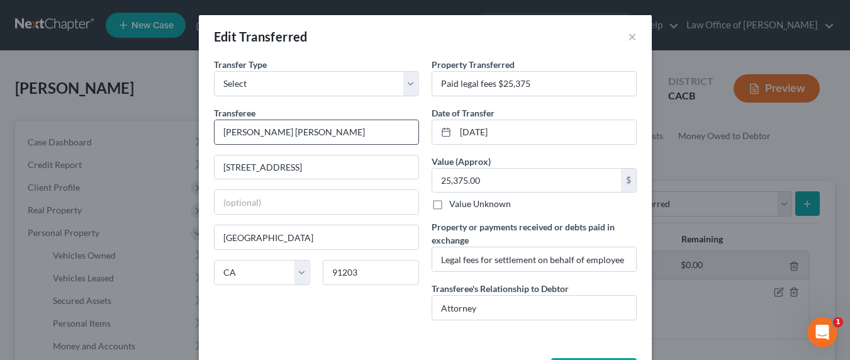
drag, startPoint x: 279, startPoint y: 126, endPoint x: 294, endPoint y: 127, distance: 14.5
click at [279, 126] on input "[PERSON_NAME] [PERSON_NAME]" at bounding box center [316, 132] width 204 height 24
type input "[PERSON_NAME] [PERSON_NAME] PC"
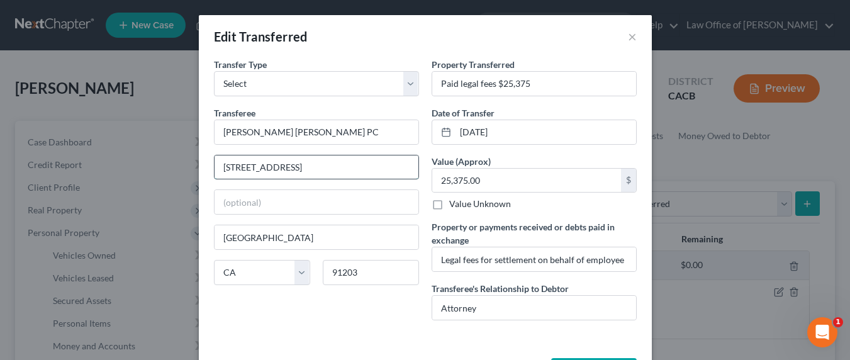
click at [299, 165] on input "[STREET_ADDRESS]" at bounding box center [316, 167] width 204 height 24
drag, startPoint x: 326, startPoint y: 164, endPoint x: 292, endPoint y: 167, distance: 34.1
click at [292, 167] on input "[STREET_ADDRESS]" at bounding box center [316, 167] width 204 height 24
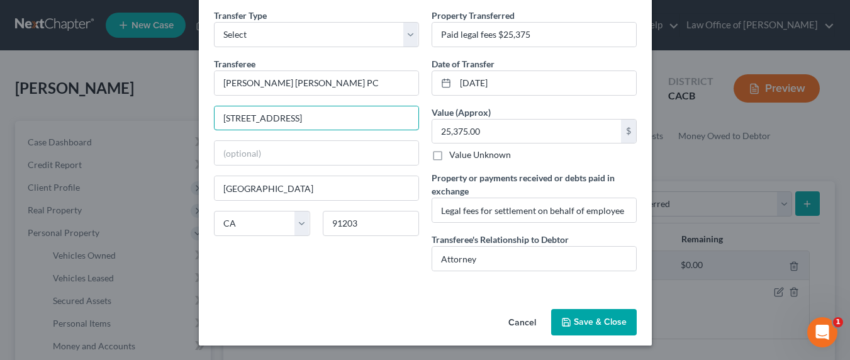
type input "[STREET_ADDRESS]"
click at [580, 324] on button "Save & Close" at bounding box center [594, 322] width 86 height 26
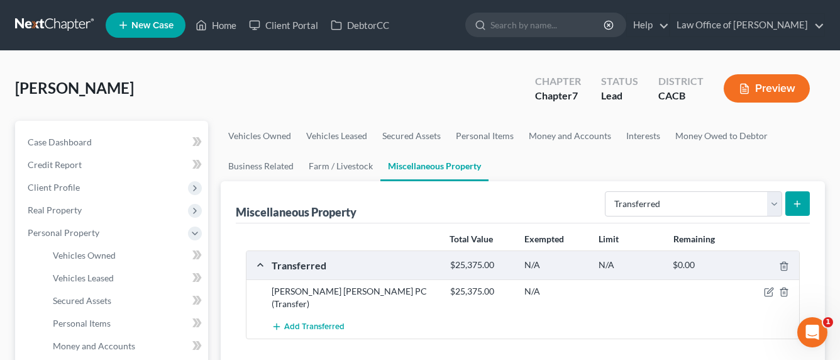
click at [627, 175] on ul "Vehicles Owned Vehicles Leased Secured Assets Personal Items Money and Accounts…" at bounding box center [523, 151] width 604 height 60
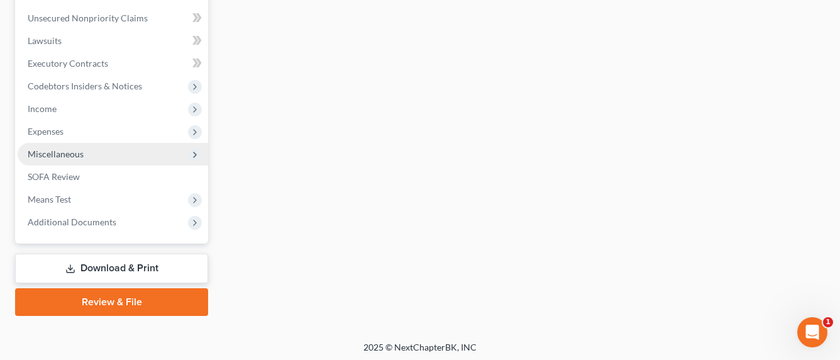
scroll to position [534, 0]
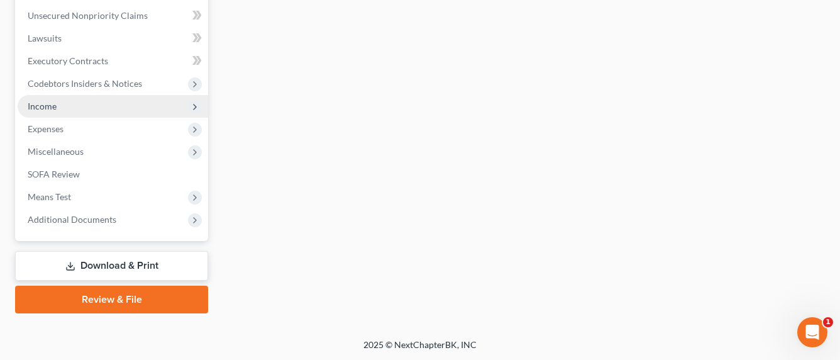
click at [46, 109] on span "Income" at bounding box center [42, 106] width 29 height 11
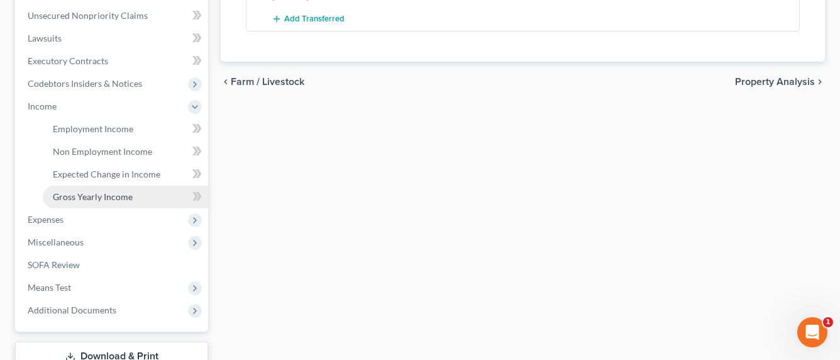
click at [113, 201] on span "Gross Yearly Income" at bounding box center [93, 196] width 80 height 11
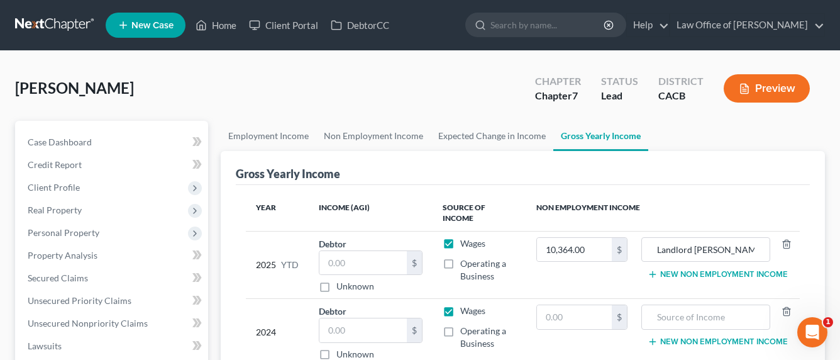
click at [748, 269] on button "New Non Employment Income" at bounding box center [718, 274] width 140 height 10
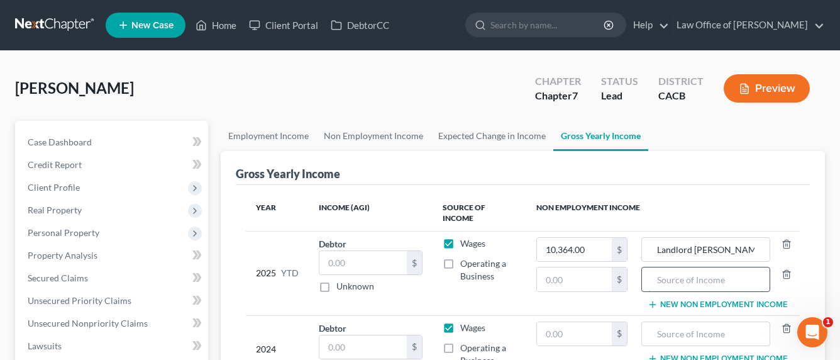
click at [714, 267] on input "text" at bounding box center [705, 279] width 115 height 24
type input "Lender Warzhapetian"
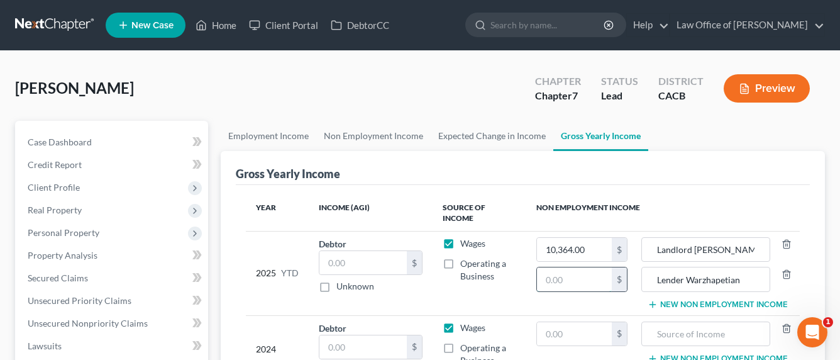
click at [573, 271] on input "text" at bounding box center [574, 279] width 75 height 24
click at [553, 270] on input "35,000" at bounding box center [574, 279] width 75 height 24
click at [549, 267] on input "35,000" at bounding box center [574, 279] width 75 height 24
type input "85,000"
click at [694, 299] on button "New Non Employment Income" at bounding box center [718, 304] width 140 height 10
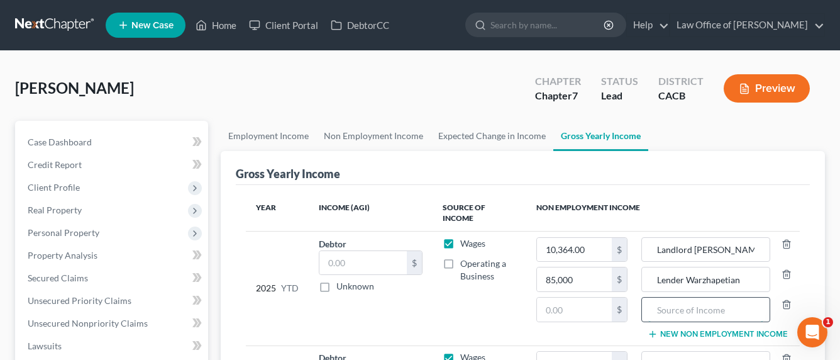
click at [687, 299] on input "text" at bounding box center [705, 309] width 115 height 24
type input "S"
type input "Distribution from Medicus"
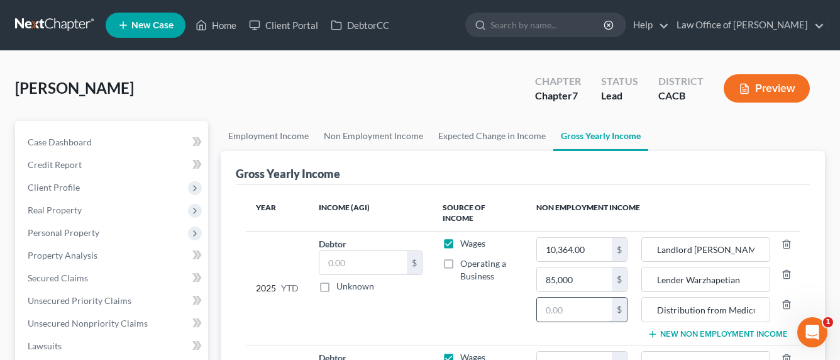
click at [589, 307] on input "text" at bounding box center [574, 309] width 75 height 24
click at [551, 302] on input "10,000" at bounding box center [574, 309] width 75 height 24
drag, startPoint x: 553, startPoint y: 298, endPoint x: 545, endPoint y: 299, distance: 7.6
click at [545, 299] on input "10,000" at bounding box center [574, 309] width 75 height 24
type input "80,000"
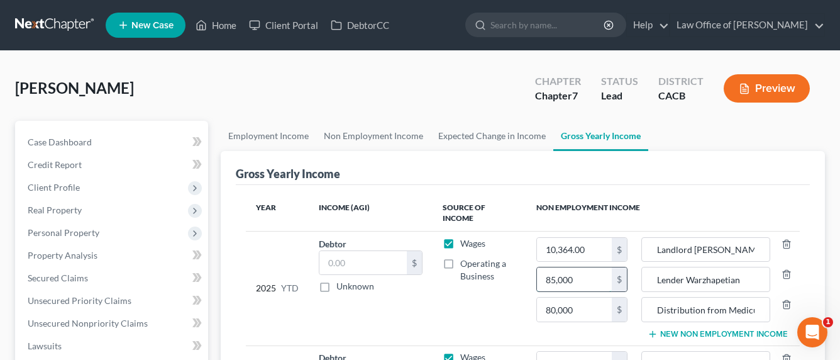
click at [569, 267] on input "85,000" at bounding box center [574, 279] width 75 height 24
click at [579, 268] on input "85,000" at bounding box center [574, 279] width 75 height 24
drag, startPoint x: 579, startPoint y: 268, endPoint x: 516, endPoint y: 271, distance: 62.9
click at [516, 271] on tr "2025 YTD Debtor $ Unknown Balance Undetermined $ Unknown Wages Operating a Busi…" at bounding box center [523, 288] width 554 height 114
click at [556, 174] on div "Gross Yearly Income" at bounding box center [523, 168] width 574 height 34
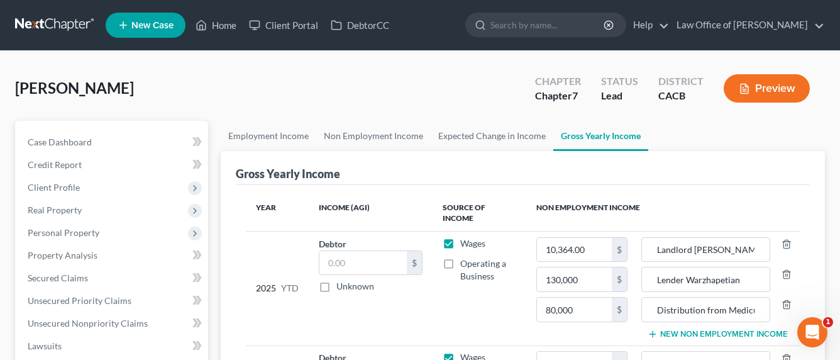
click at [687, 165] on div "Gross Yearly Income" at bounding box center [523, 168] width 574 height 34
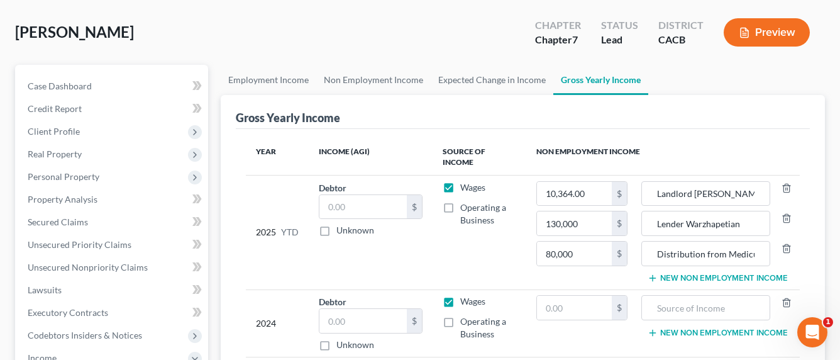
scroll to position [182, 0]
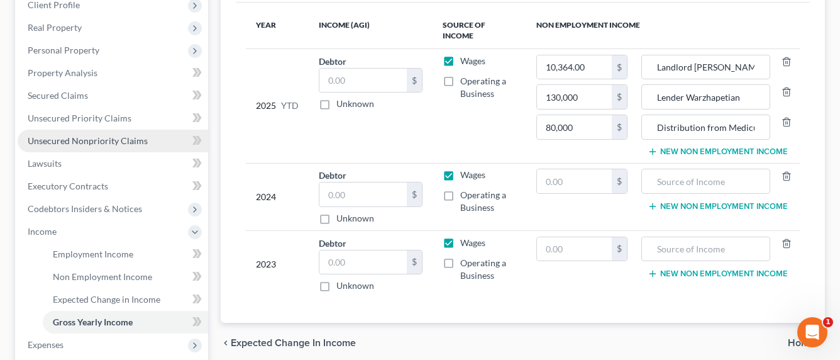
click at [105, 137] on span "Unsecured Nonpriority Claims" at bounding box center [88, 140] width 120 height 11
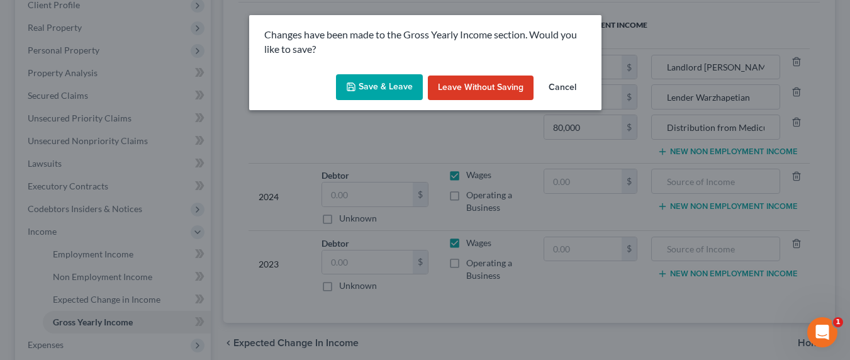
click at [380, 90] on button "Save & Leave" at bounding box center [379, 87] width 87 height 26
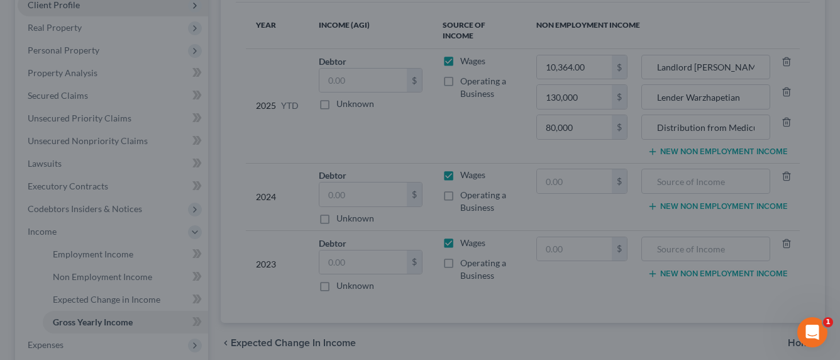
type input "80,000.00"
type input "Distribution from Medicus"
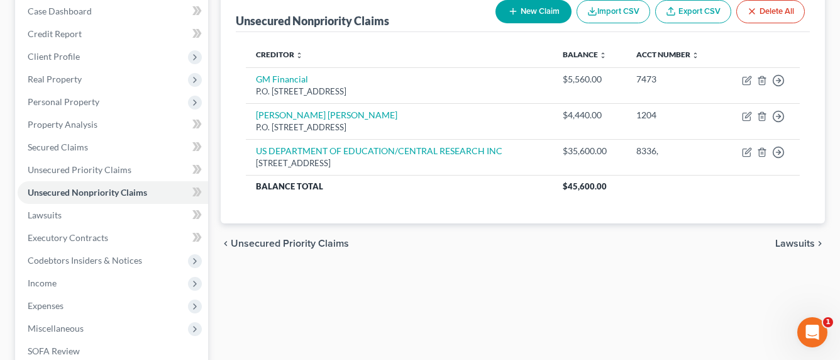
scroll to position [267, 0]
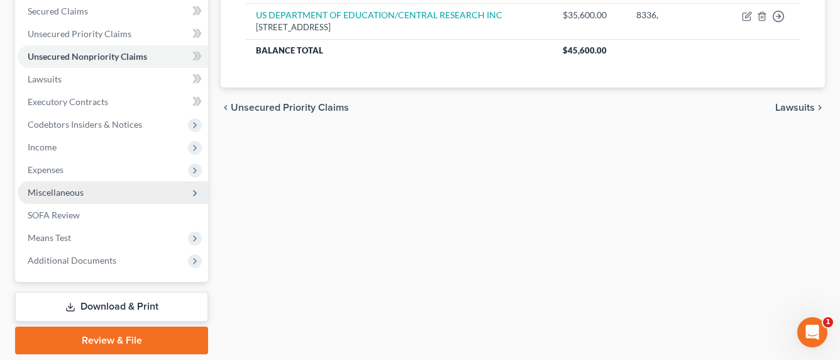
click at [58, 191] on span "Miscellaneous" at bounding box center [56, 192] width 56 height 11
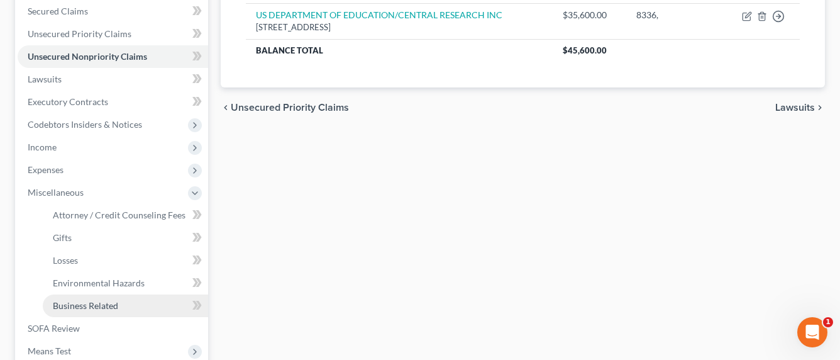
click at [79, 307] on span "Business Related" at bounding box center [85, 305] width 65 height 11
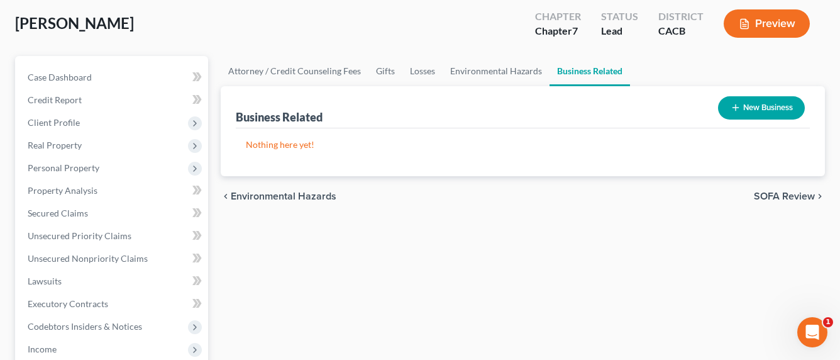
scroll to position [118, 0]
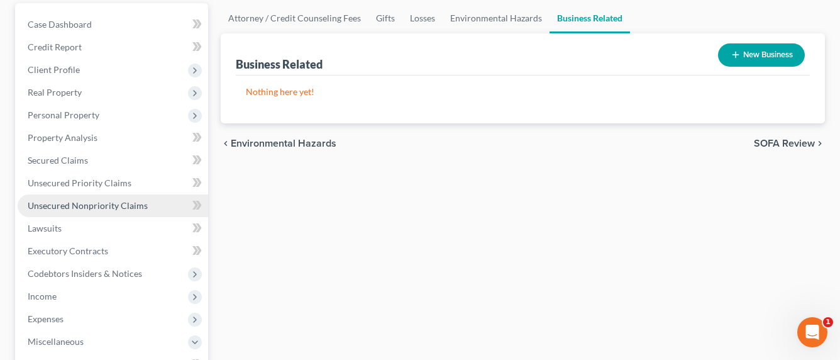
click at [79, 202] on span "Unsecured Nonpriority Claims" at bounding box center [88, 205] width 120 height 11
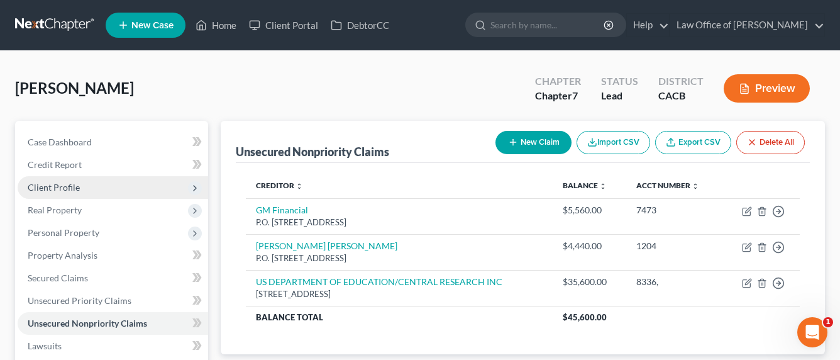
click at [56, 191] on span "Client Profile" at bounding box center [54, 187] width 52 height 11
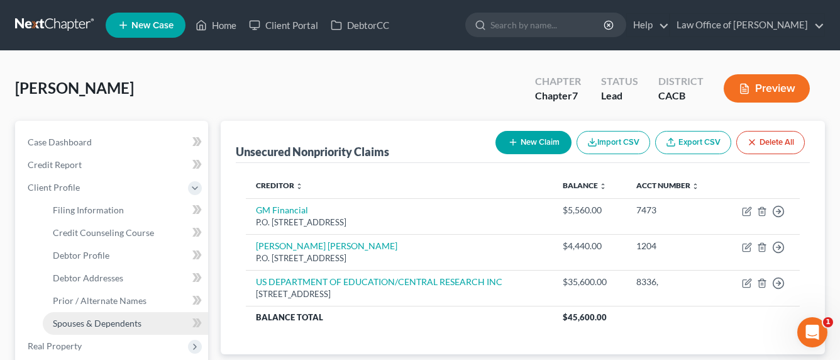
click at [99, 320] on span "Spouses & Dependents" at bounding box center [97, 323] width 89 height 11
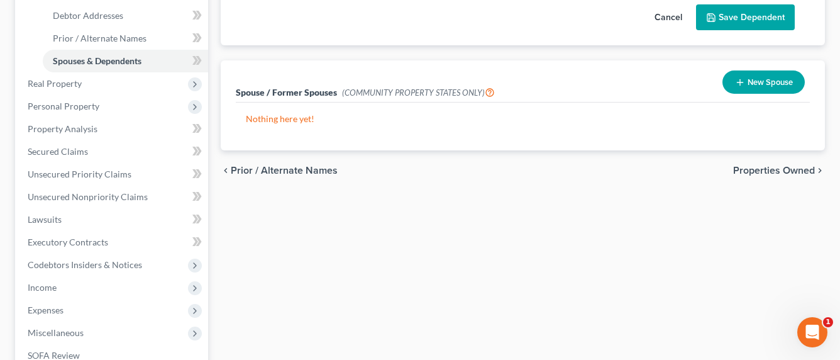
scroll to position [282, 0]
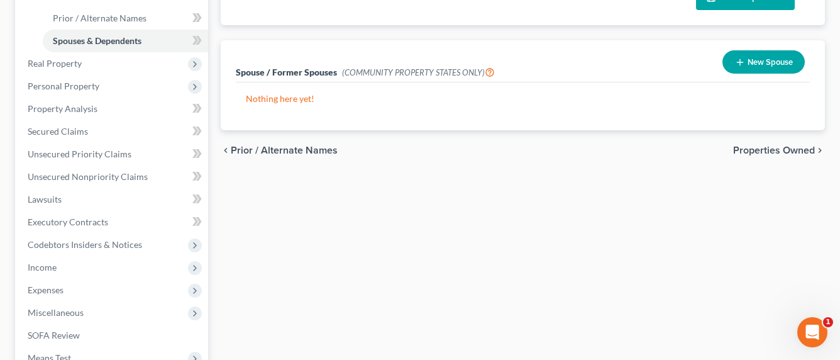
click at [756, 58] on button "New Spouse" at bounding box center [763, 61] width 82 height 23
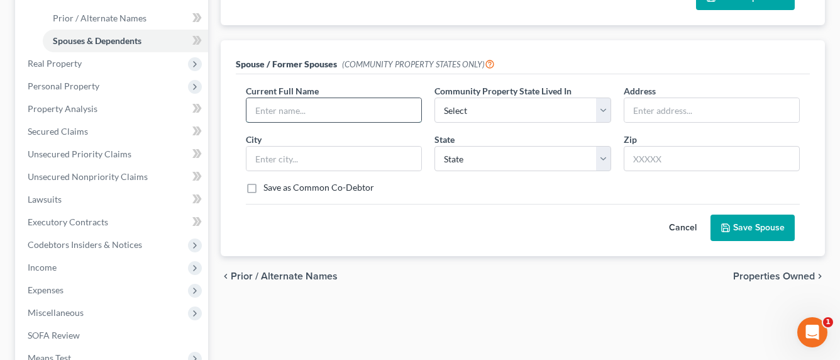
click at [282, 112] on input "text" at bounding box center [333, 110] width 175 height 24
type input "[PERSON_NAME]"
select select "1"
type input "TBA"
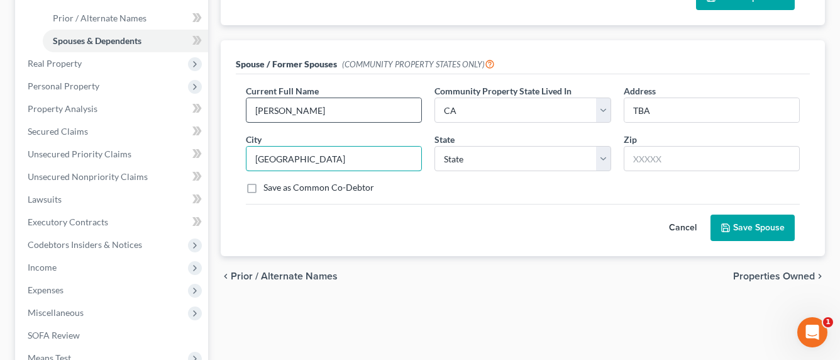
type input "[GEOGRAPHIC_DATA]"
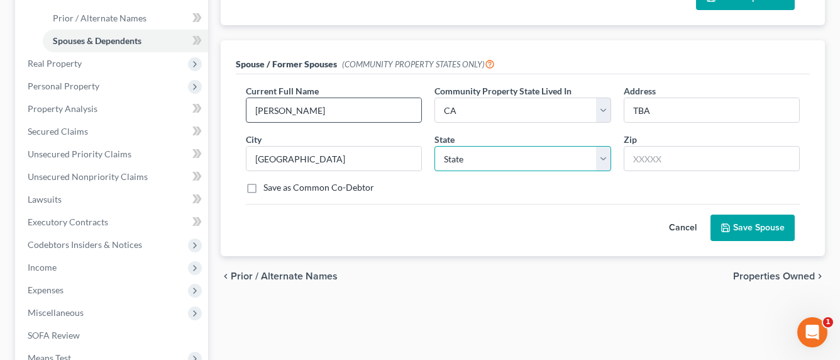
select select "4"
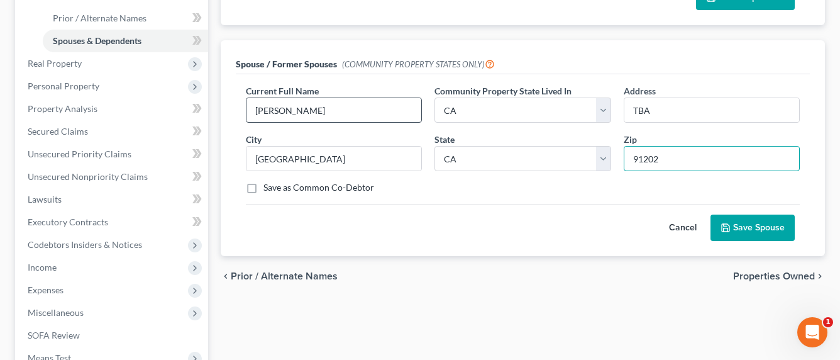
type input "91202"
type input "[GEOGRAPHIC_DATA]"
click at [382, 113] on input "[PERSON_NAME]" at bounding box center [333, 110] width 175 height 24
type input "[PERSON_NAME] (Divorced)"
click at [737, 220] on button "Save Spouse" at bounding box center [753, 227] width 84 height 26
